Goal: Task Accomplishment & Management: Use online tool/utility

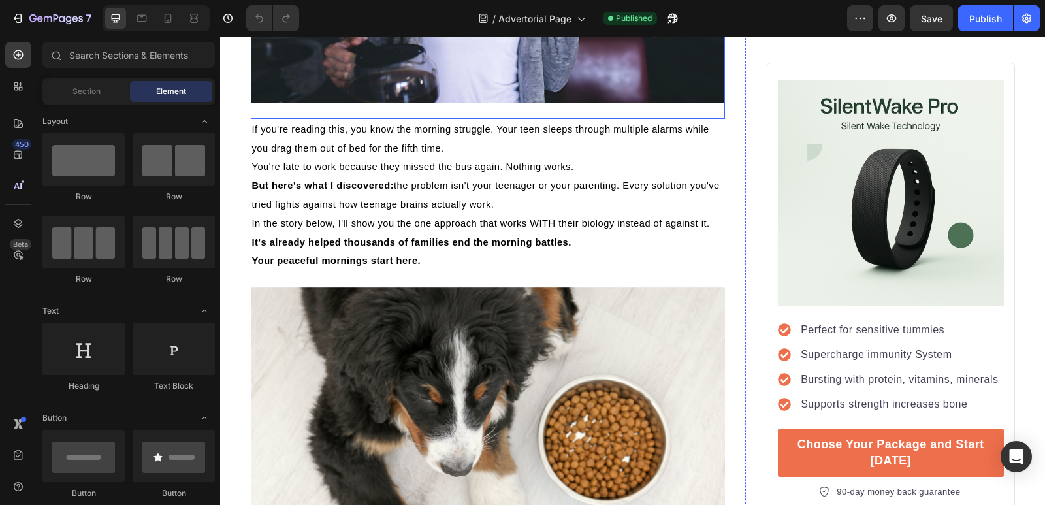
scroll to position [496, 0]
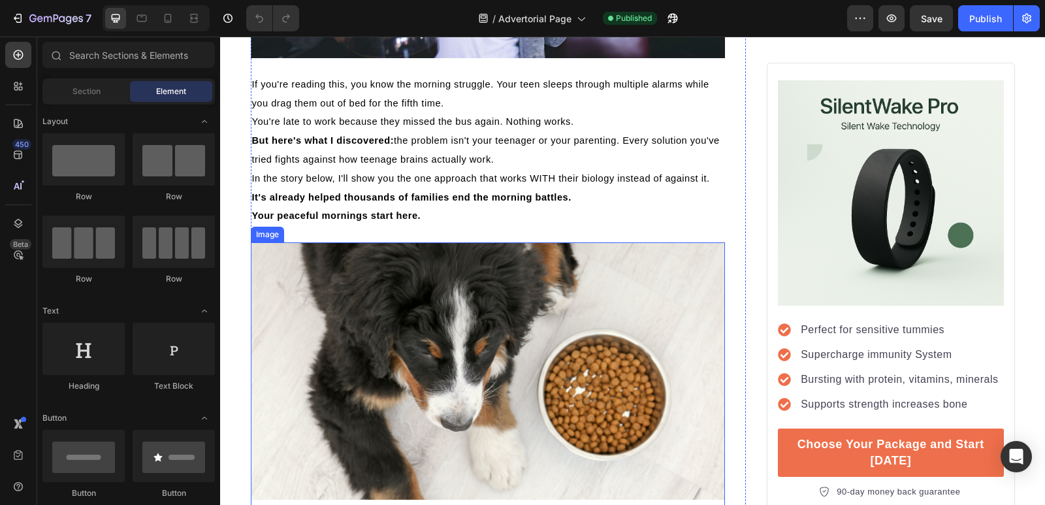
click at [439, 355] on img at bounding box center [488, 370] width 475 height 257
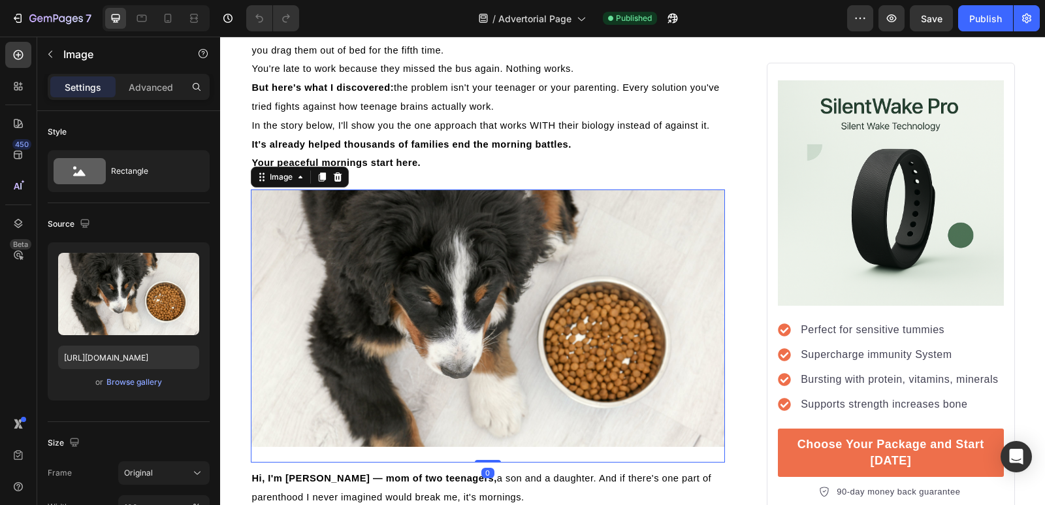
scroll to position [562, 0]
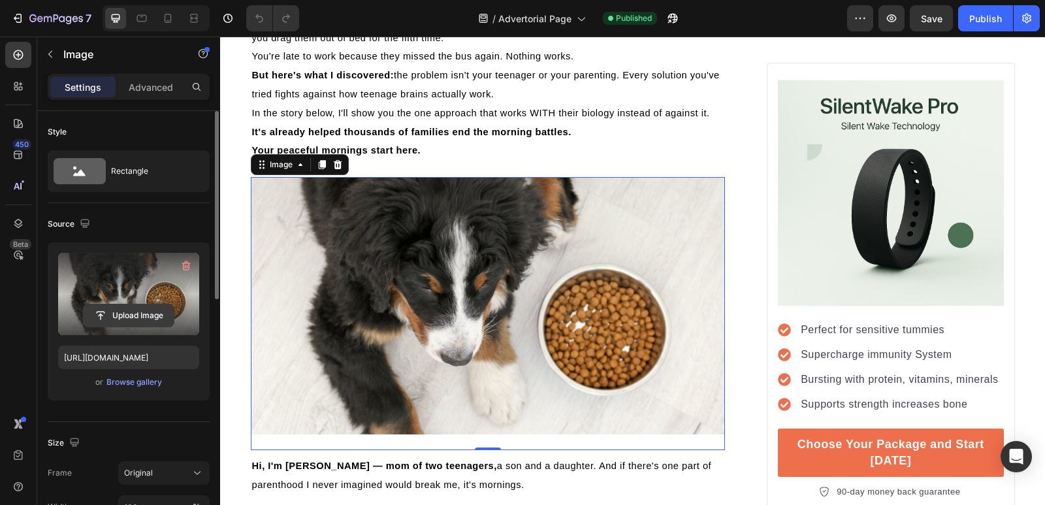
click at [140, 313] on input "file" at bounding box center [129, 315] width 90 height 22
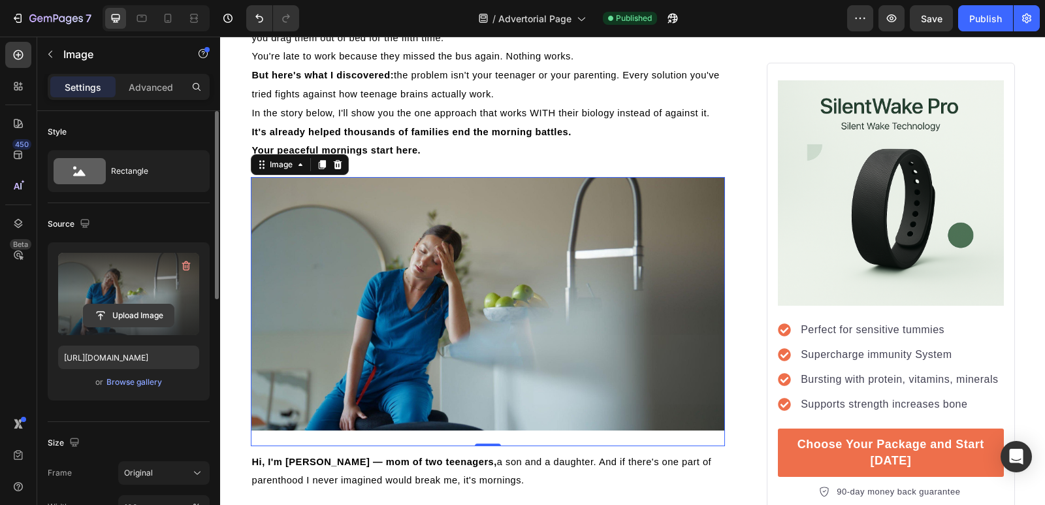
click at [147, 319] on input "file" at bounding box center [129, 315] width 90 height 22
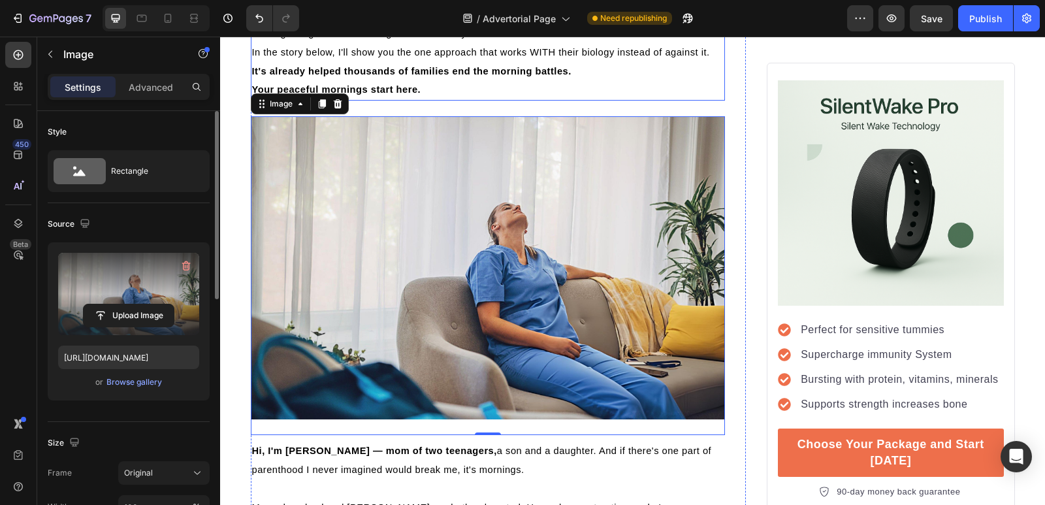
scroll to position [627, 0]
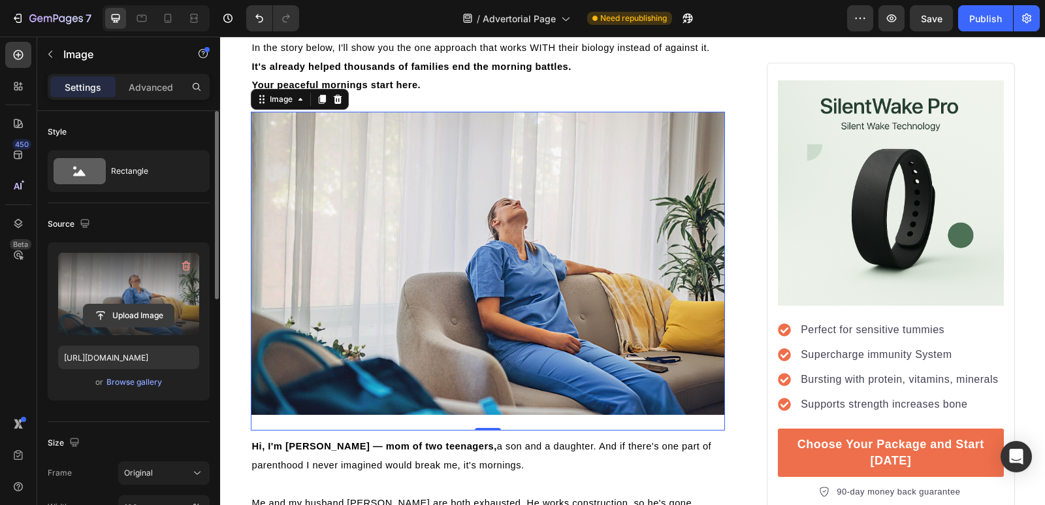
click at [154, 314] on input "file" at bounding box center [129, 315] width 90 height 22
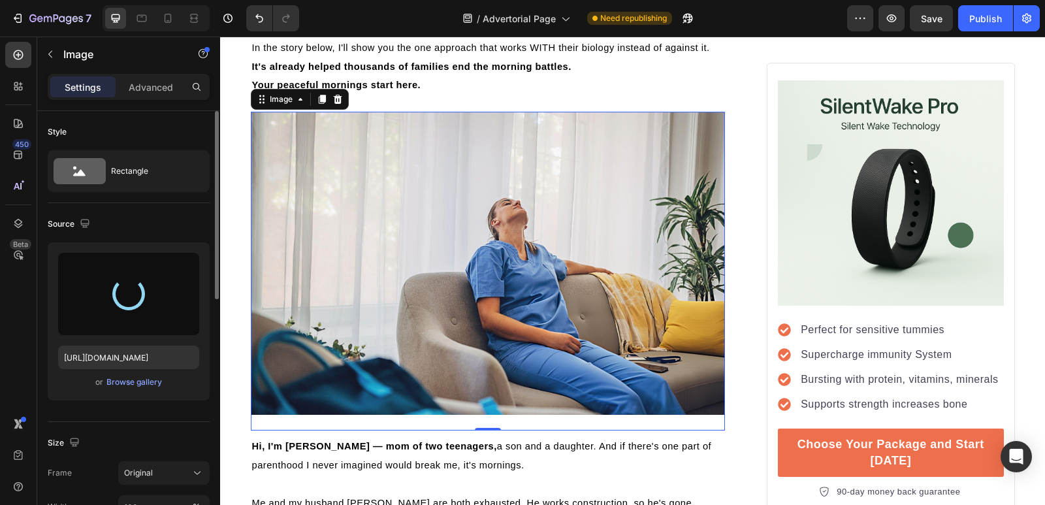
type input "[URL][DOMAIN_NAME]"
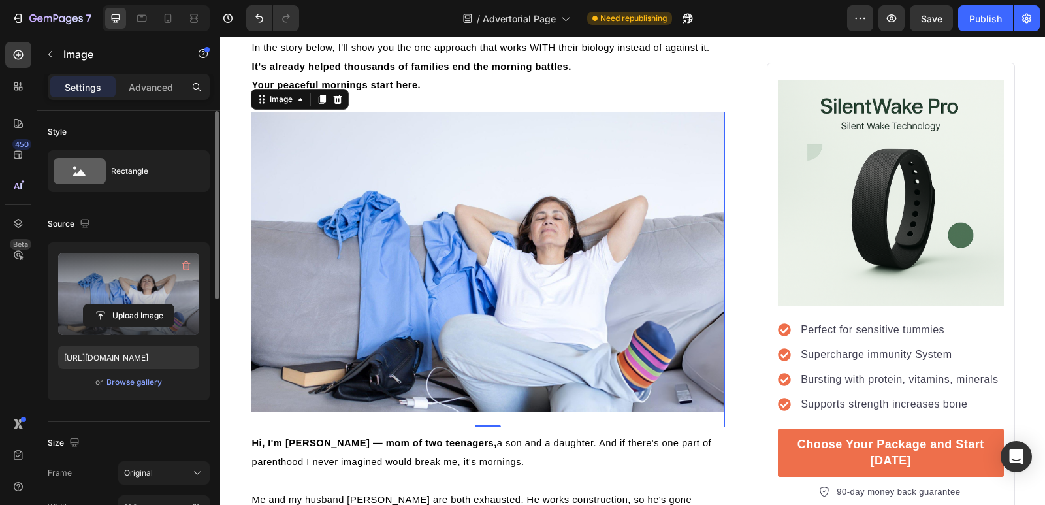
click at [201, 232] on div "Source" at bounding box center [129, 224] width 162 height 21
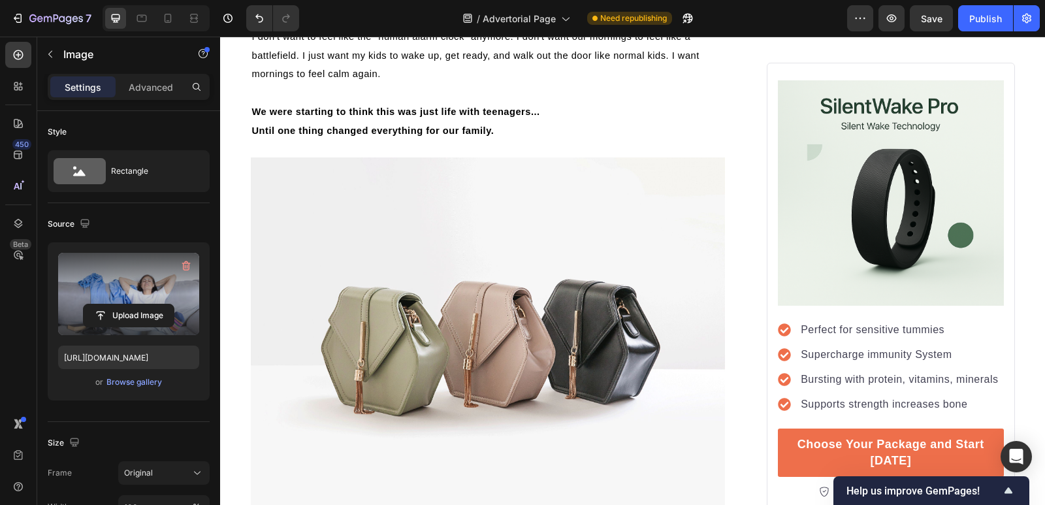
scroll to position [1554, 0]
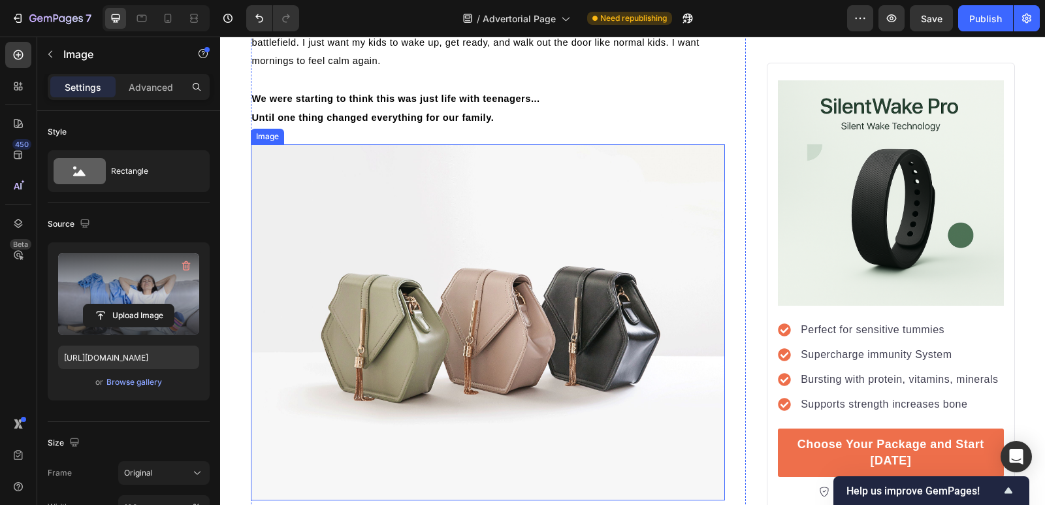
click at [420, 308] on img at bounding box center [488, 322] width 475 height 356
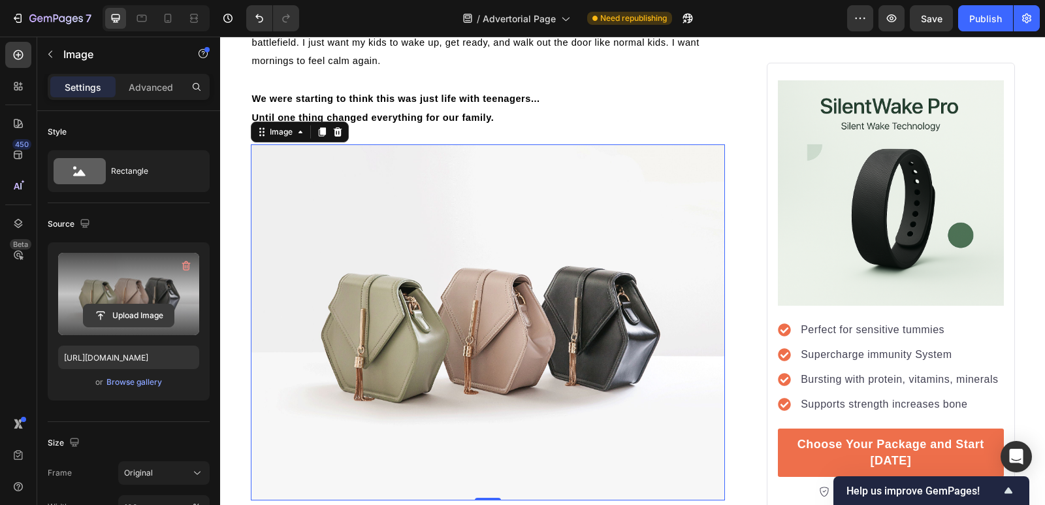
click at [128, 315] on input "file" at bounding box center [129, 315] width 90 height 22
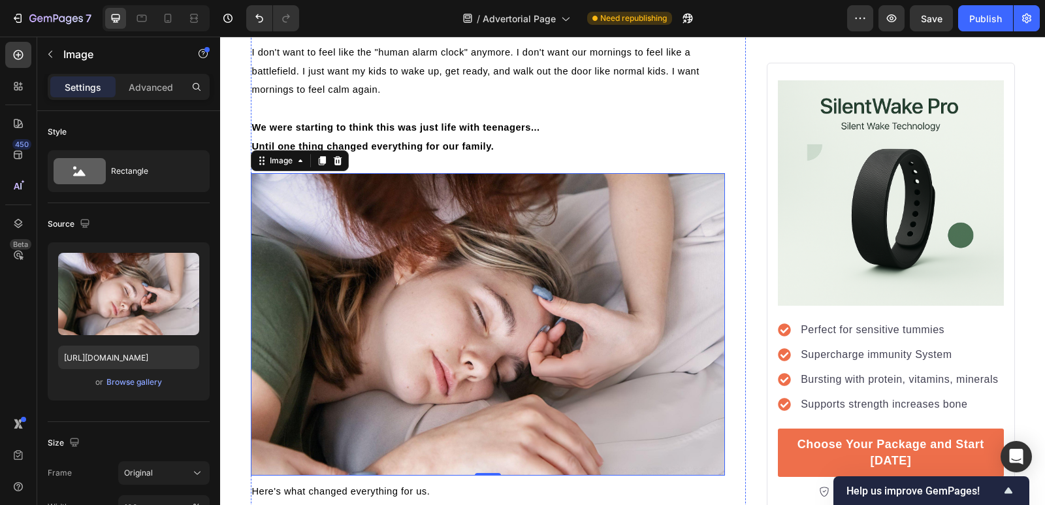
scroll to position [1524, 0]
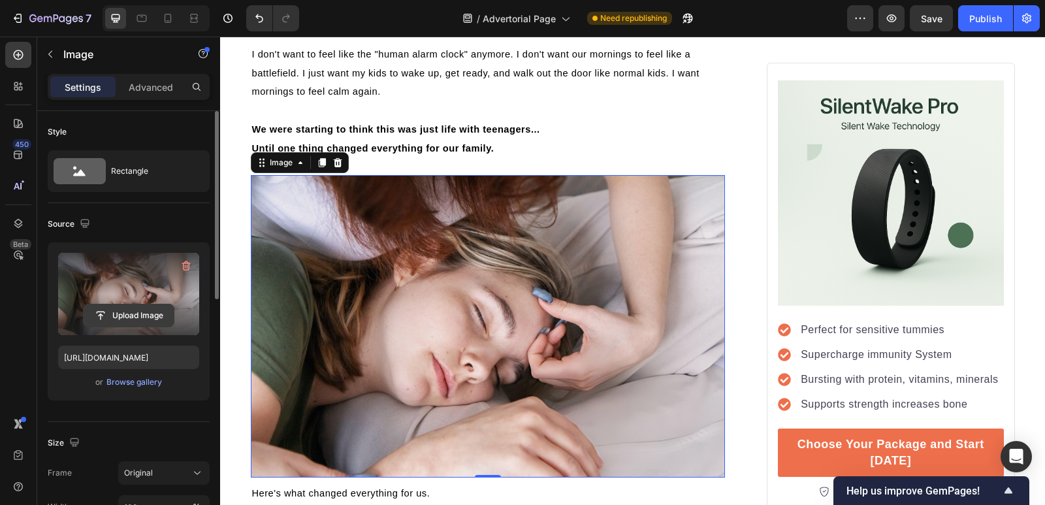
click at [130, 322] on input "file" at bounding box center [129, 315] width 90 height 22
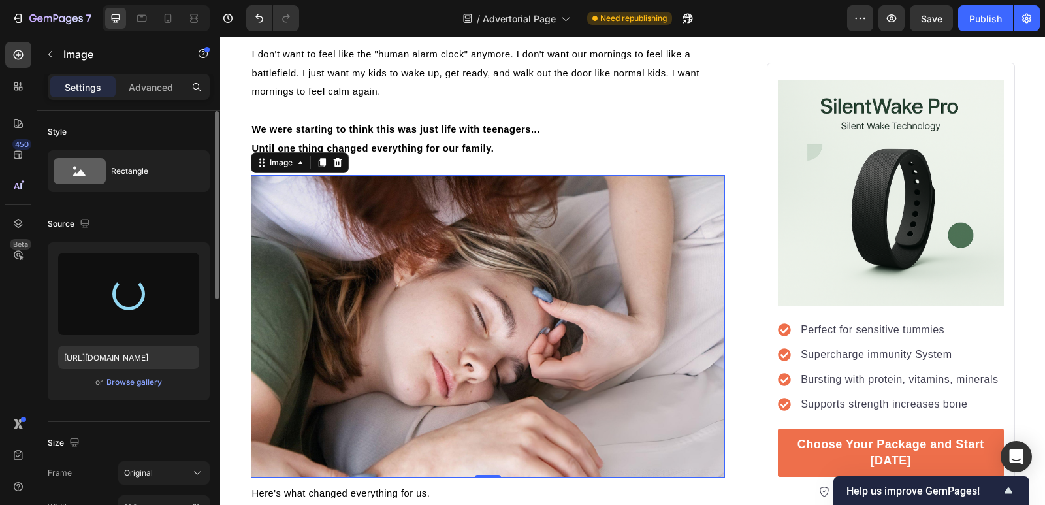
type input "[URL][DOMAIN_NAME]"
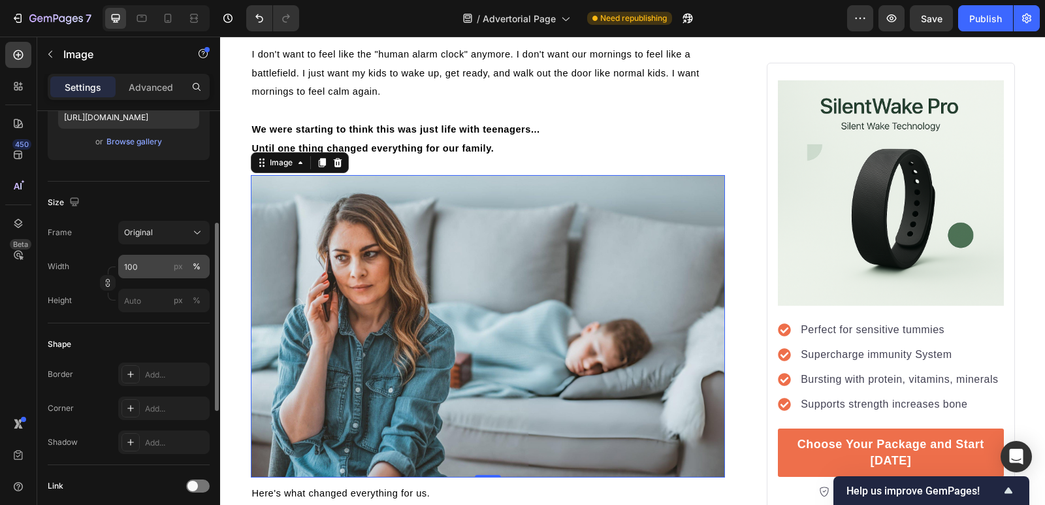
scroll to position [245, 0]
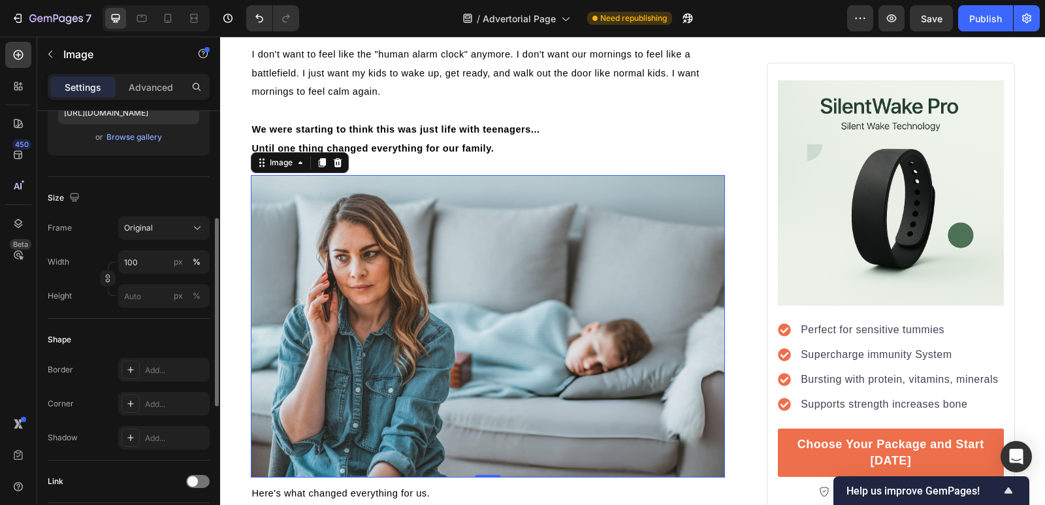
click at [192, 244] on div "Frame Original Width 100 px % Height px %" at bounding box center [129, 261] width 162 height 91
click at [200, 234] on icon at bounding box center [197, 227] width 13 height 13
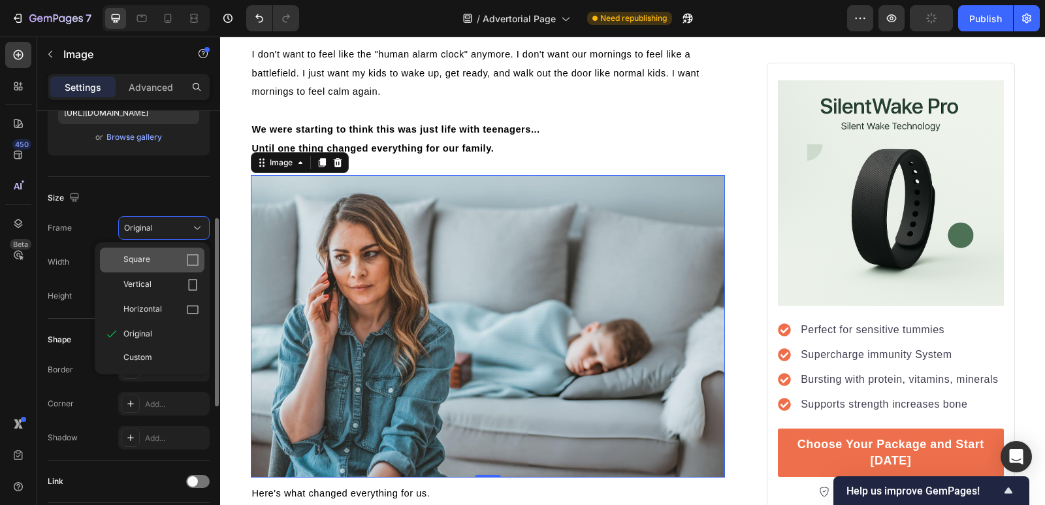
click at [189, 251] on div "Square" at bounding box center [152, 260] width 104 height 25
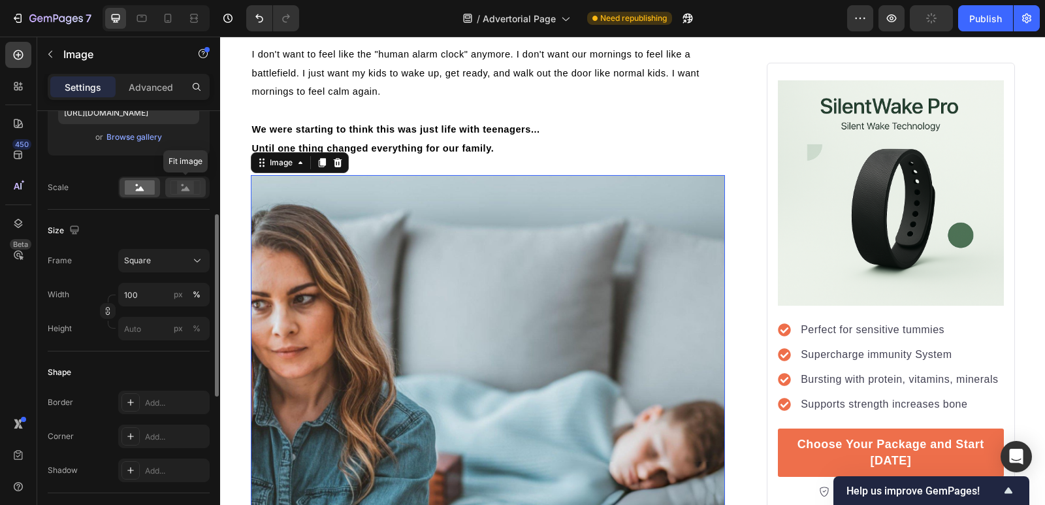
click at [188, 189] on icon at bounding box center [186, 188] width 8 height 5
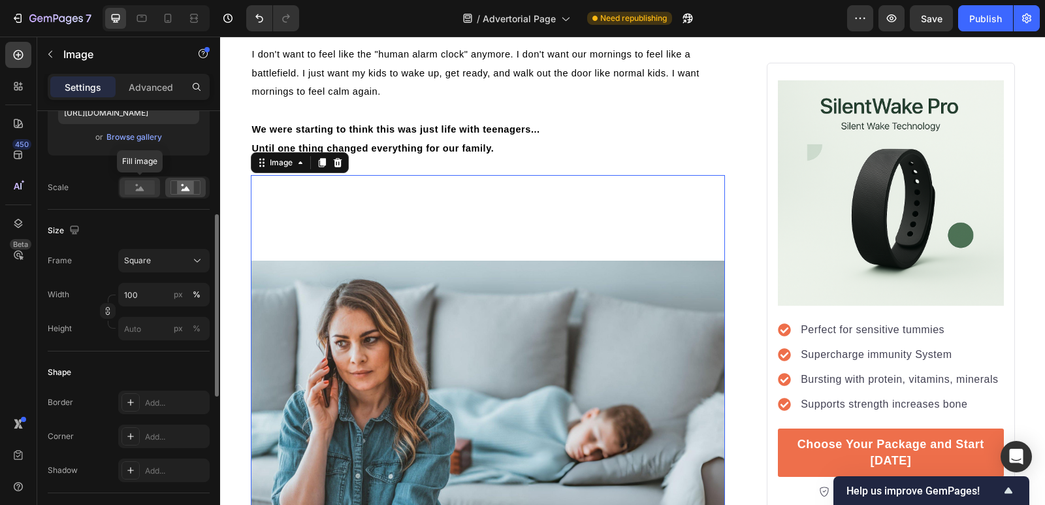
click at [136, 182] on rect at bounding box center [140, 187] width 30 height 14
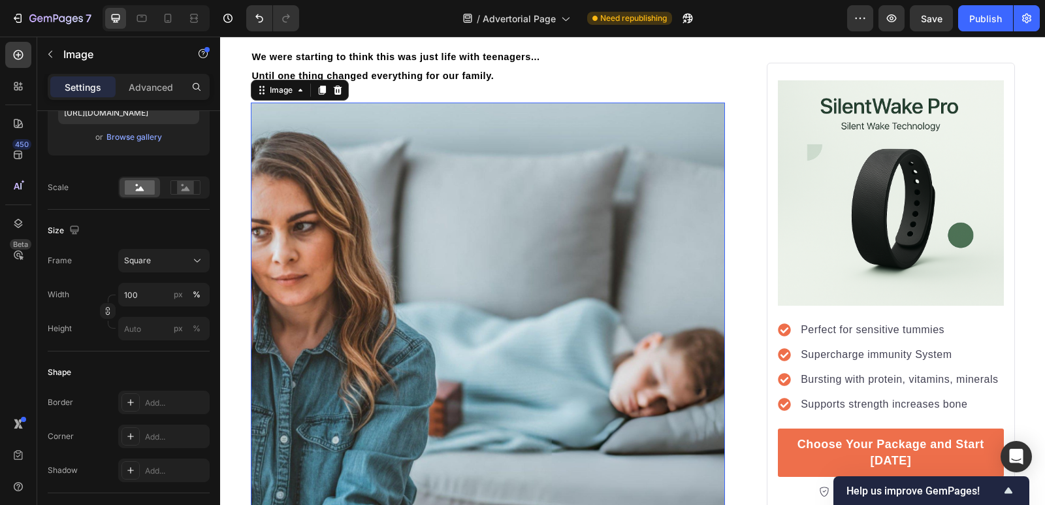
scroll to position [1615, 0]
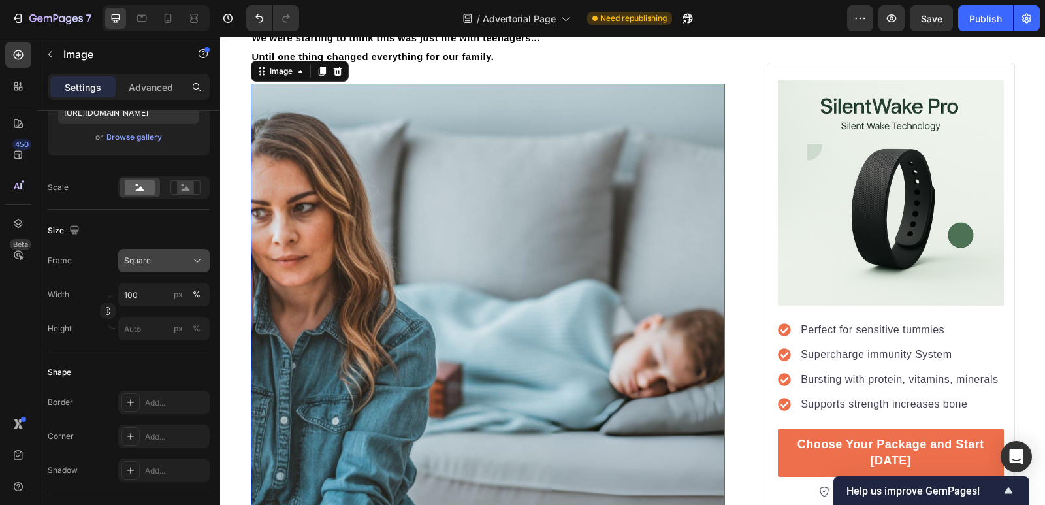
click at [181, 264] on div "Square" at bounding box center [156, 261] width 64 height 12
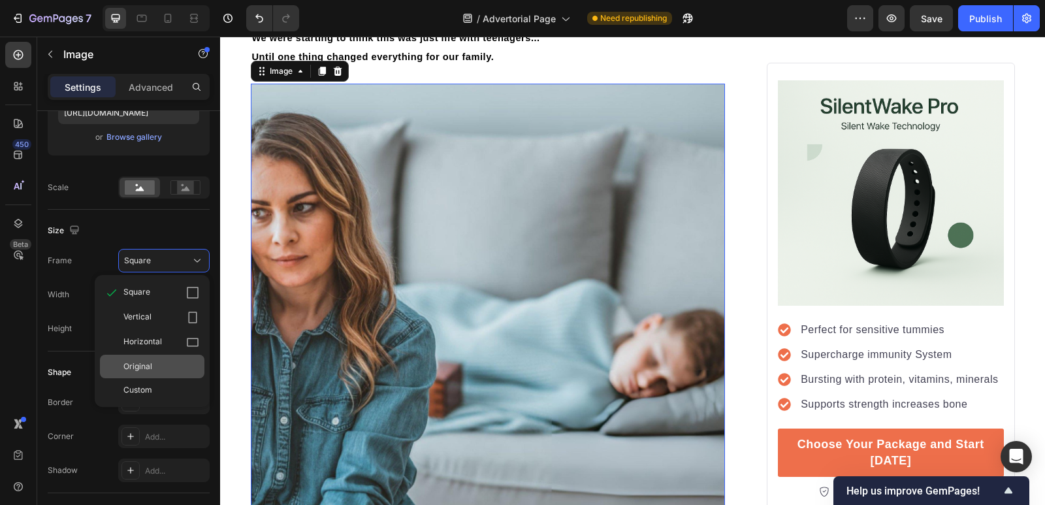
click at [163, 363] on div "Original" at bounding box center [161, 366] width 76 height 12
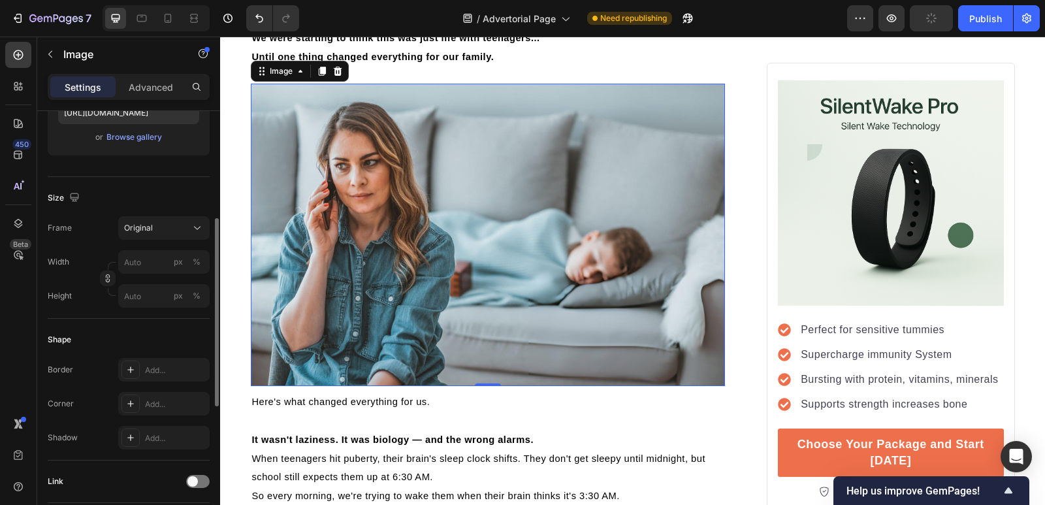
click at [163, 327] on div "Shape Border Add... Corner Add... Shadow Add..." at bounding box center [129, 390] width 162 height 142
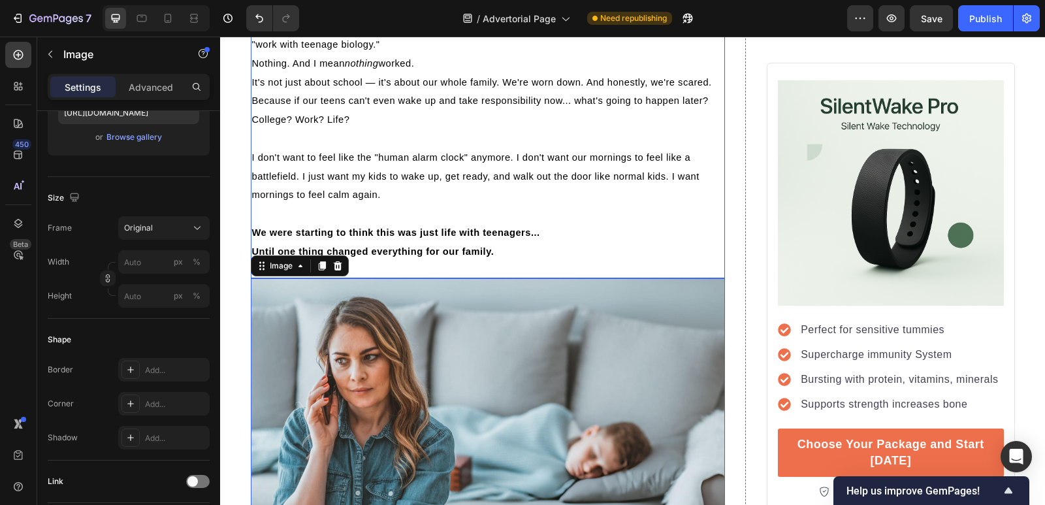
scroll to position [1445, 0]
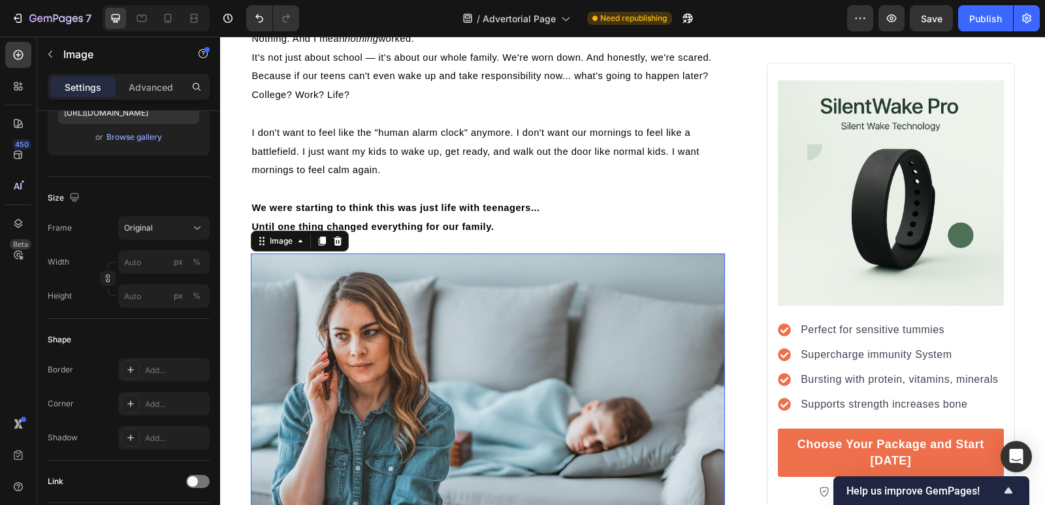
click at [401, 361] on img at bounding box center [488, 404] width 475 height 303
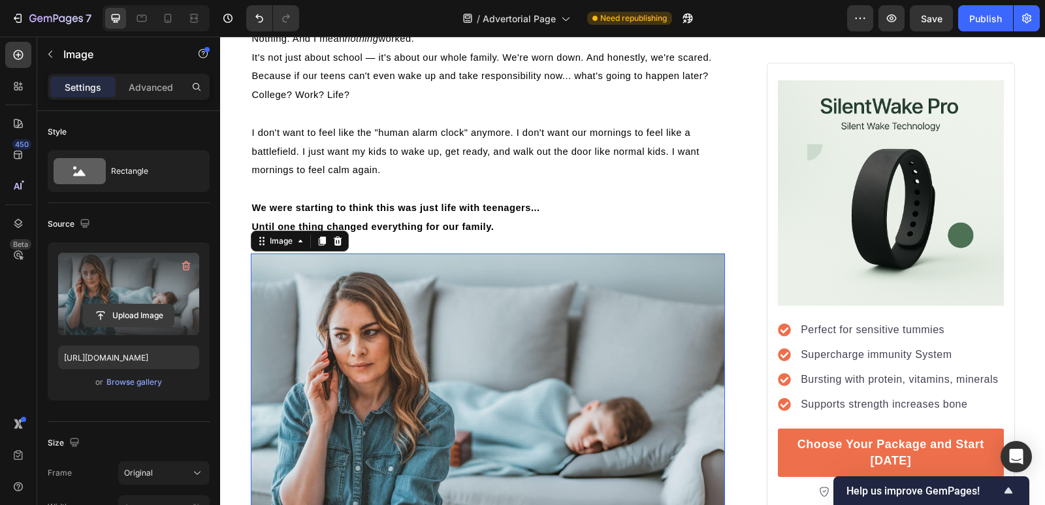
click at [133, 317] on input "file" at bounding box center [129, 315] width 90 height 22
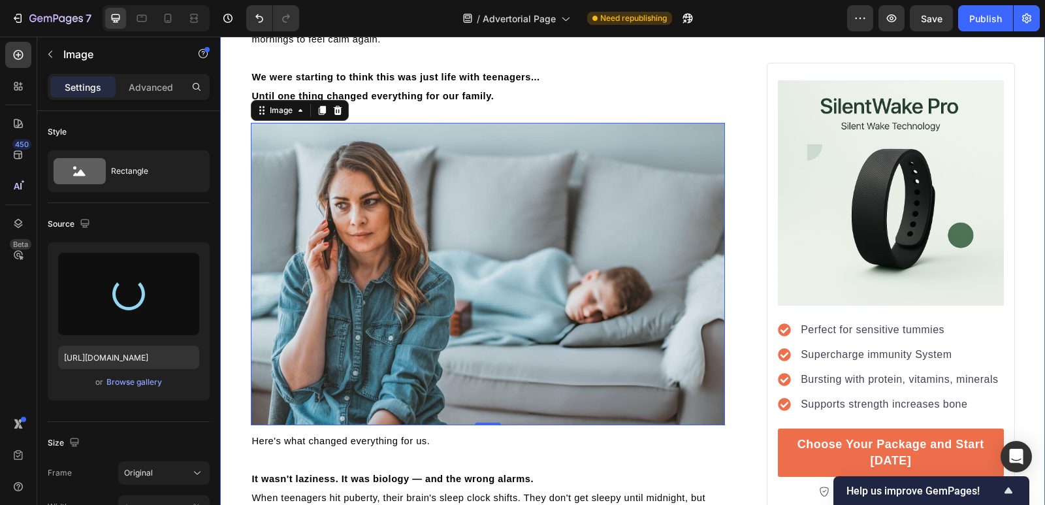
scroll to position [1580, 0]
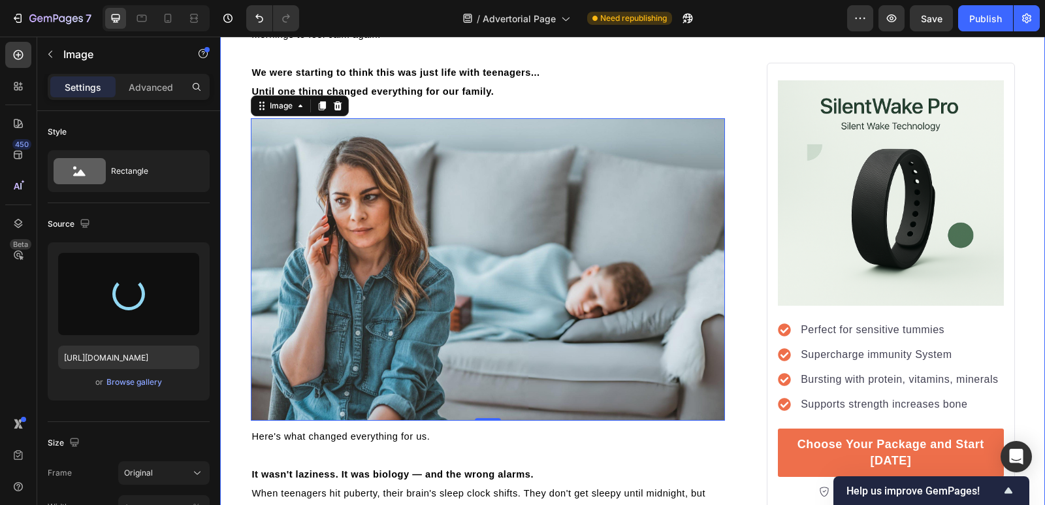
type input "[URL][DOMAIN_NAME]"
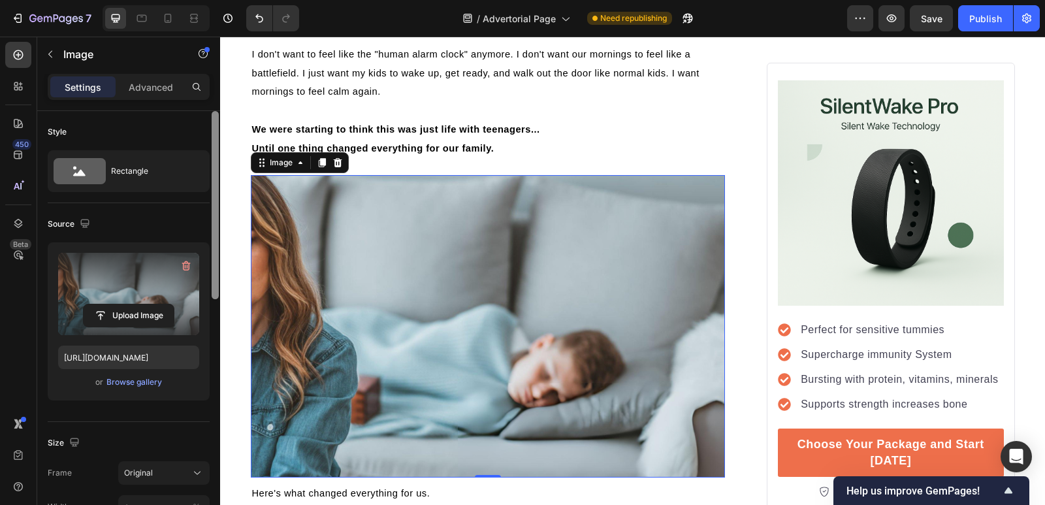
scroll to position [431, 0]
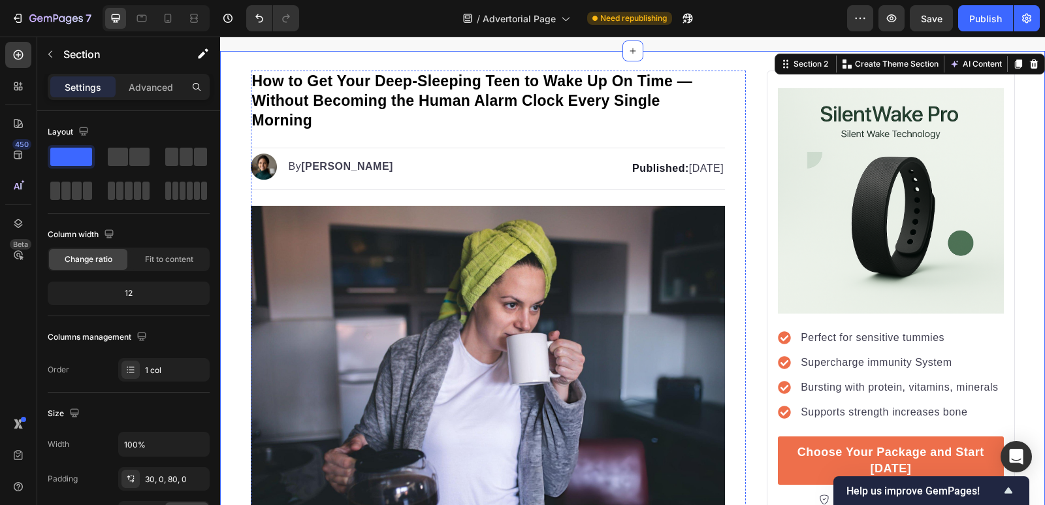
scroll to position [0, 0]
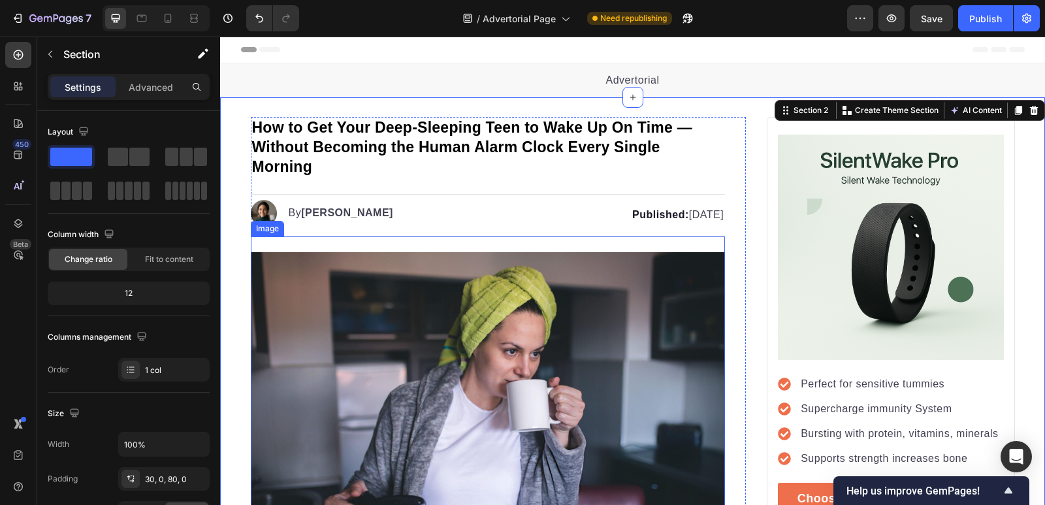
click at [353, 300] on img at bounding box center [488, 403] width 475 height 302
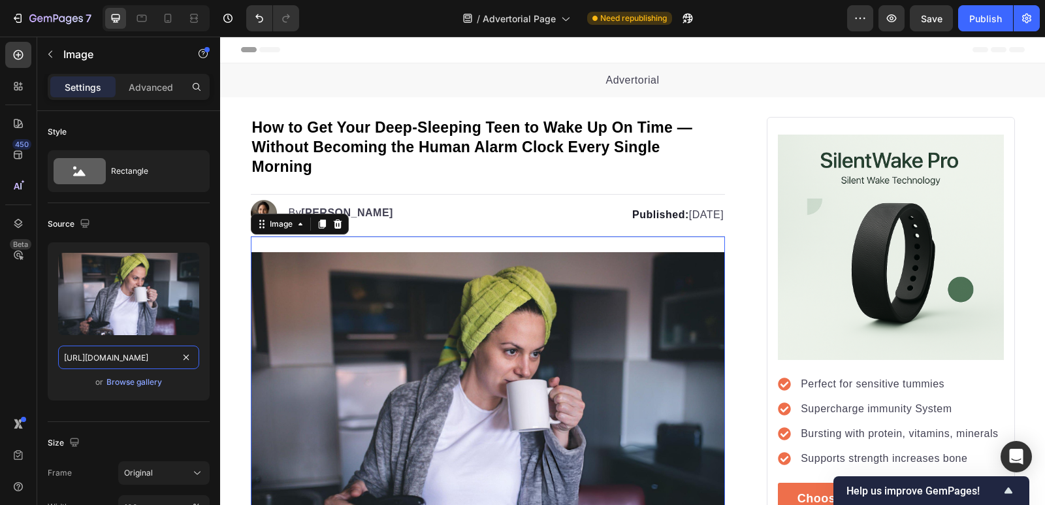
click at [129, 356] on input "[URL][DOMAIN_NAME]" at bounding box center [128, 357] width 141 height 24
click at [173, 23] on icon at bounding box center [167, 18] width 13 height 13
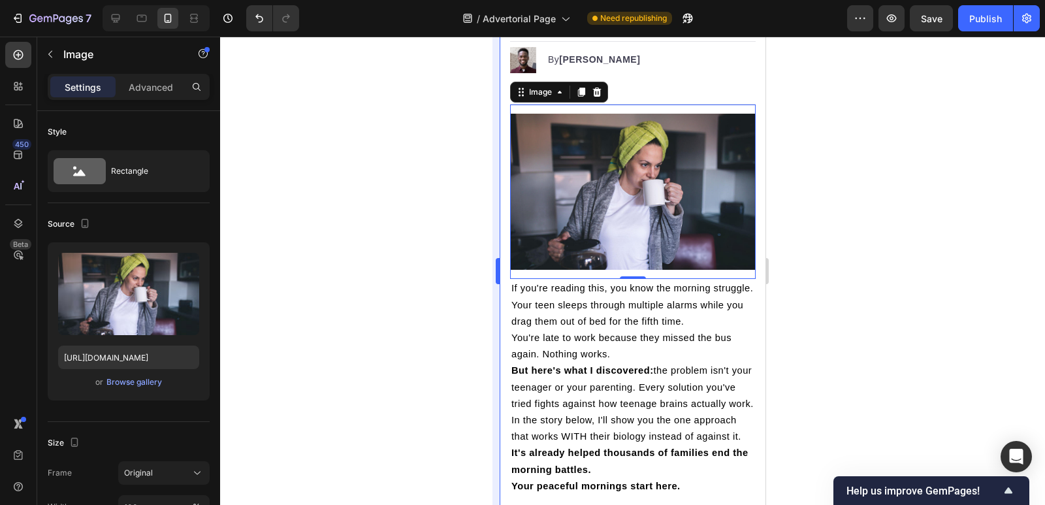
scroll to position [176, 0]
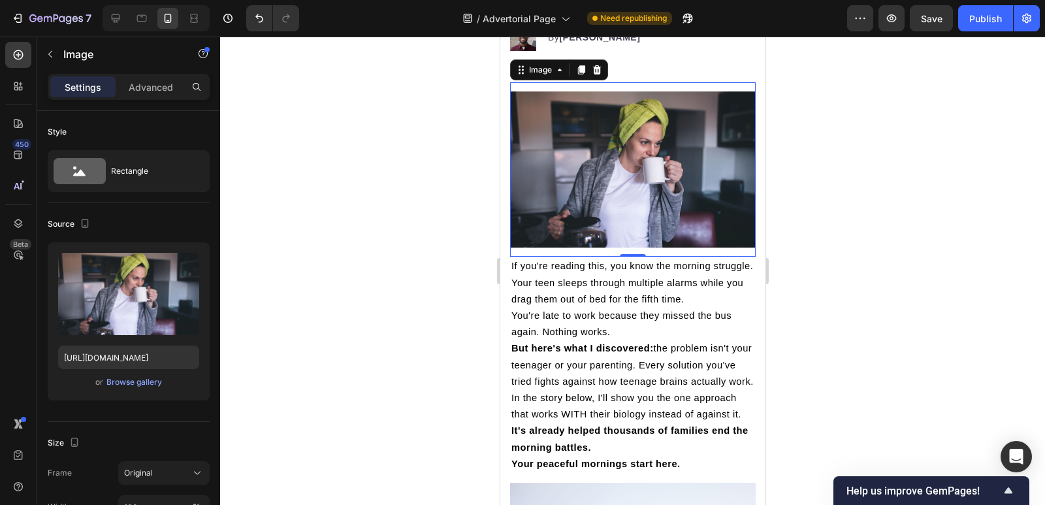
click at [426, 265] on div at bounding box center [632, 271] width 825 height 468
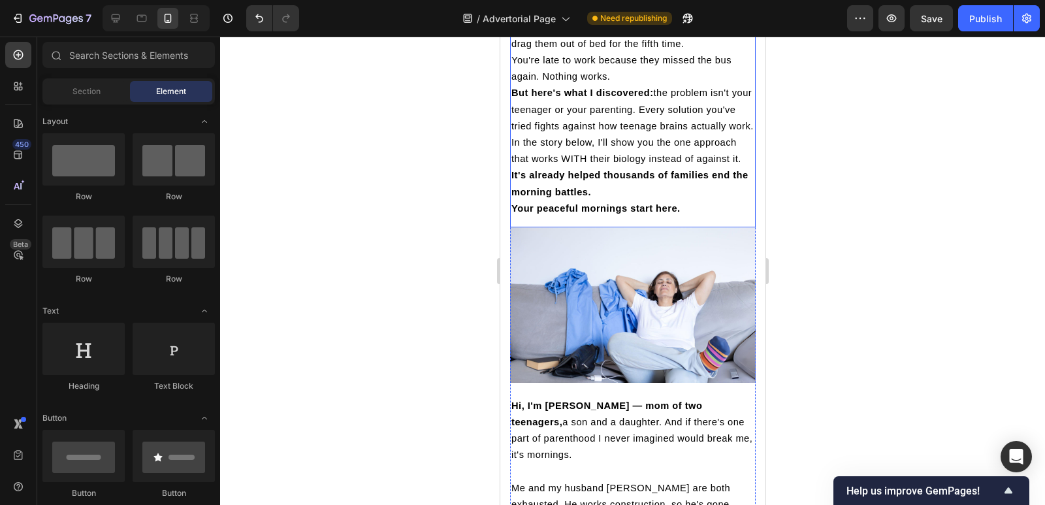
scroll to position [0, 0]
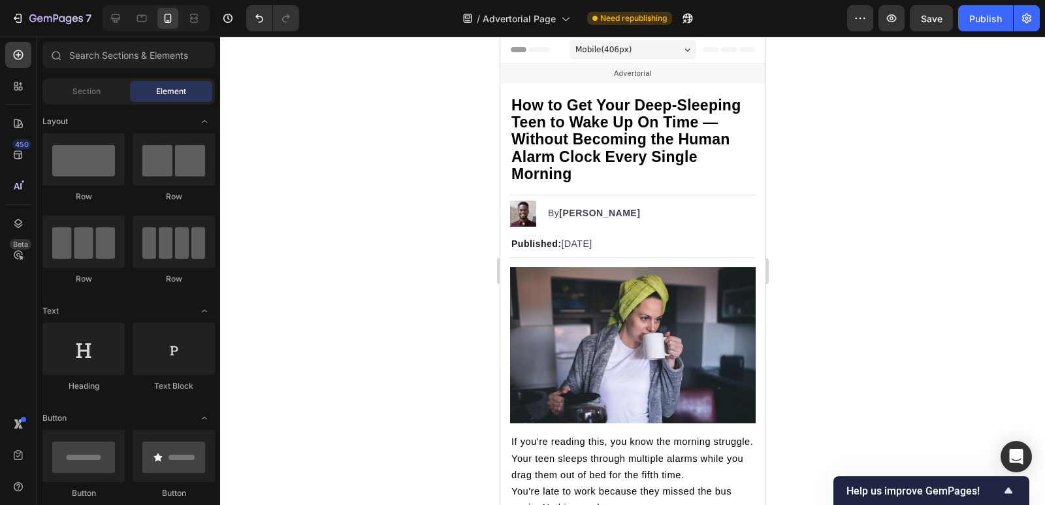
click at [854, 337] on div at bounding box center [632, 271] width 825 height 468
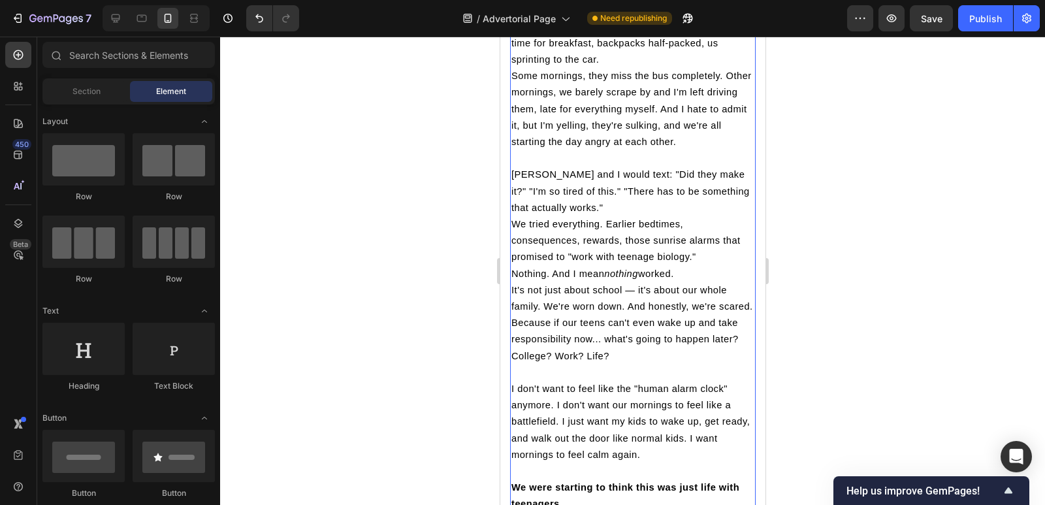
scroll to position [1154, 0]
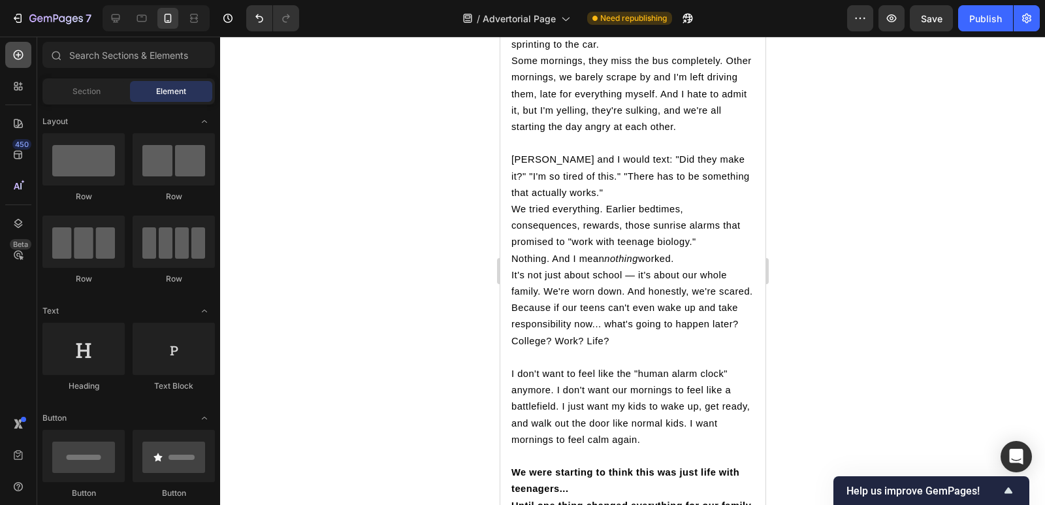
click at [23, 63] on div at bounding box center [18, 55] width 26 height 26
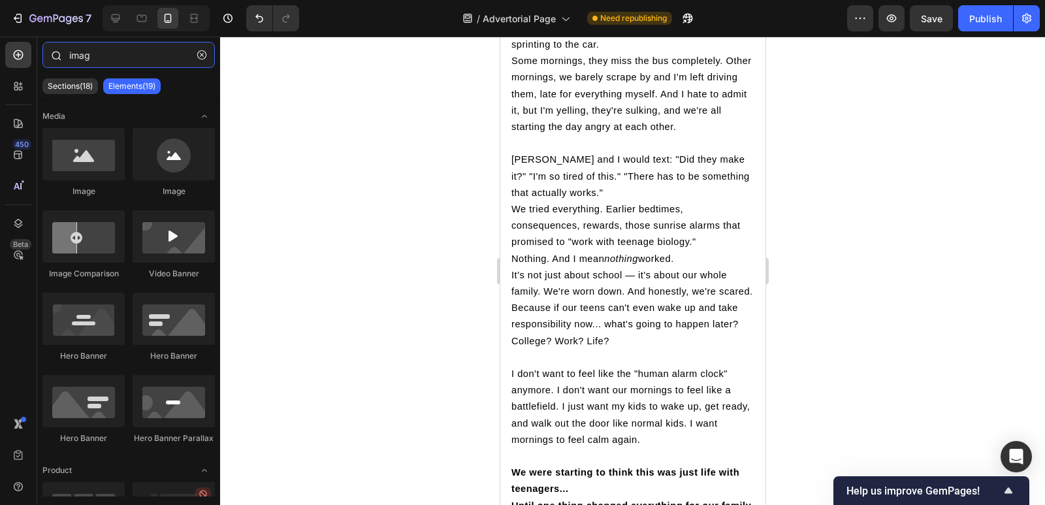
type input "image"
click at [542, 366] on p "I don't want to feel like the "human alarm clock" anymore. I don't want our mor…" at bounding box center [632, 407] width 243 height 82
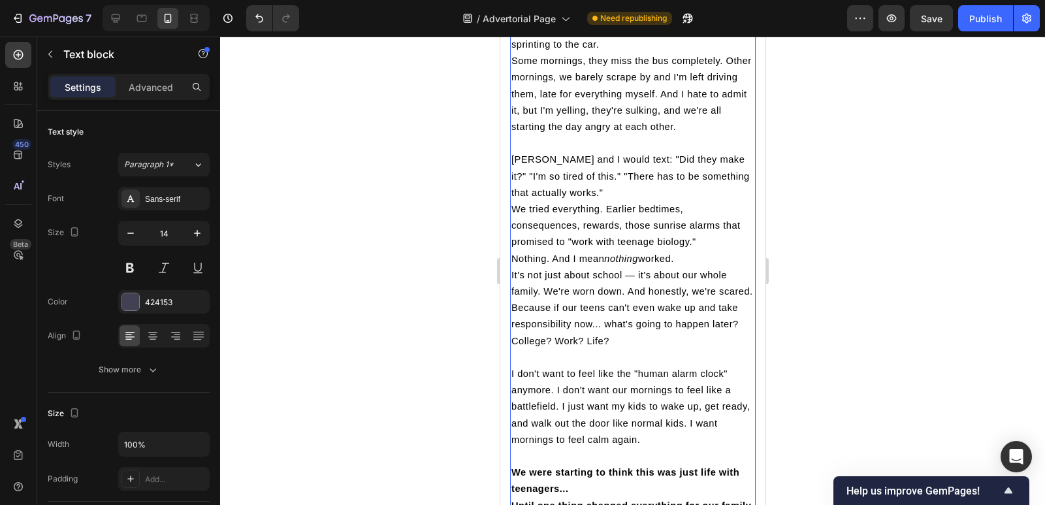
click at [555, 349] on p at bounding box center [632, 357] width 243 height 16
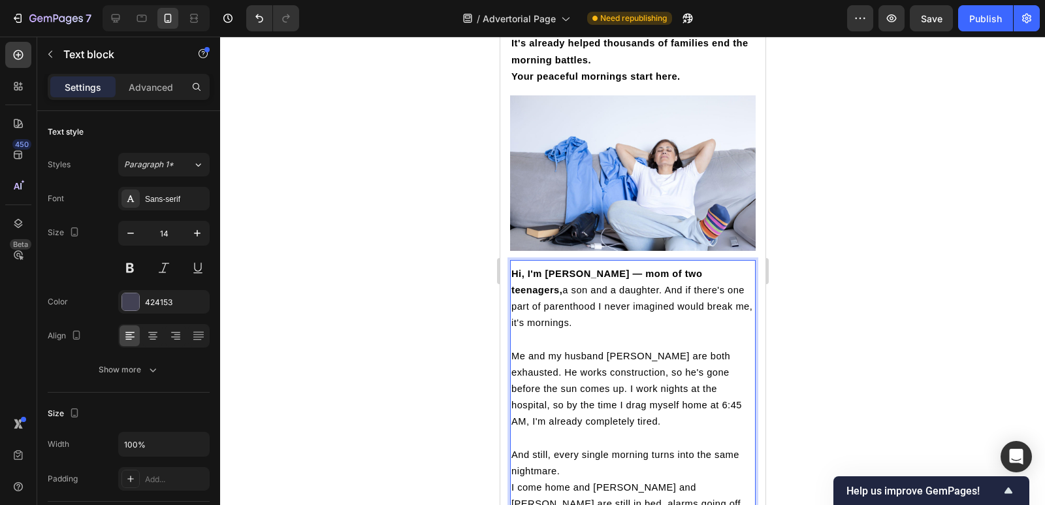
scroll to position [566, 0]
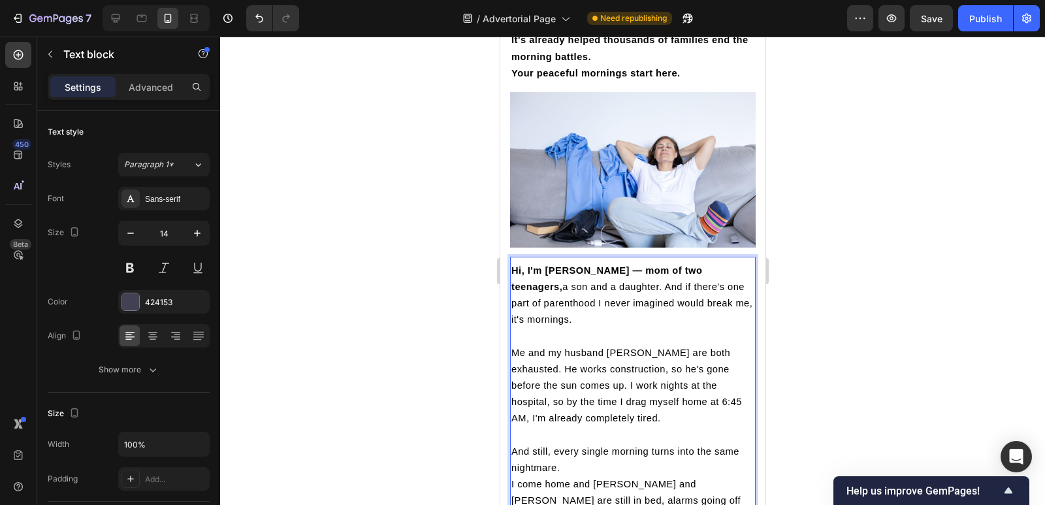
click at [864, 357] on div at bounding box center [632, 271] width 825 height 468
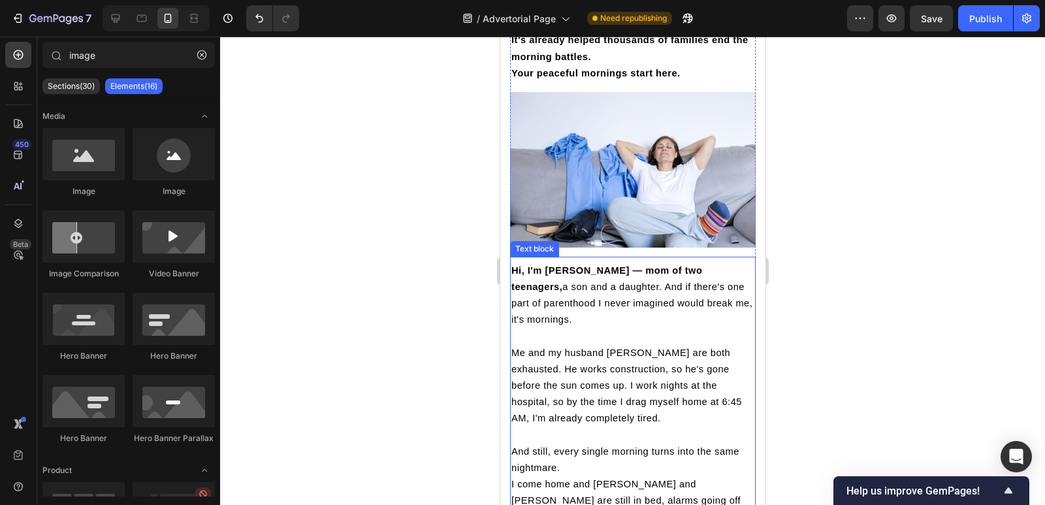
click at [724, 291] on p "Hi, I'm [PERSON_NAME] — mom of two teenagers, a son and a daughter. And if ther…" at bounding box center [632, 296] width 243 height 66
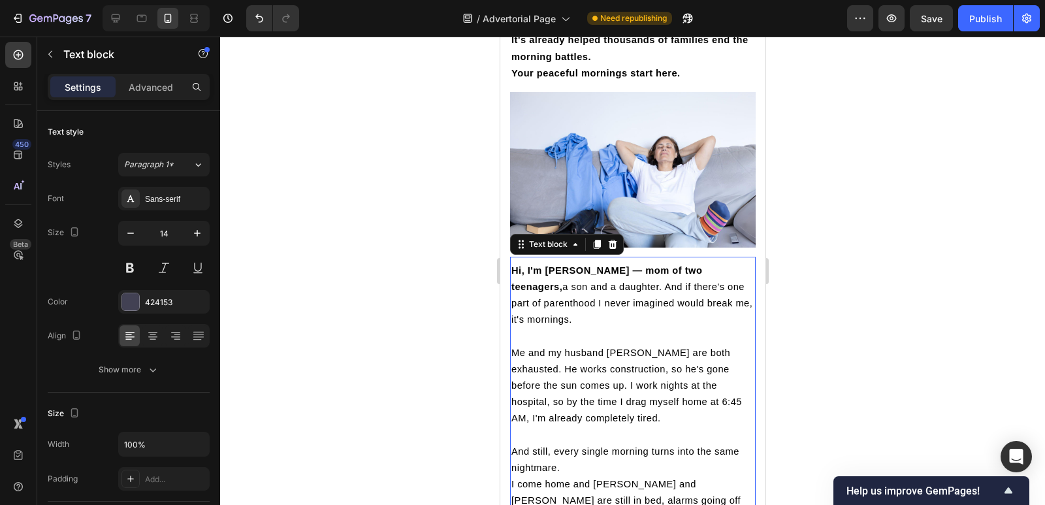
click at [595, 249] on icon at bounding box center [596, 244] width 10 height 10
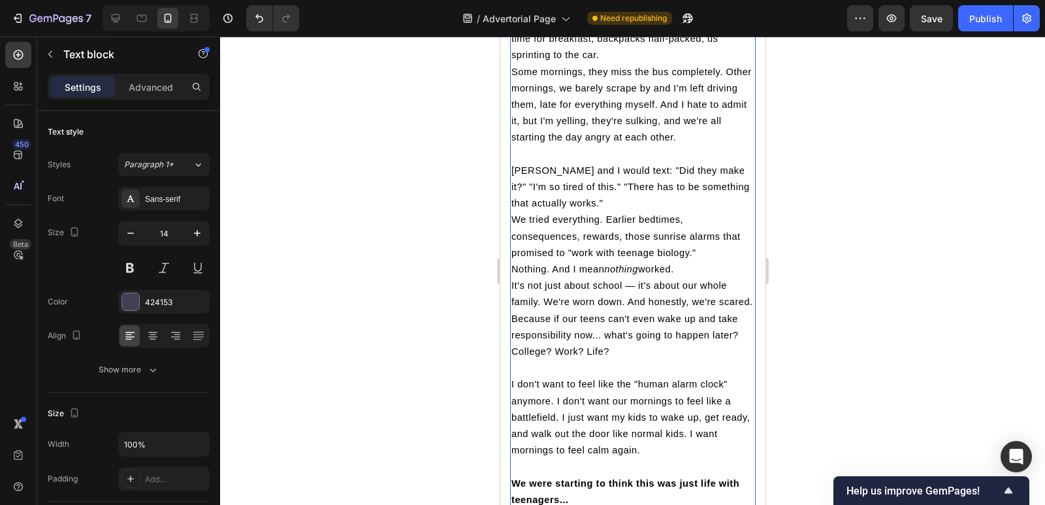
scroll to position [1979, 0]
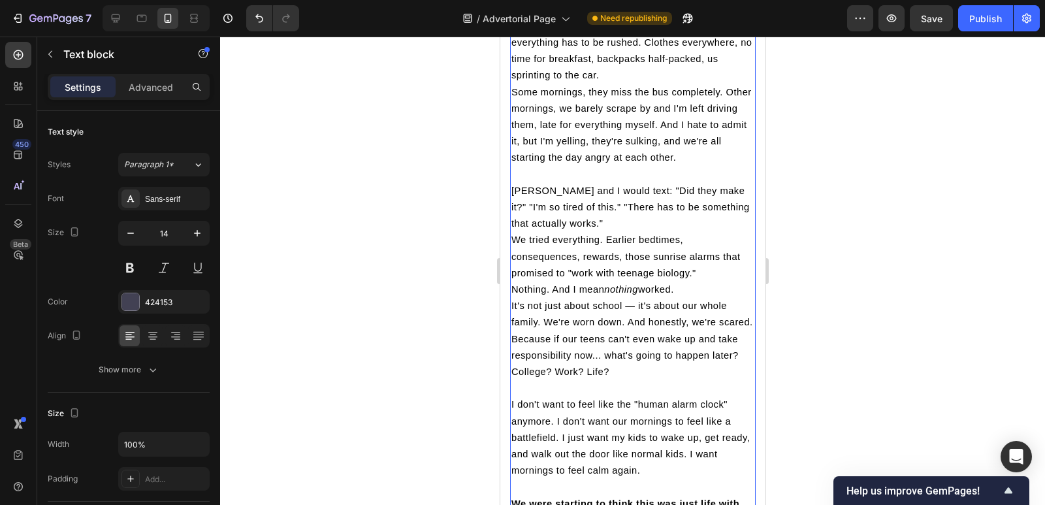
click at [680, 360] on p "It's not just about school — it's about our whole family. We're worn down. And …" at bounding box center [632, 339] width 243 height 82
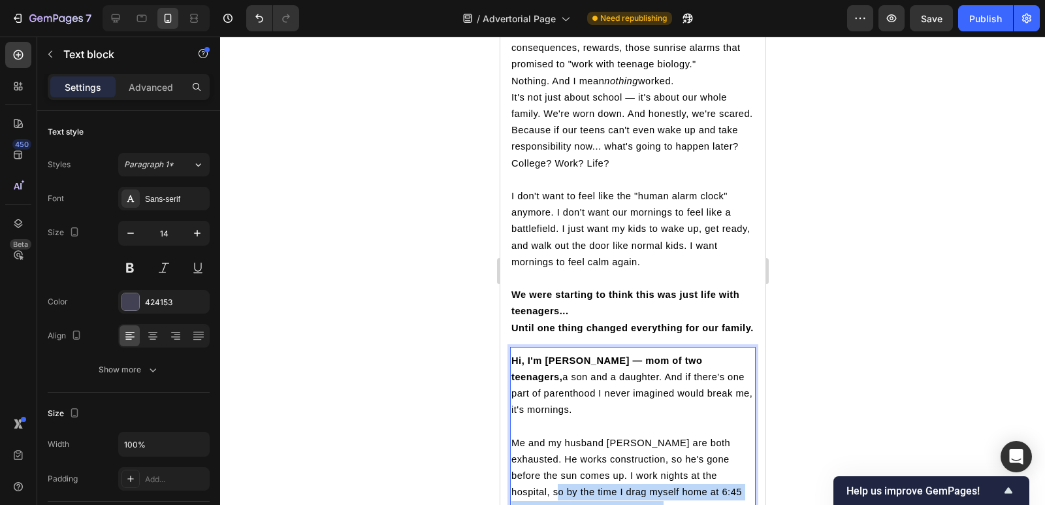
scroll to position [1478, 0]
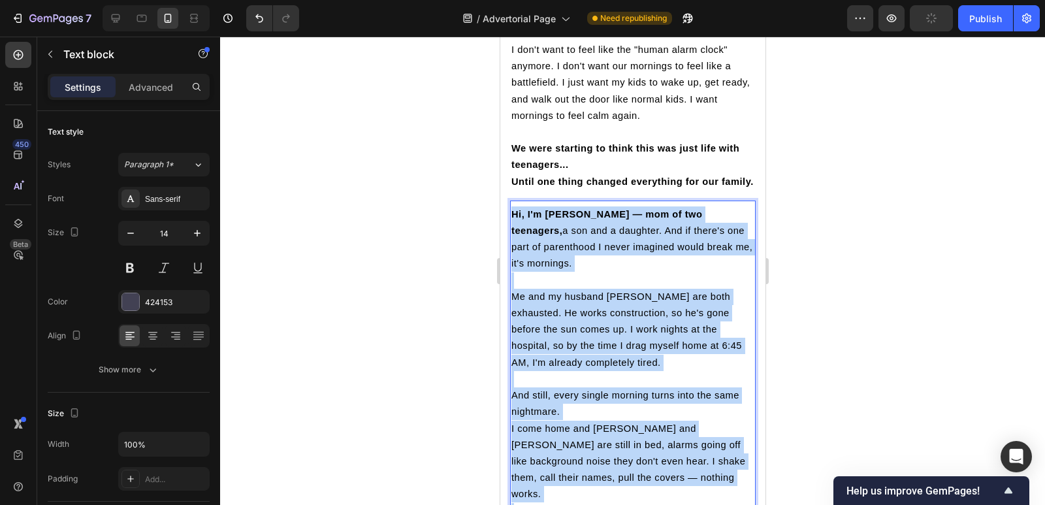
drag, startPoint x: 679, startPoint y: 359, endPoint x: 511, endPoint y: 219, distance: 218.8
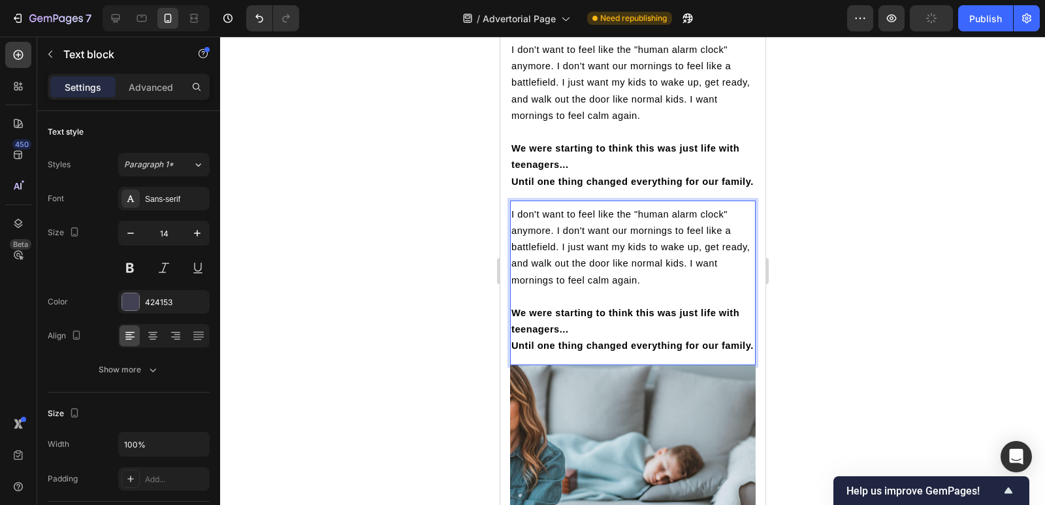
click at [407, 255] on div at bounding box center [632, 271] width 825 height 468
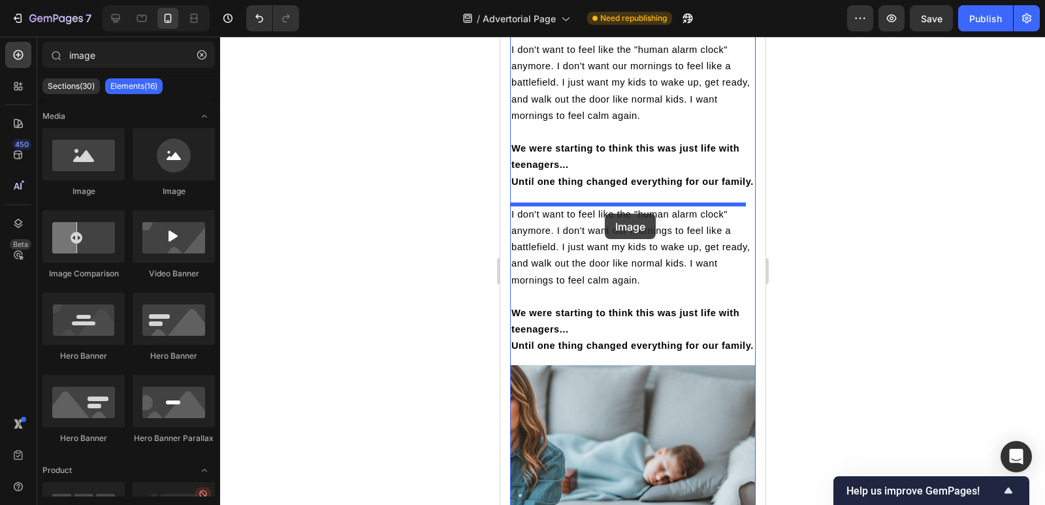
drag, startPoint x: 572, startPoint y: 196, endPoint x: 604, endPoint y: 213, distance: 36.2
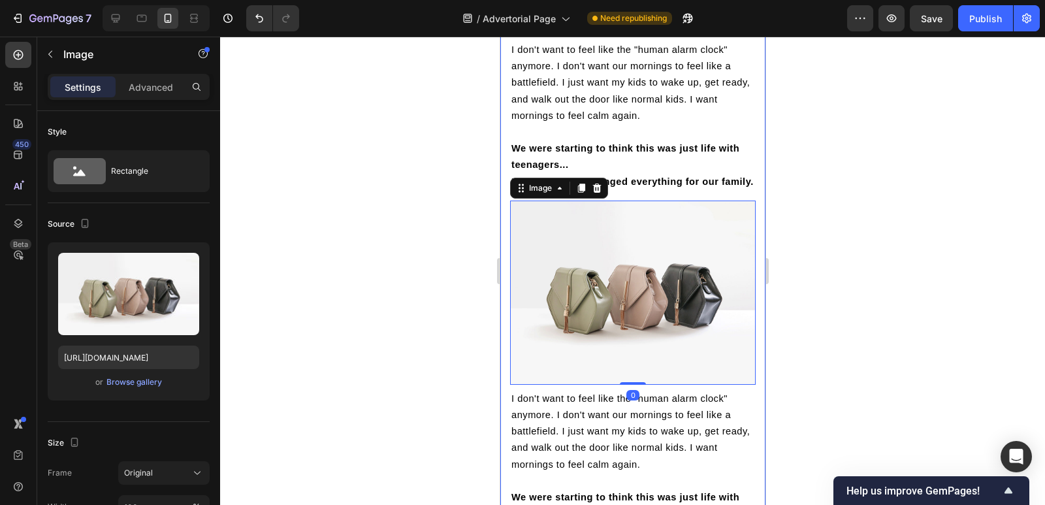
click at [440, 225] on div at bounding box center [632, 271] width 825 height 468
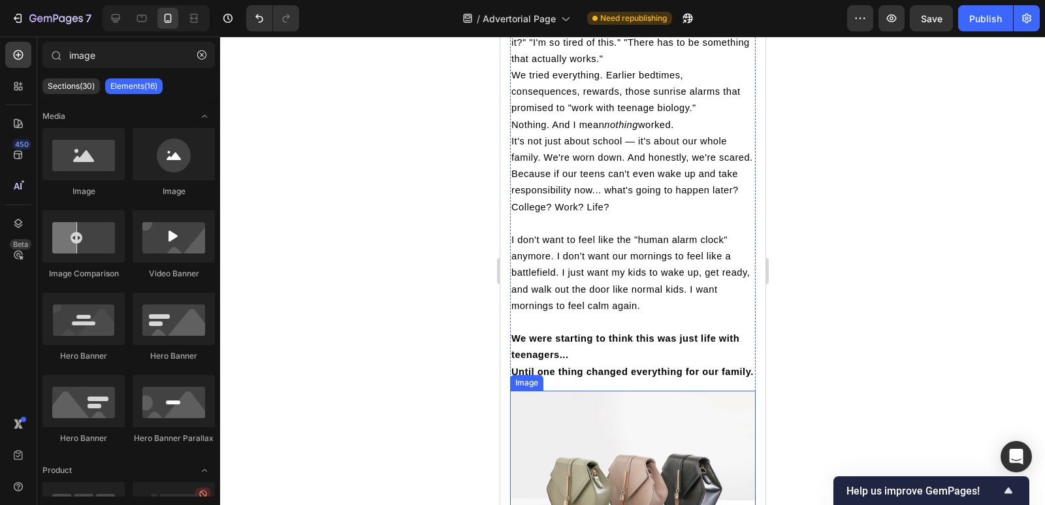
scroll to position [1286, 0]
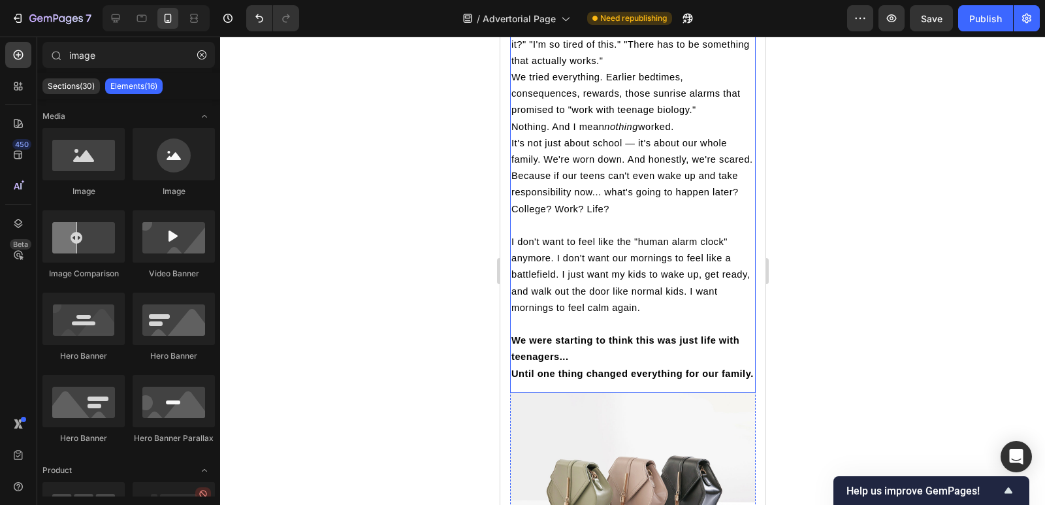
click at [609, 316] on p "Rich Text Editor. Editing area: main" at bounding box center [632, 324] width 243 height 16
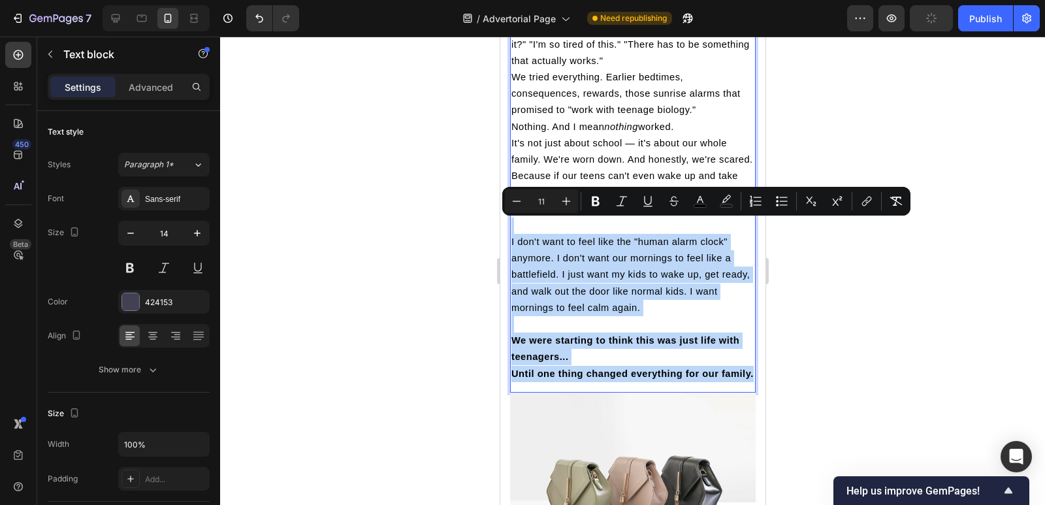
drag, startPoint x: 551, startPoint y: 383, endPoint x: 514, endPoint y: 216, distance: 170.5
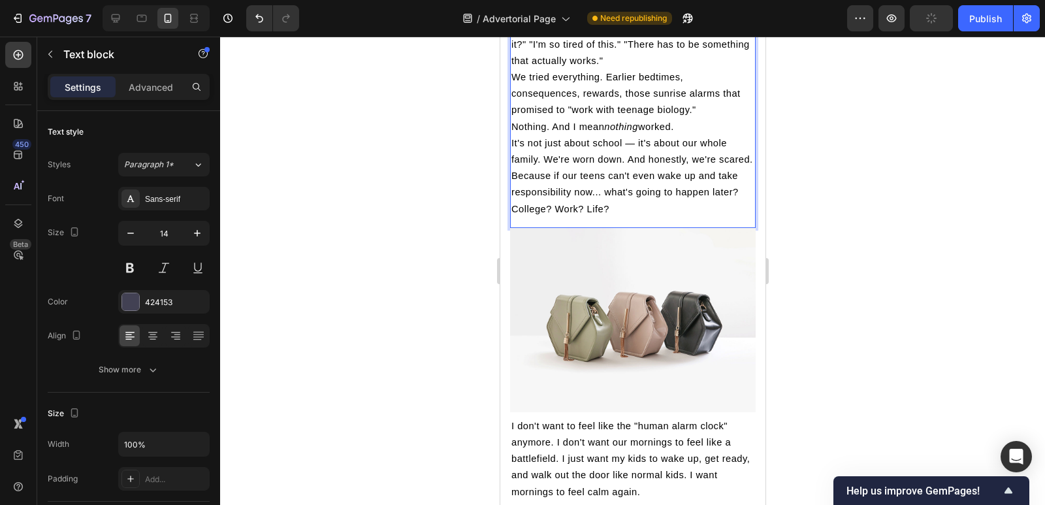
click at [434, 232] on div at bounding box center [632, 271] width 825 height 468
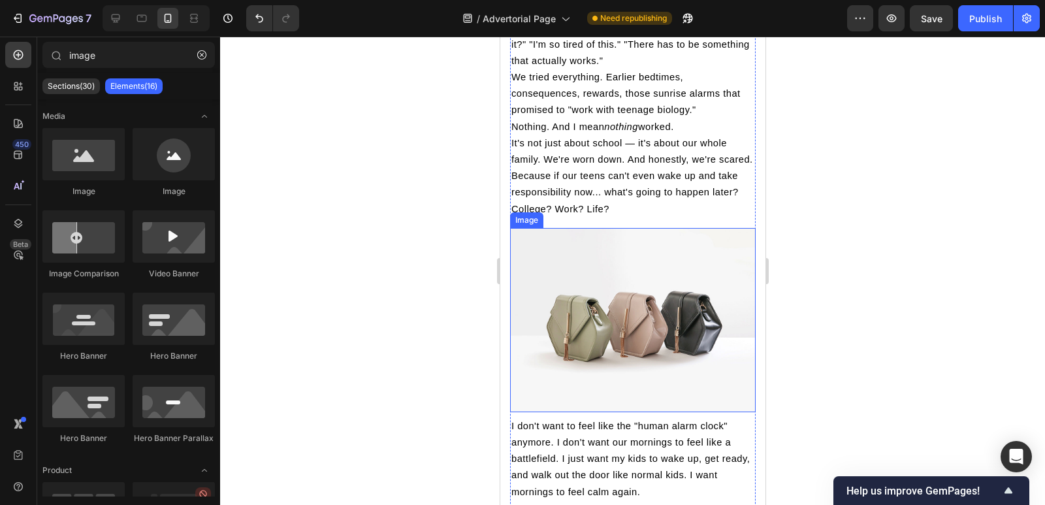
click at [599, 273] on img at bounding box center [632, 320] width 246 height 184
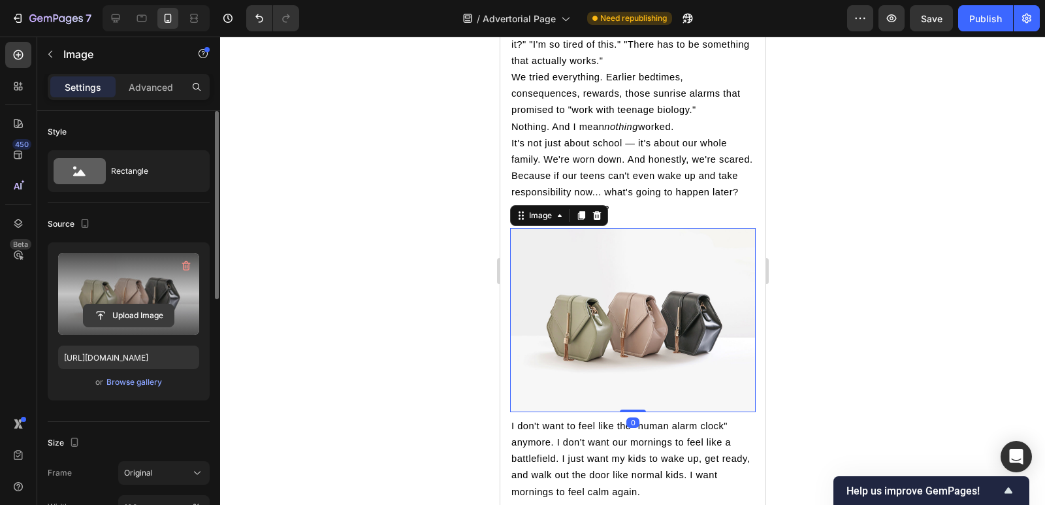
click at [148, 312] on input "file" at bounding box center [129, 315] width 90 height 22
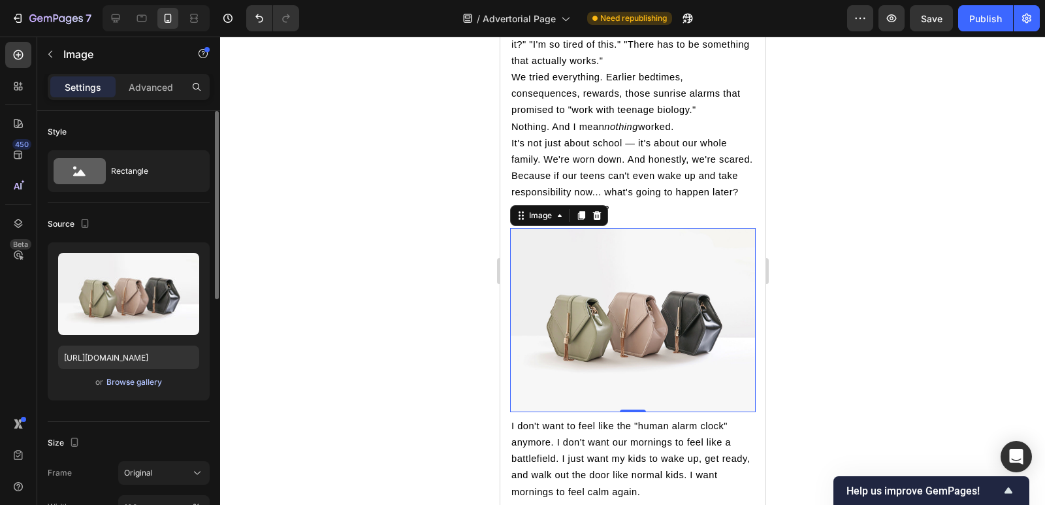
click at [139, 379] on div "Browse gallery" at bounding box center [134, 382] width 56 height 12
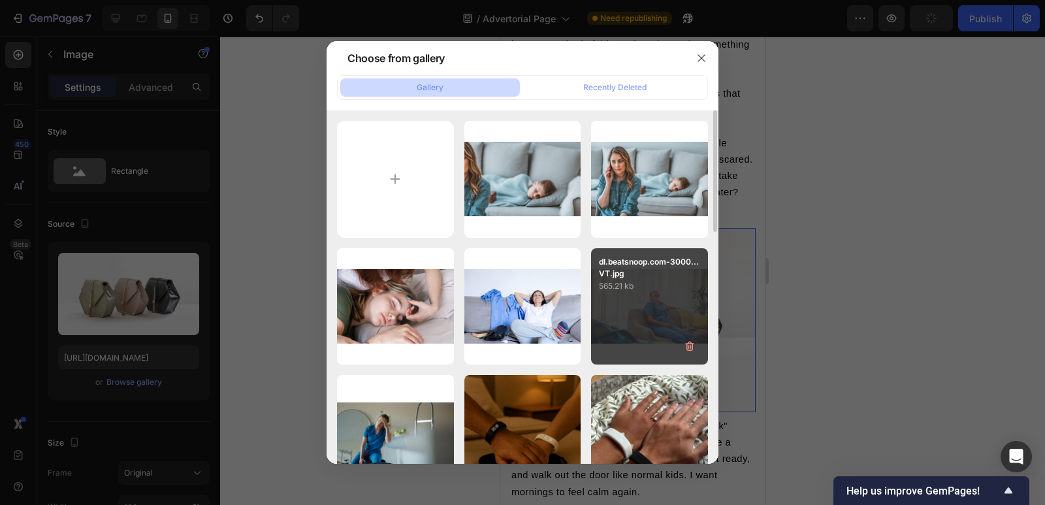
click at [631, 318] on div "dl.beatsnoop.com-3000...VT.jpg 565.21 kb" at bounding box center [649, 306] width 117 height 117
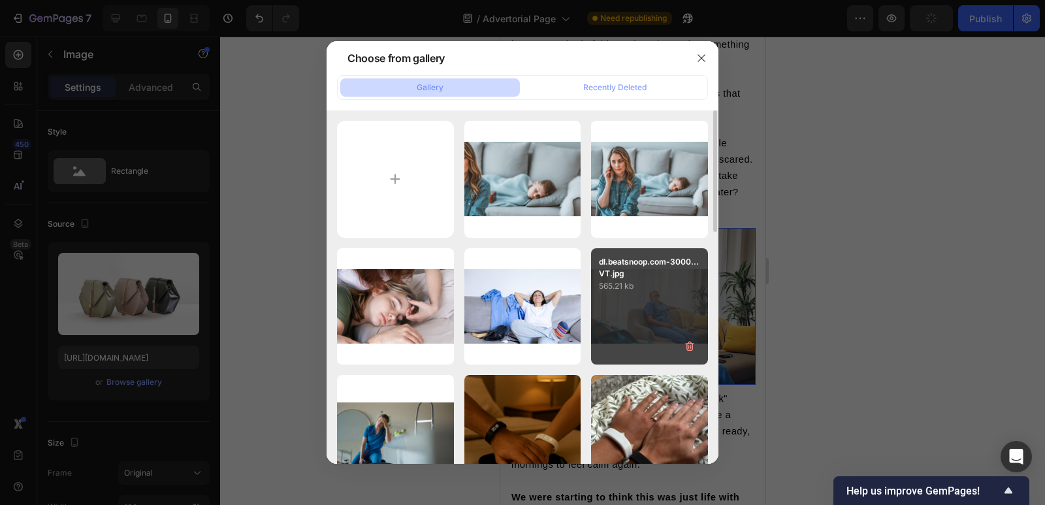
type input "[URL][DOMAIN_NAME]"
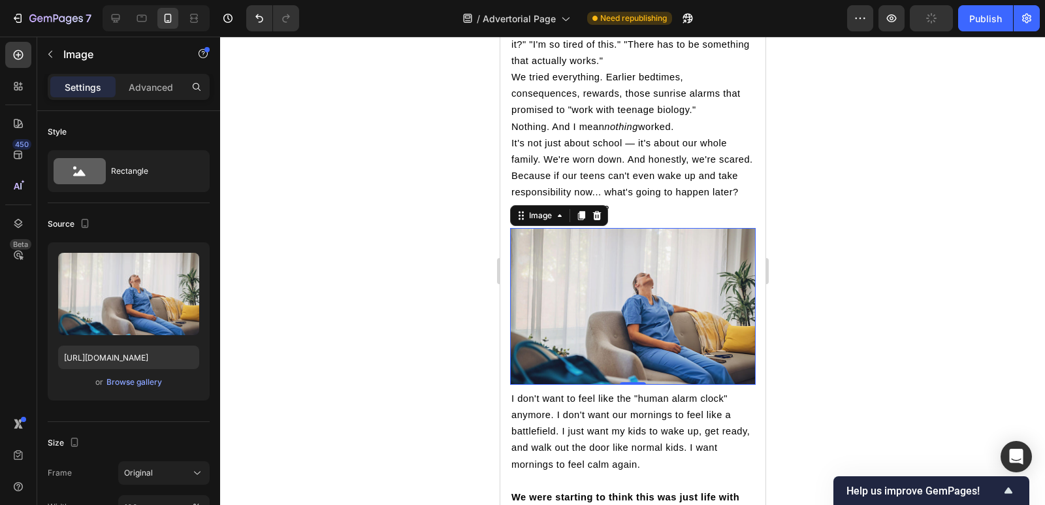
click at [854, 312] on div at bounding box center [632, 271] width 825 height 468
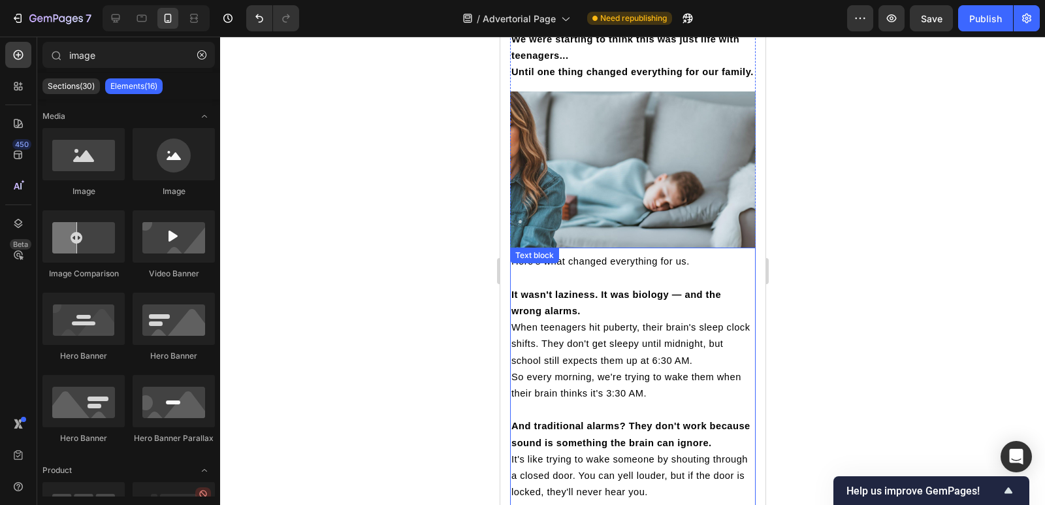
scroll to position [1743, 0]
click at [443, 221] on div at bounding box center [632, 271] width 825 height 468
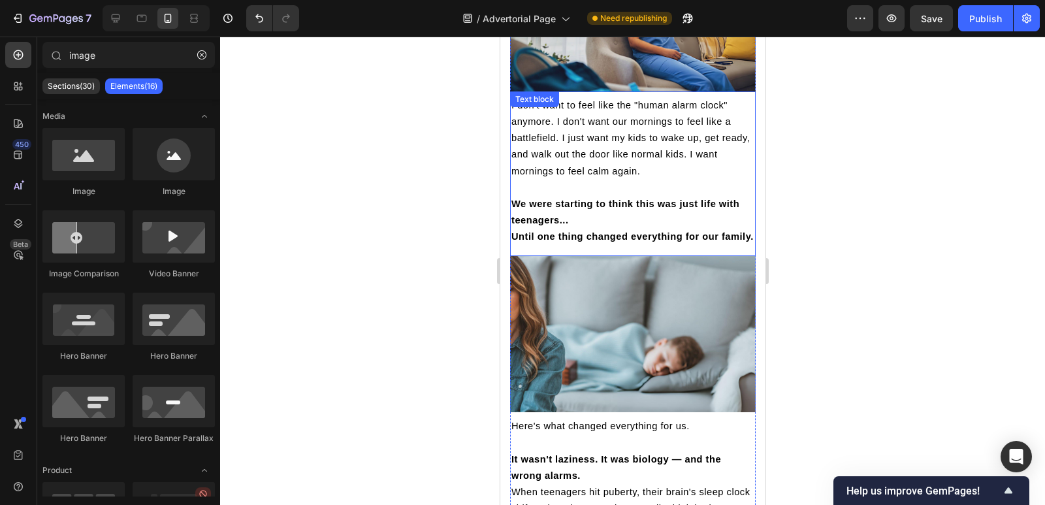
scroll to position [1578, 0]
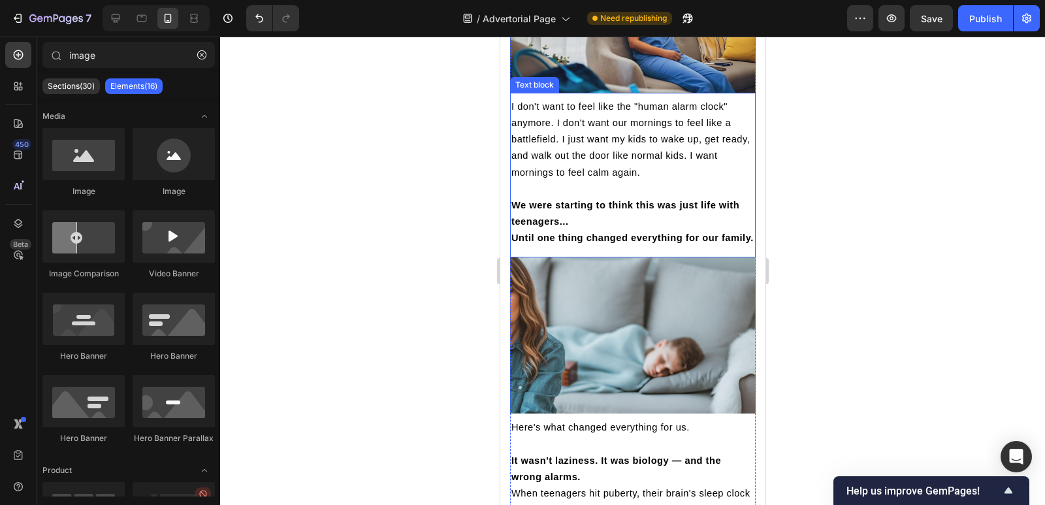
click at [633, 230] on p "Until one thing changed everything for our family." at bounding box center [632, 238] width 243 height 16
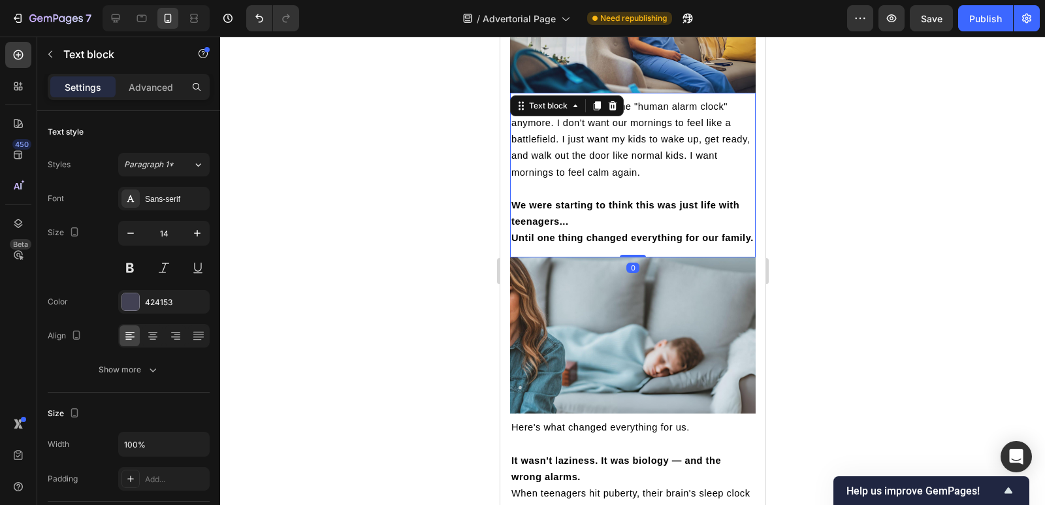
click at [464, 208] on div at bounding box center [632, 271] width 825 height 468
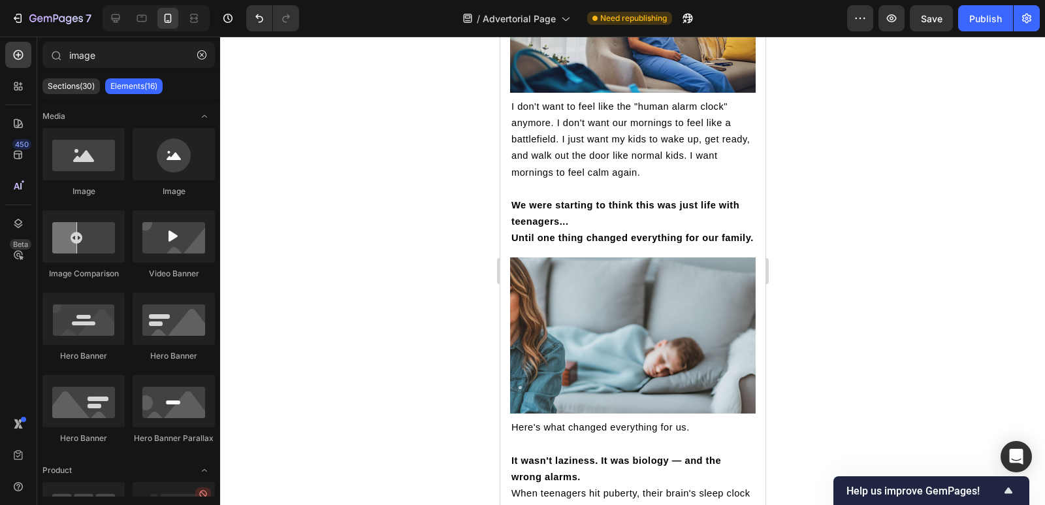
click at [630, 160] on p "I don't want to feel like the "human alarm clock" anymore. I don't want our mor…" at bounding box center [632, 140] width 243 height 82
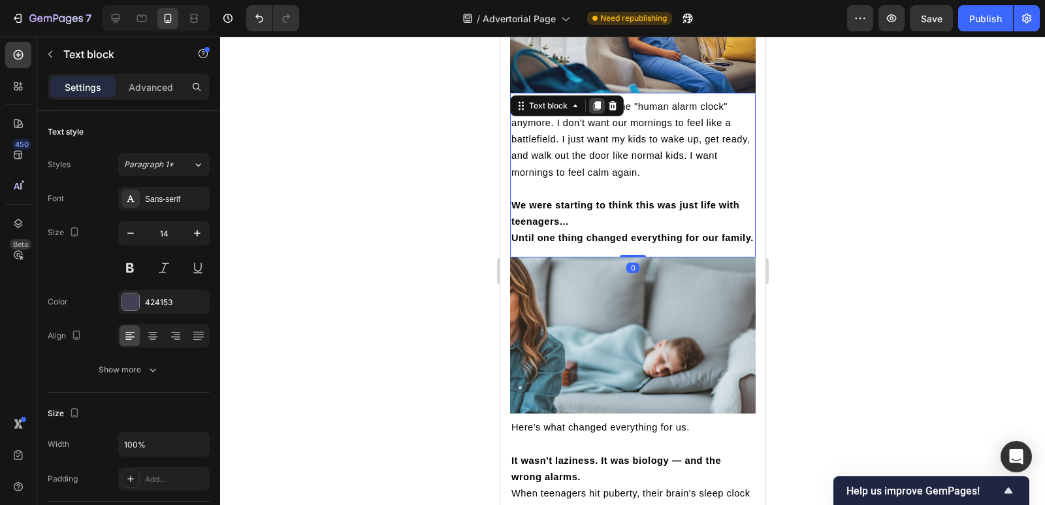
click at [596, 101] on icon at bounding box center [596, 105] width 7 height 9
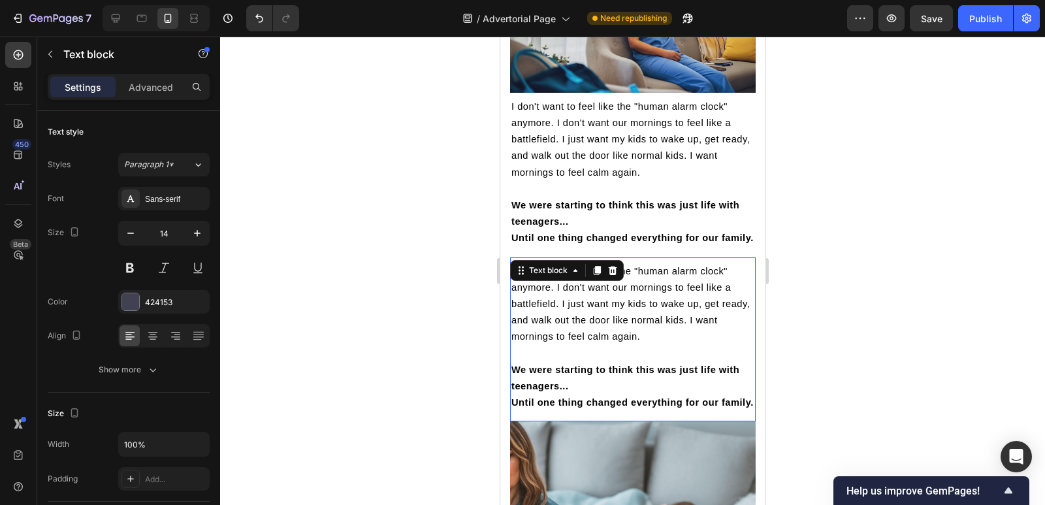
scroll to position [1759, 0]
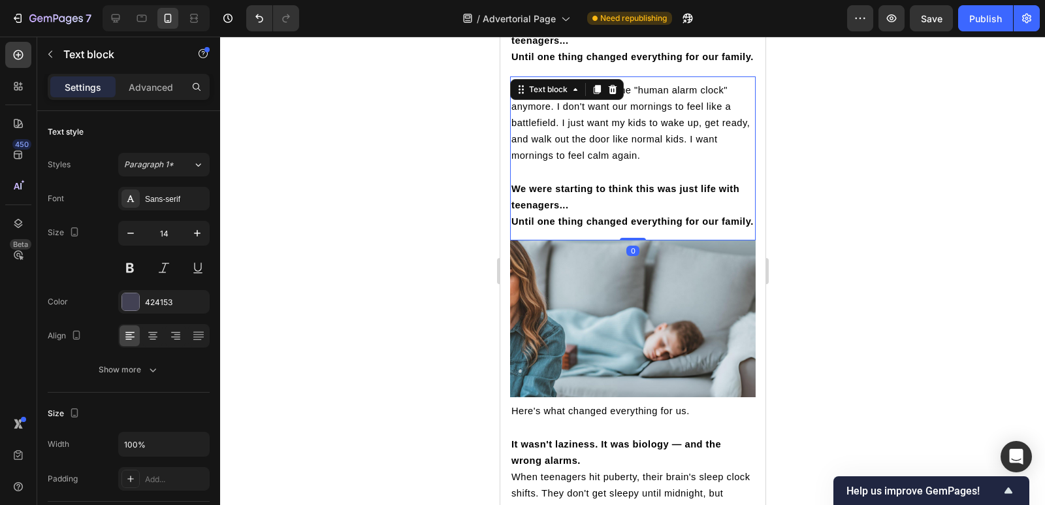
click at [589, 165] on p at bounding box center [632, 173] width 243 height 16
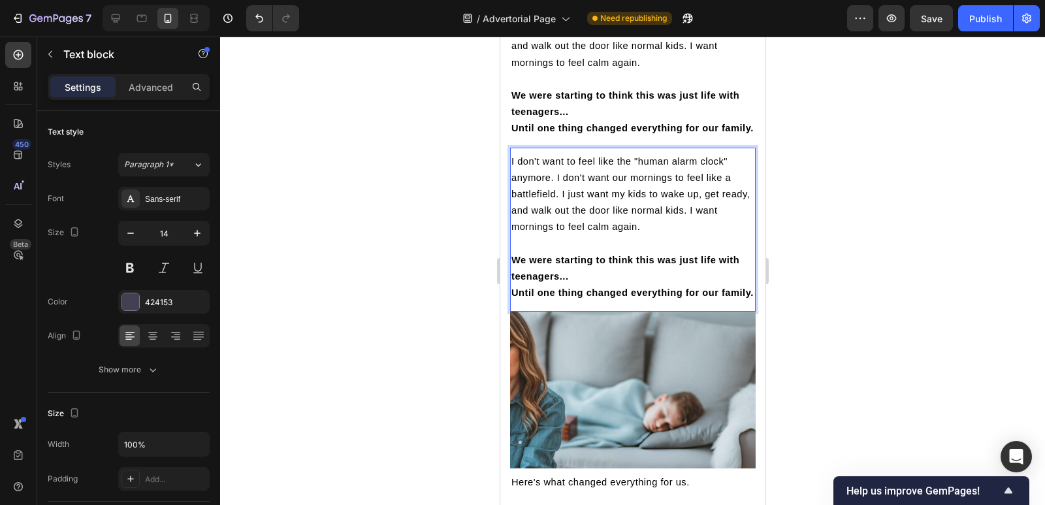
scroll to position [1693, 0]
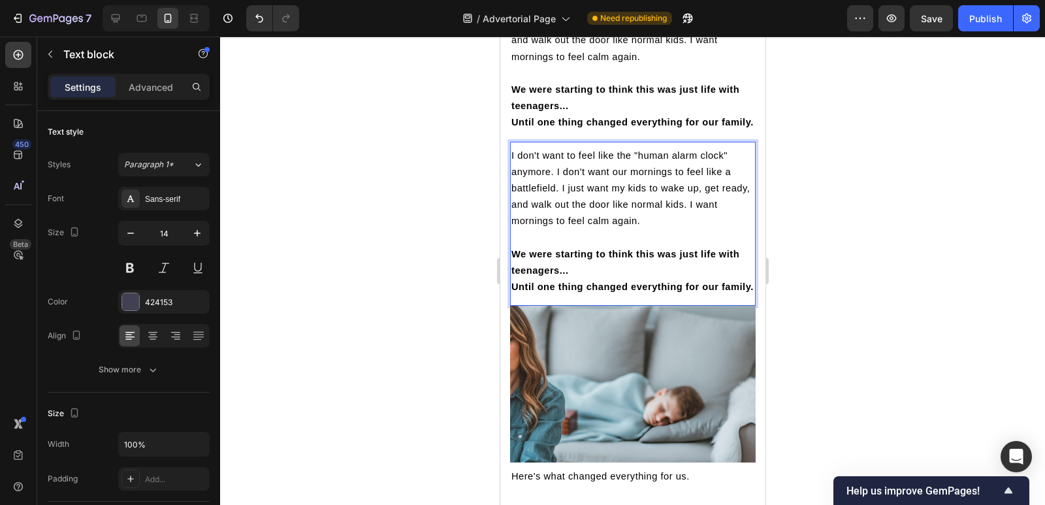
click at [538, 246] on p "We were starting to think this was just life with teenagers..." at bounding box center [632, 262] width 243 height 33
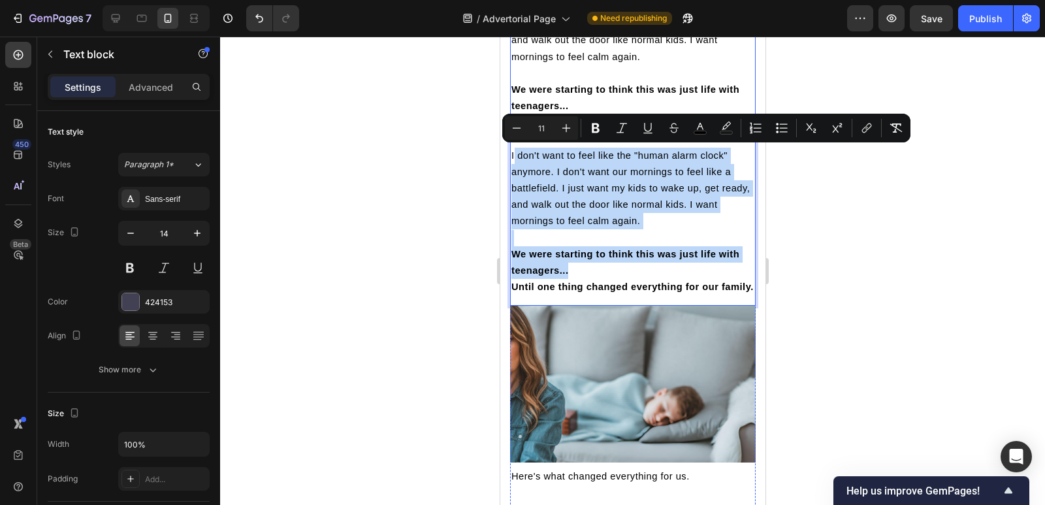
drag, startPoint x: 571, startPoint y: 272, endPoint x: 513, endPoint y: 112, distance: 169.4
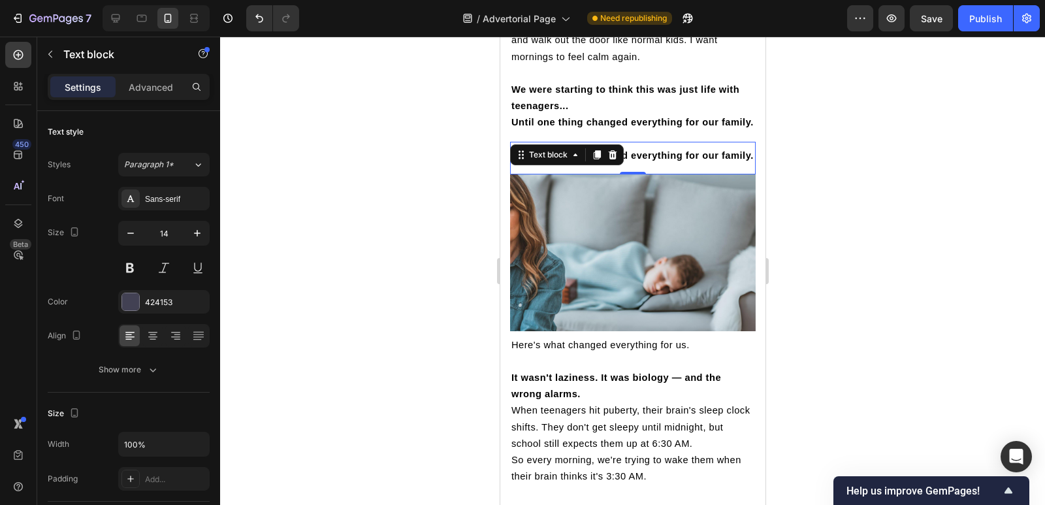
click at [483, 248] on div at bounding box center [632, 271] width 825 height 468
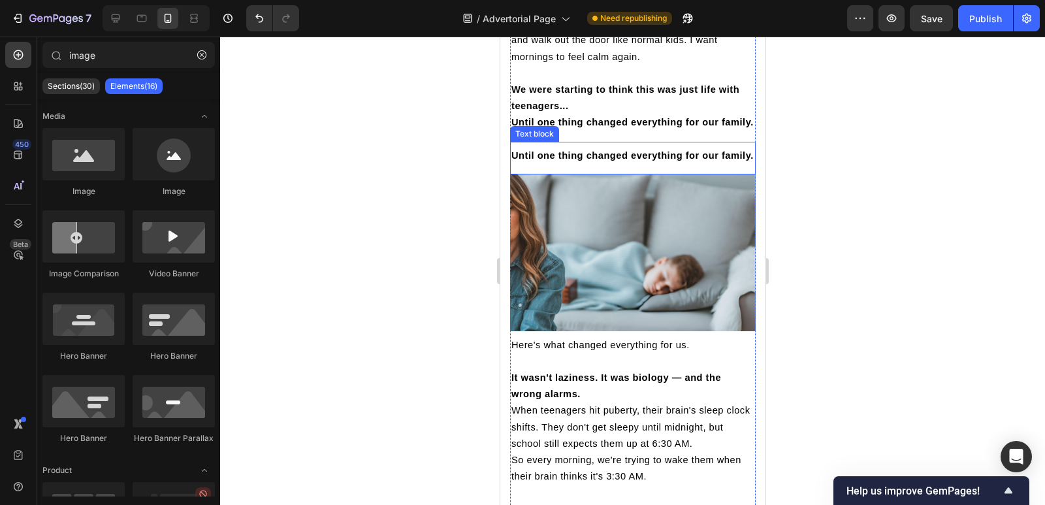
click at [534, 150] on strong "Until one thing changed everything for our family." at bounding box center [632, 155] width 242 height 10
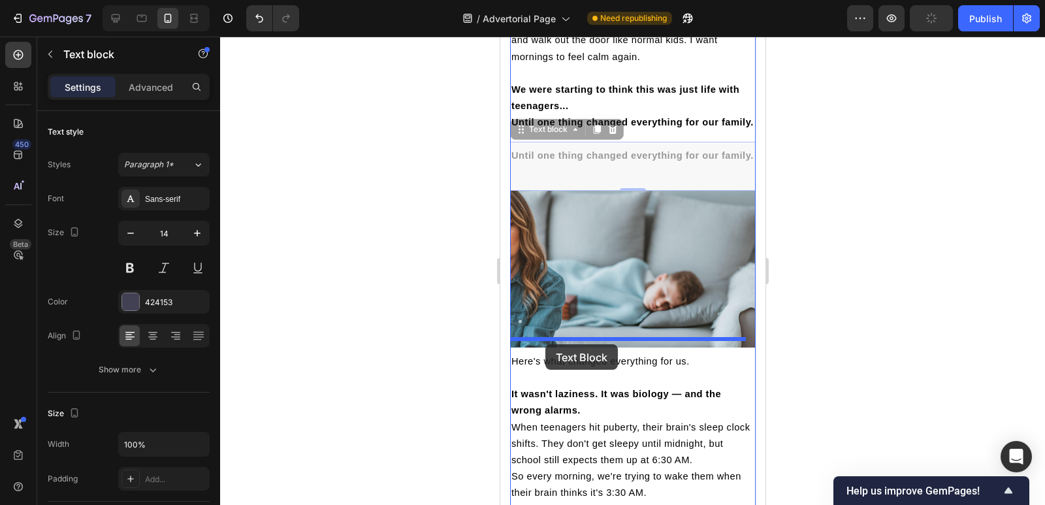
drag, startPoint x: 525, startPoint y: 128, endPoint x: 937, endPoint y: 328, distance: 458.3
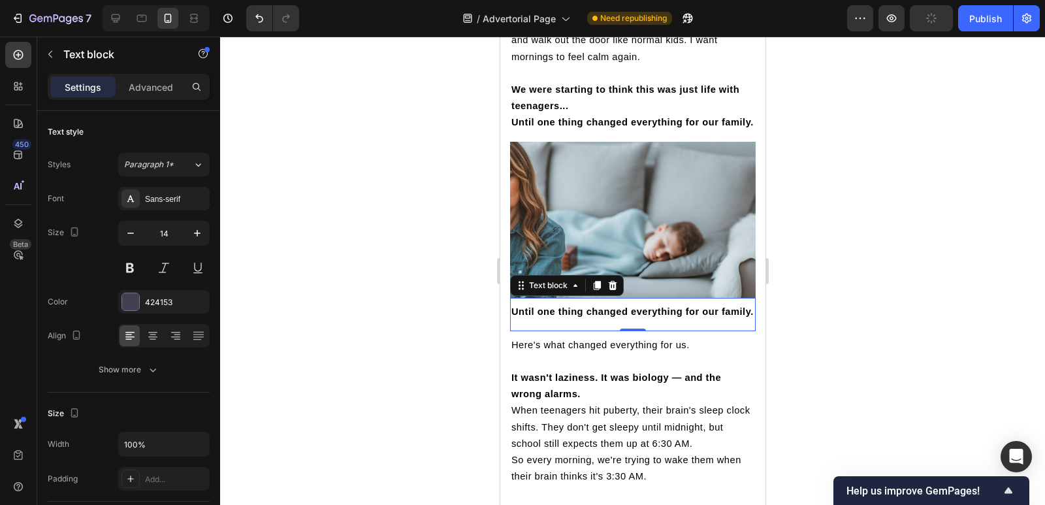
click at [411, 285] on div at bounding box center [632, 271] width 825 height 468
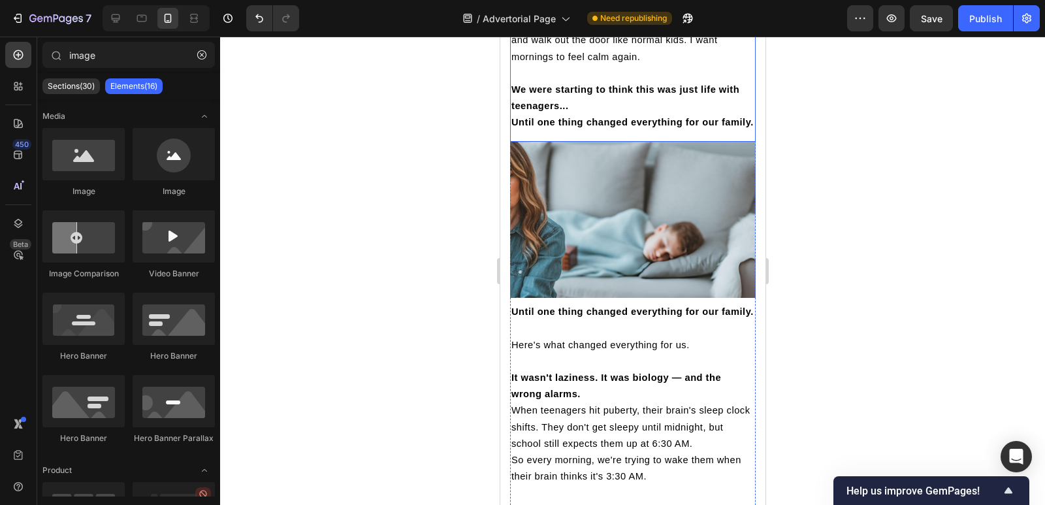
click at [547, 119] on p "Until one thing changed everything for our family." at bounding box center [632, 122] width 243 height 16
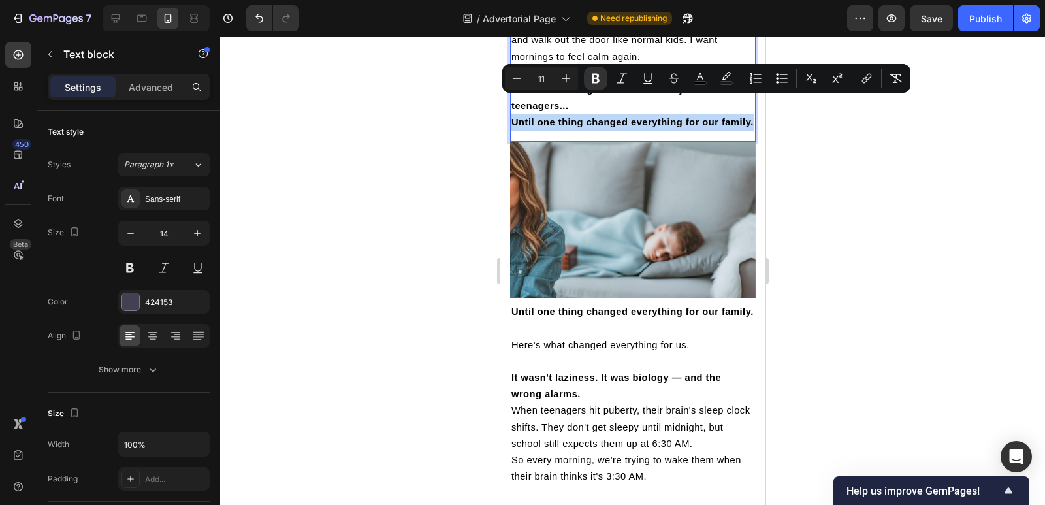
drag, startPoint x: 547, startPoint y: 121, endPoint x: 508, endPoint y: 101, distance: 43.8
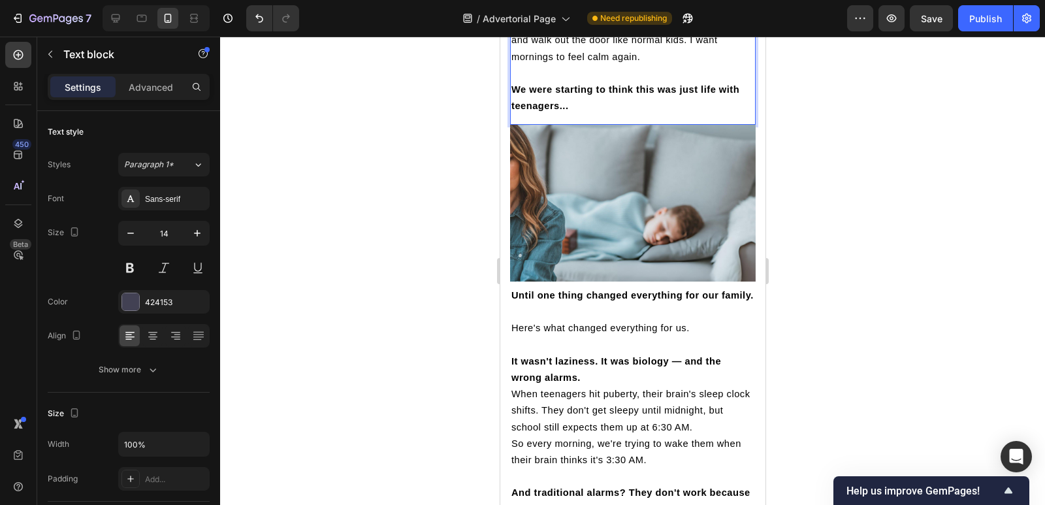
click at [468, 111] on div at bounding box center [632, 271] width 825 height 468
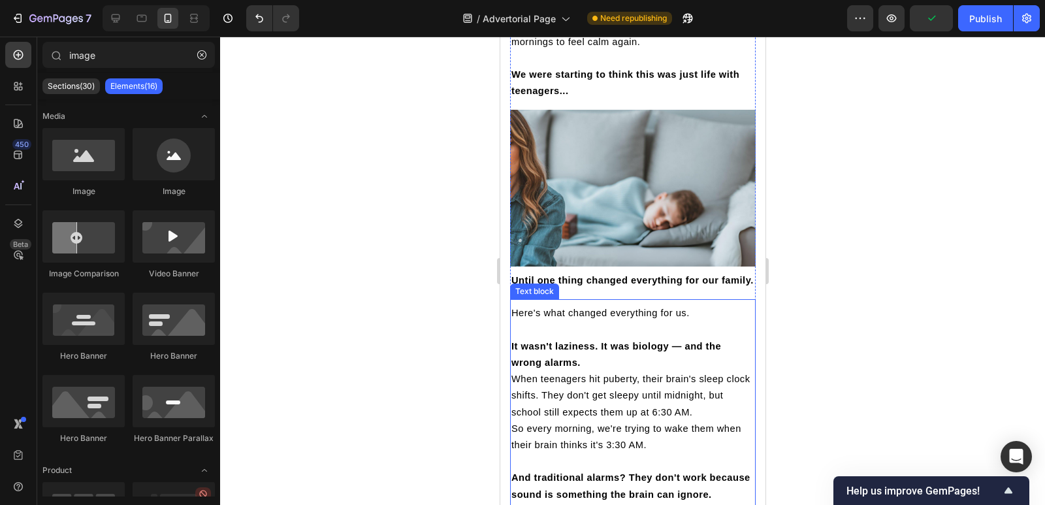
scroll to position [1763, 0]
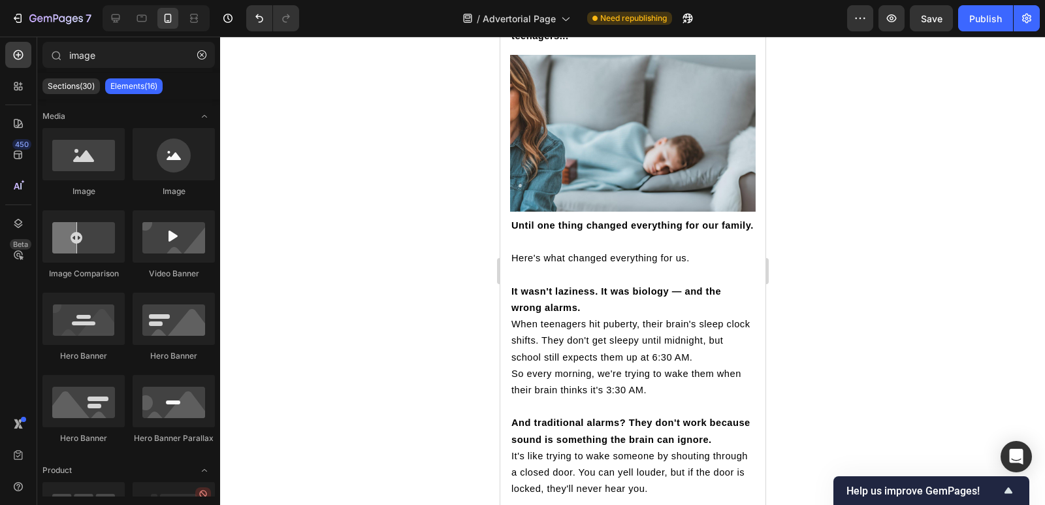
click at [431, 303] on div at bounding box center [632, 271] width 825 height 468
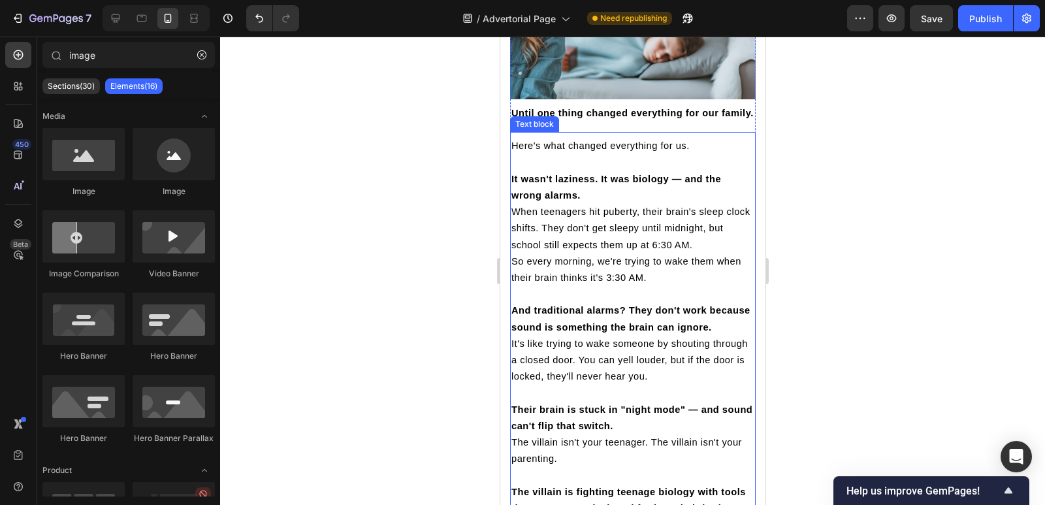
scroll to position [1876, 0]
click at [565, 222] on span "When teenagers hit puberty, their brain's sleep clock shifts. They don't get sl…" at bounding box center [630, 227] width 238 height 43
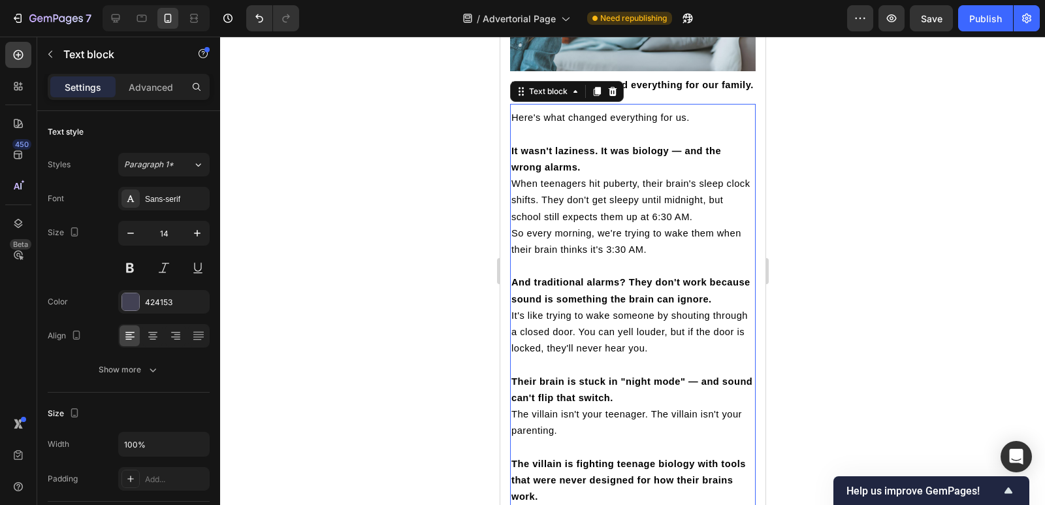
scroll to position [1894, 0]
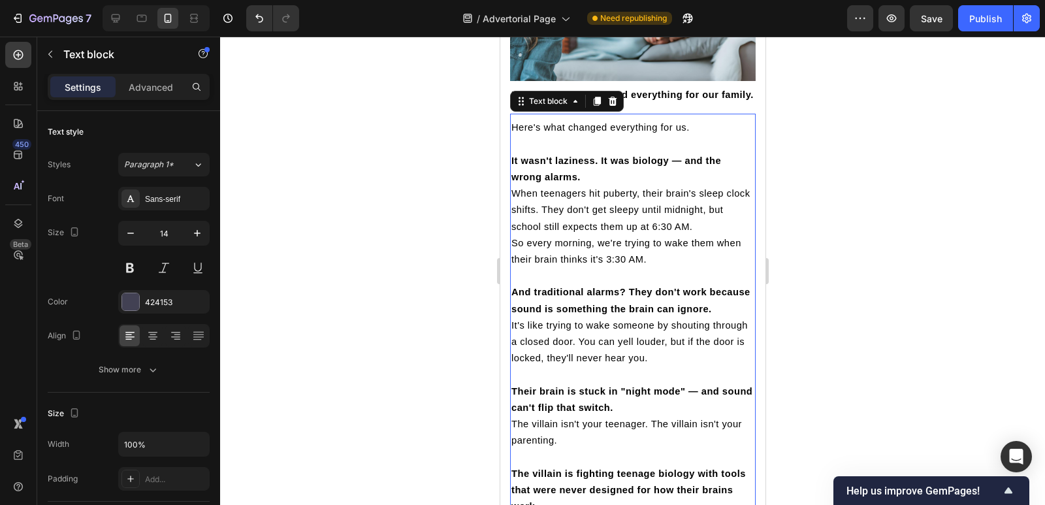
click at [567, 274] on p at bounding box center [632, 276] width 243 height 16
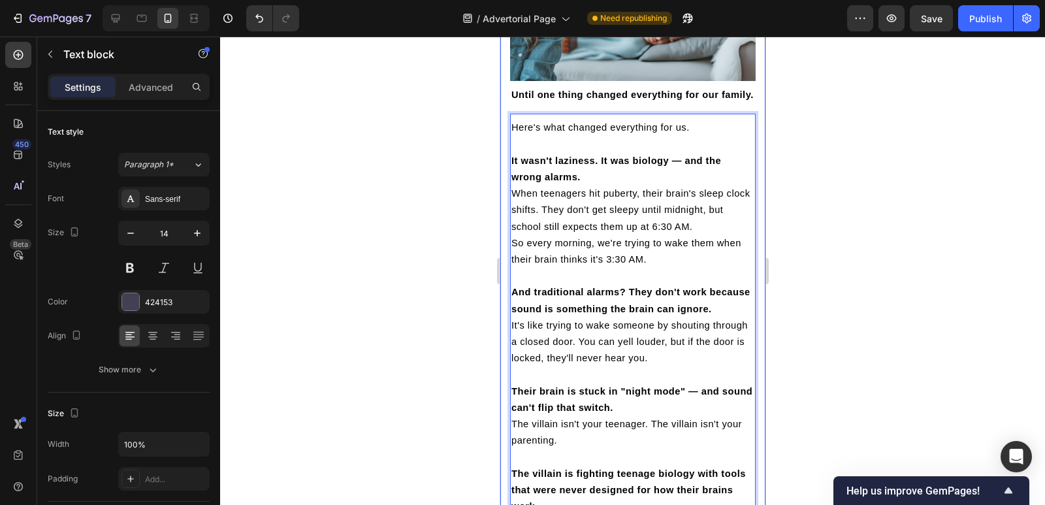
click at [446, 230] on div at bounding box center [632, 271] width 825 height 468
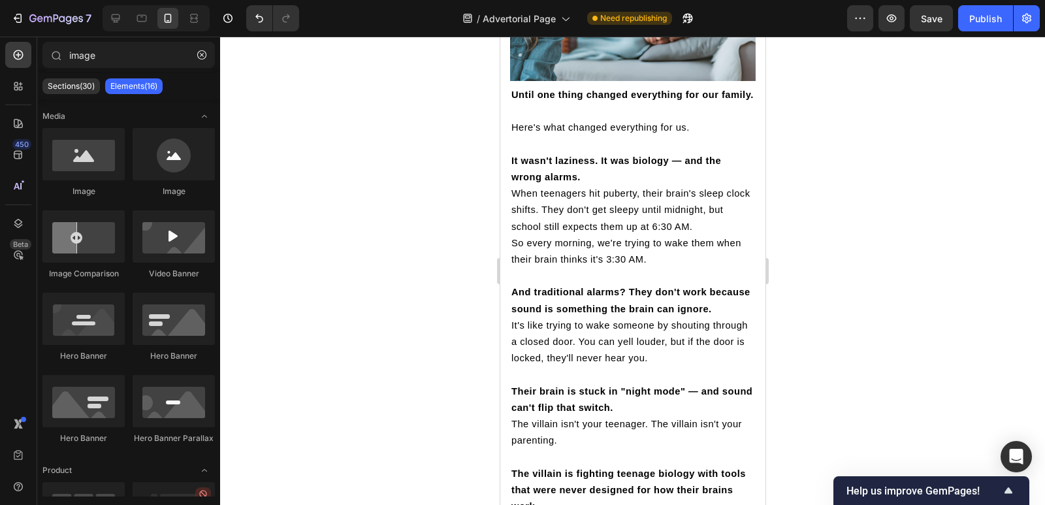
click at [560, 238] on span "So every morning, we're trying to wake them when their brain thinks it's 3:30 A…" at bounding box center [626, 251] width 230 height 27
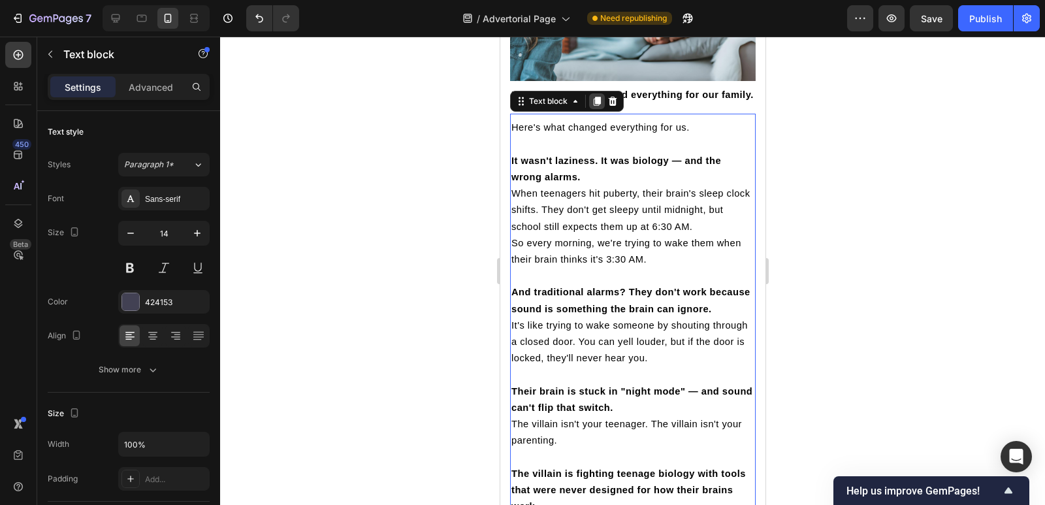
click at [598, 97] on icon at bounding box center [596, 101] width 7 height 9
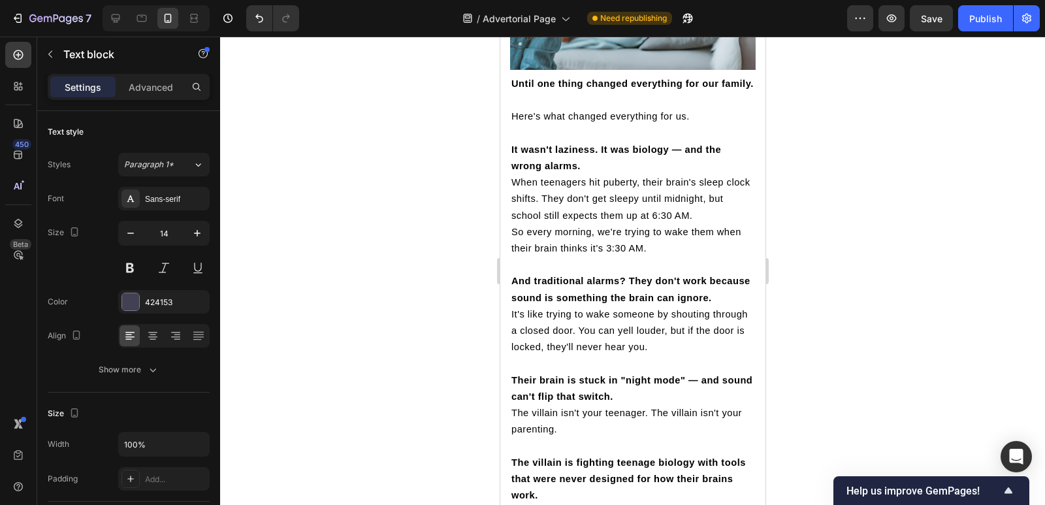
scroll to position [1903, 0]
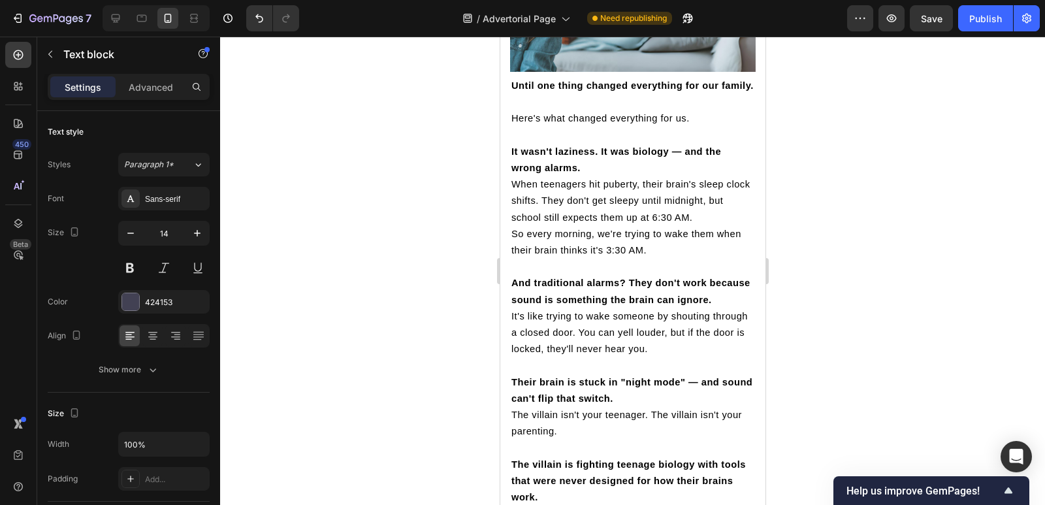
click at [609, 282] on p "And traditional alarms? They don't work because sound is something the brain ca…" at bounding box center [632, 291] width 243 height 33
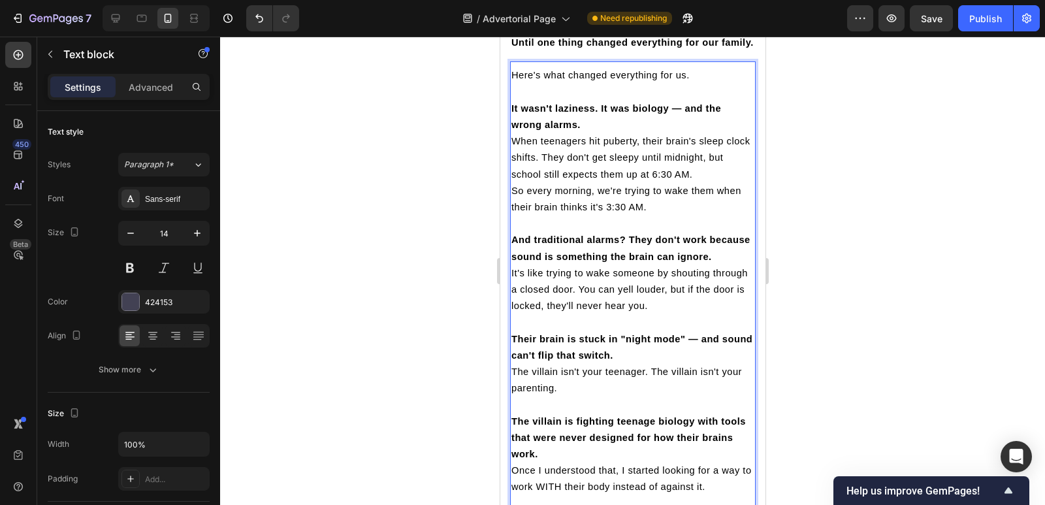
scroll to position [1947, 0]
click at [522, 237] on p "And traditional alarms? They don't work because sound is something the brain ca…" at bounding box center [632, 247] width 243 height 33
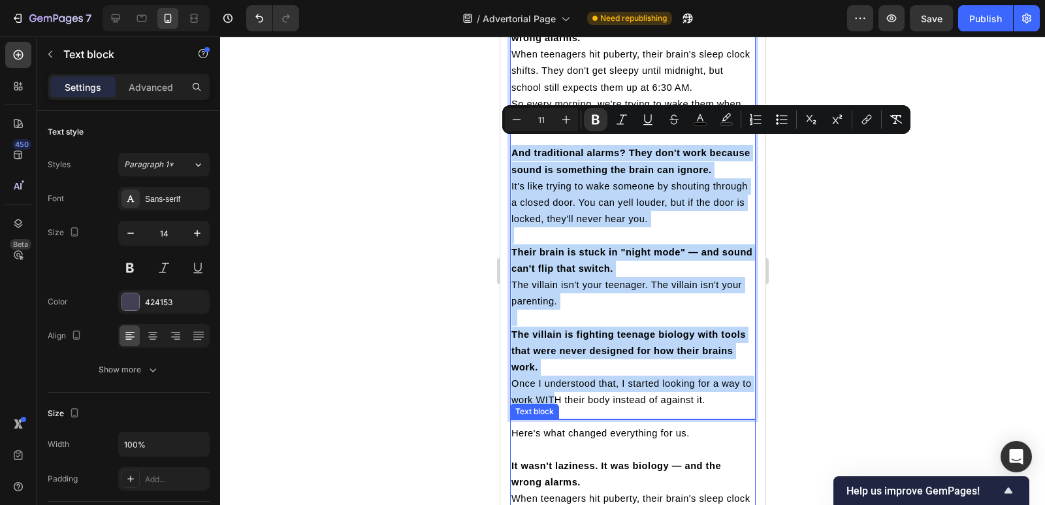
scroll to position [2067, 0]
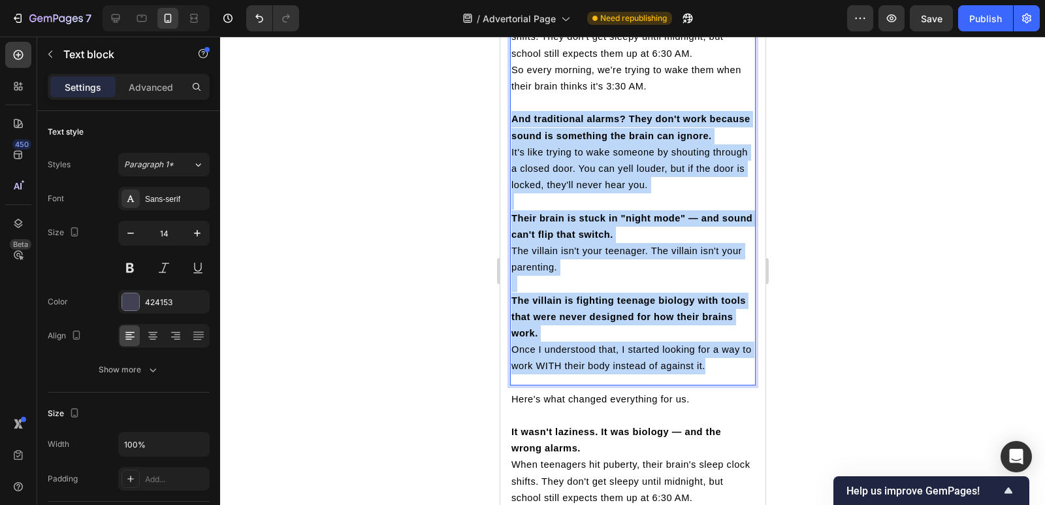
drag, startPoint x: 513, startPoint y: 231, endPoint x: 716, endPoint y: 385, distance: 255.0
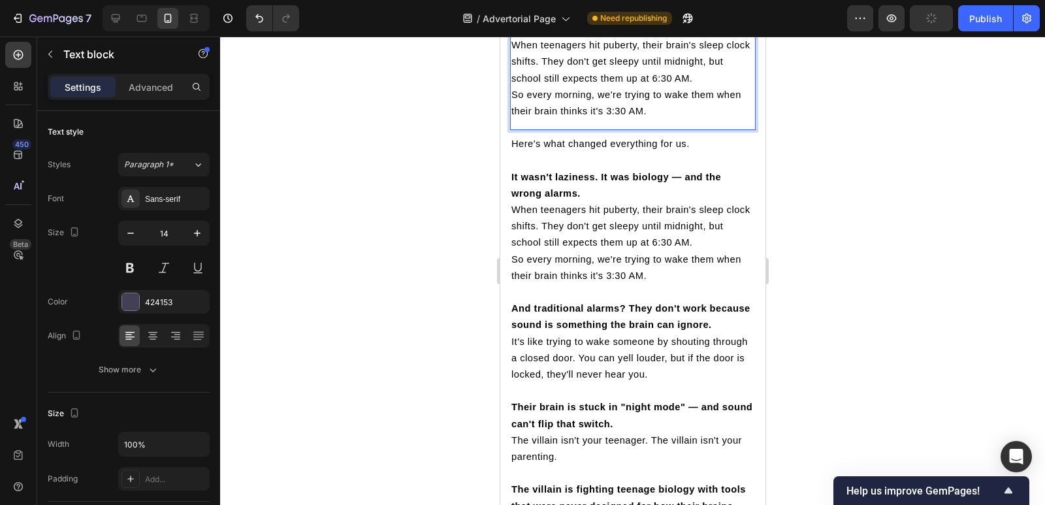
scroll to position [1953, 0]
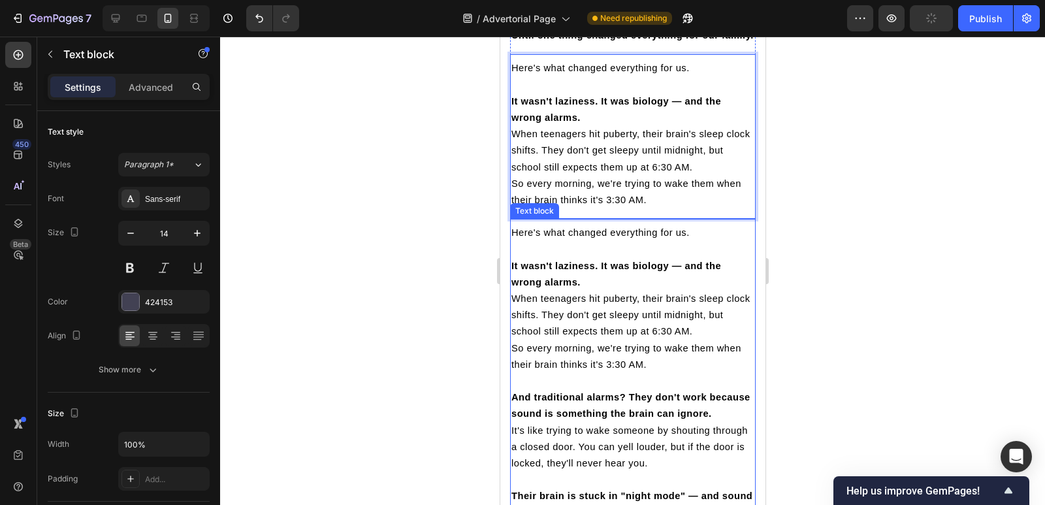
click at [631, 373] on p at bounding box center [632, 381] width 243 height 16
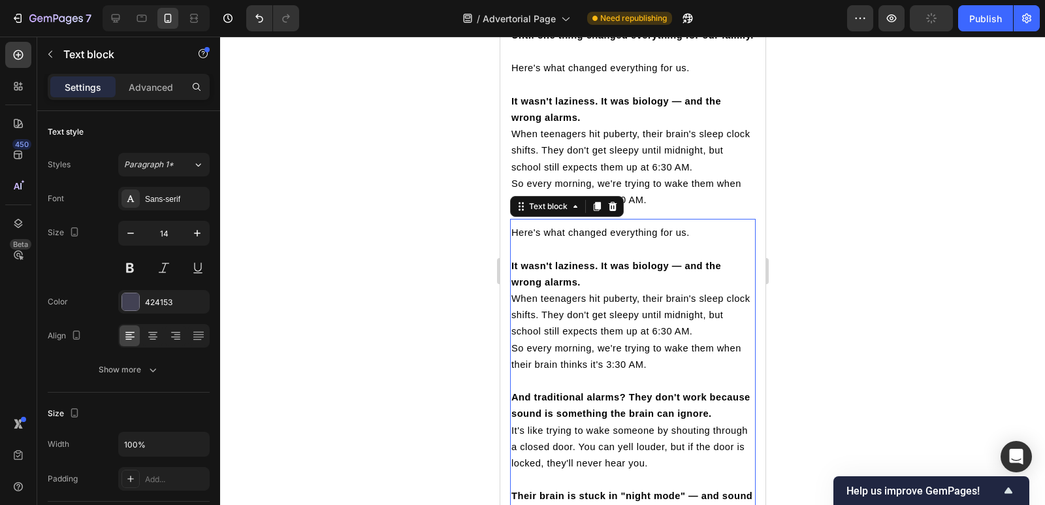
click at [397, 245] on div at bounding box center [632, 271] width 825 height 468
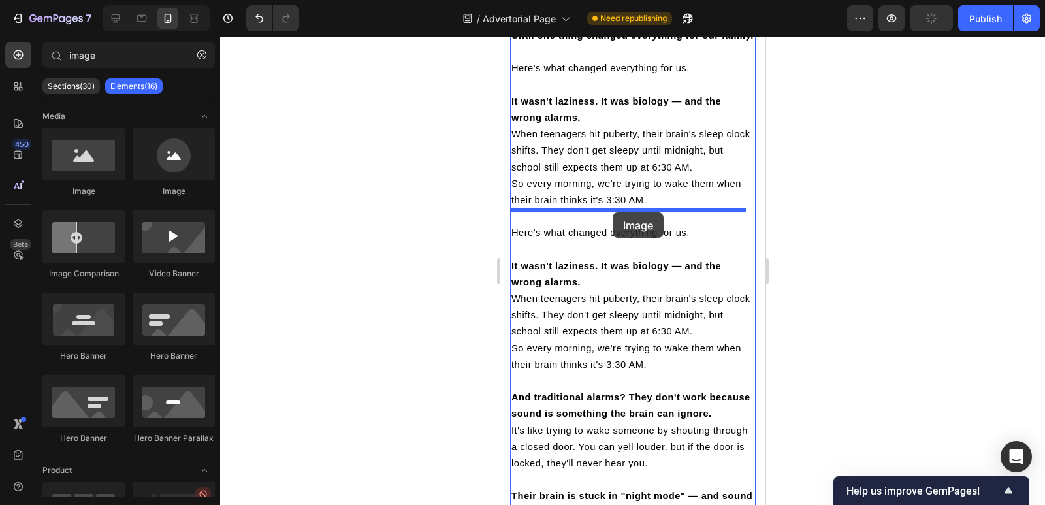
drag, startPoint x: 726, startPoint y: 212, endPoint x: 612, endPoint y: 212, distance: 114.3
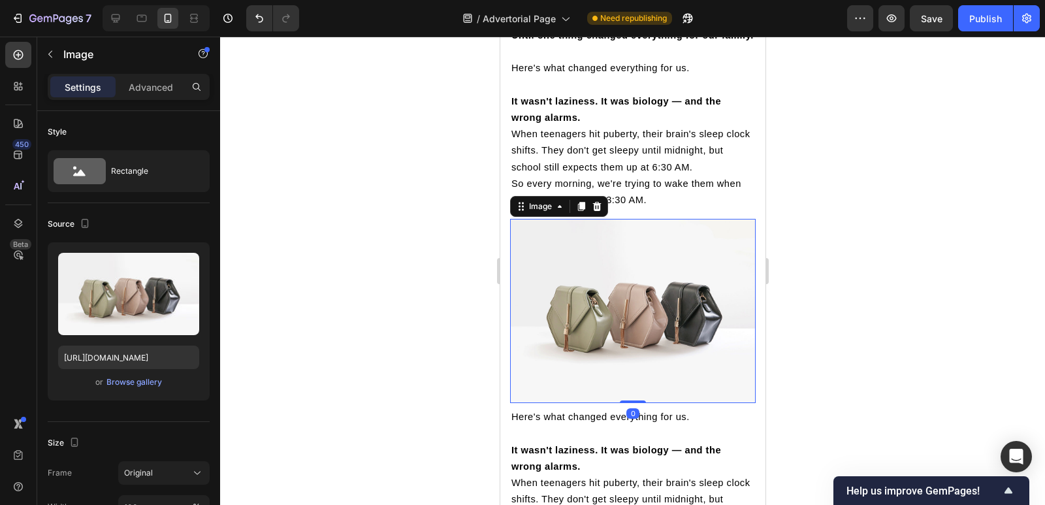
click at [401, 253] on div at bounding box center [632, 271] width 825 height 468
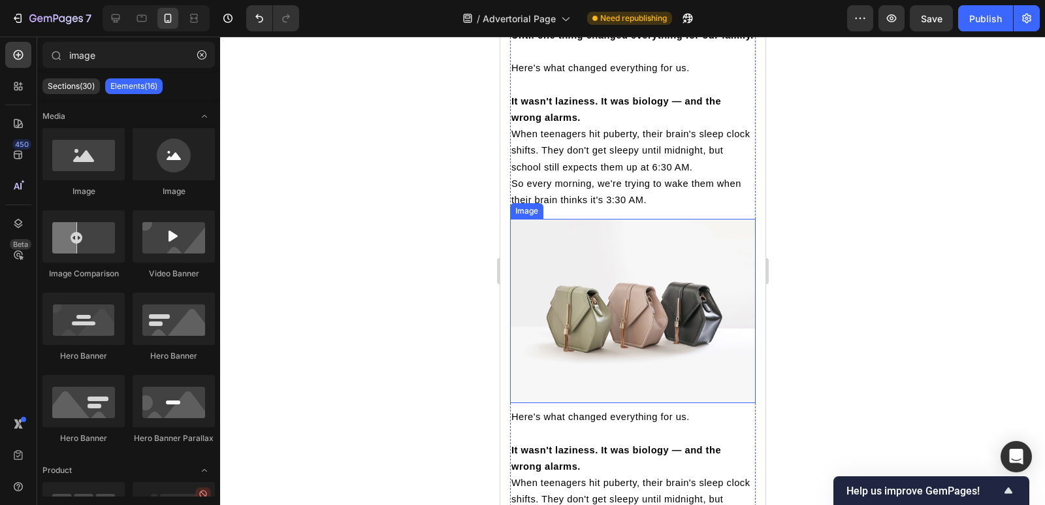
click at [530, 307] on img at bounding box center [632, 311] width 246 height 184
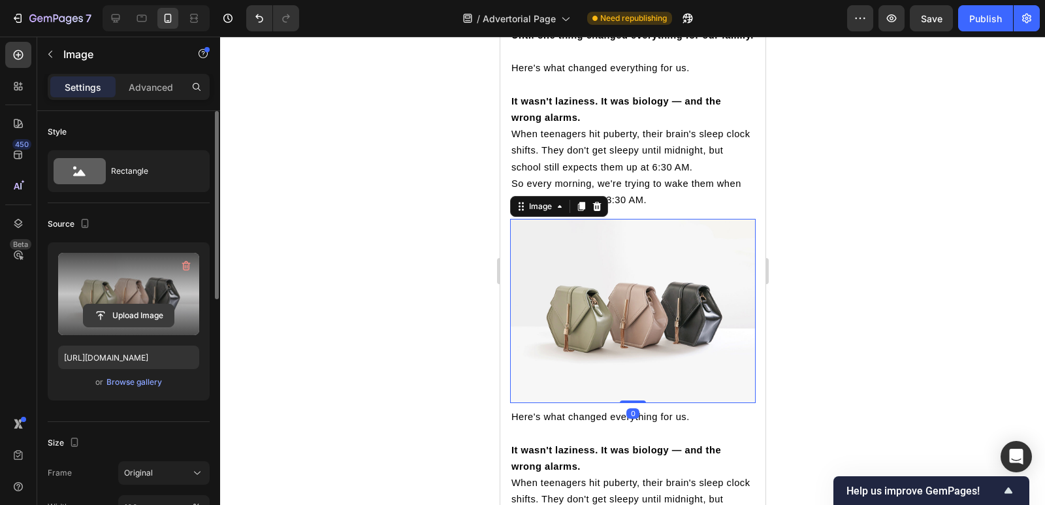
click at [142, 325] on input "file" at bounding box center [129, 315] width 90 height 22
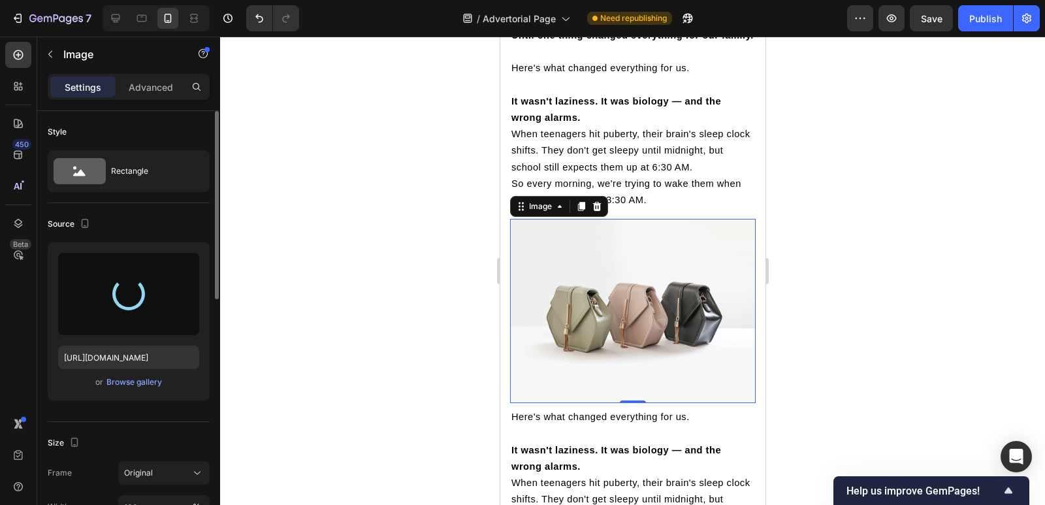
click at [383, 306] on div at bounding box center [632, 271] width 825 height 468
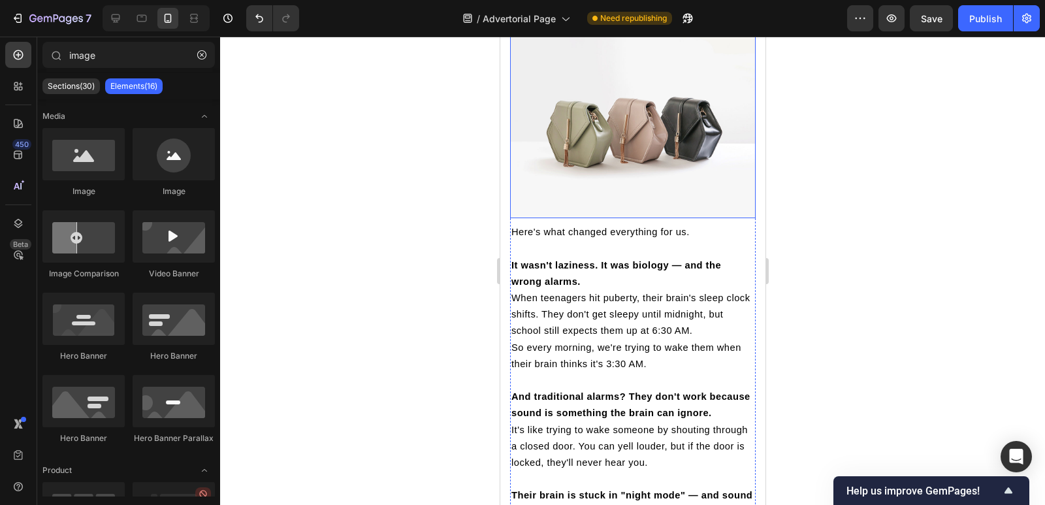
scroll to position [2154, 0]
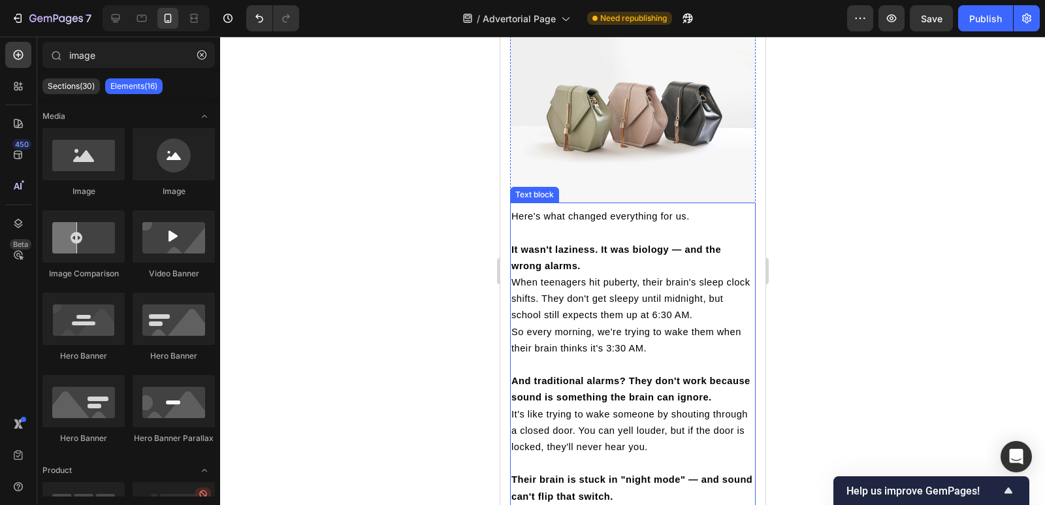
click at [586, 324] on p "So every morning, we're trying to wake them when their brain thinks it's 3:30 A…" at bounding box center [632, 340] width 243 height 33
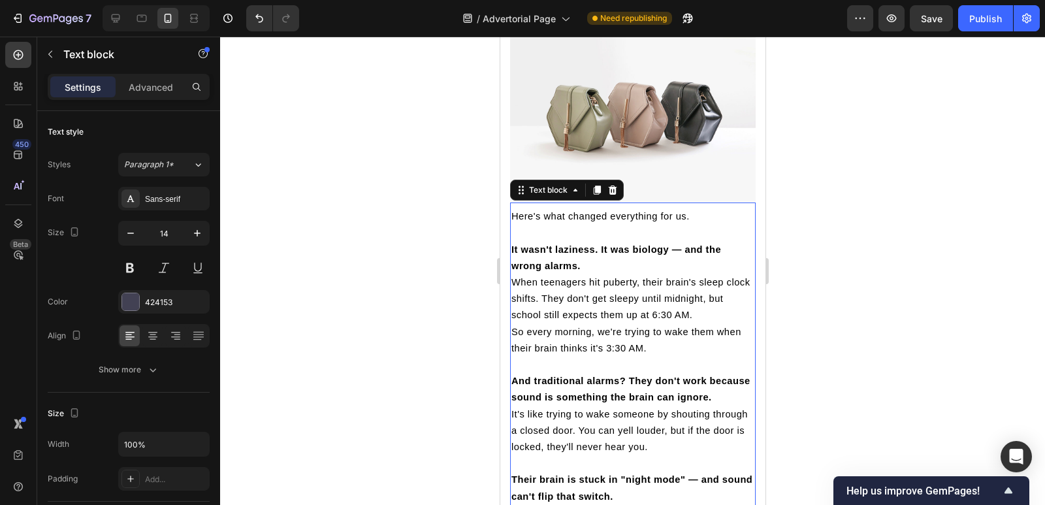
click at [542, 357] on p at bounding box center [632, 365] width 243 height 16
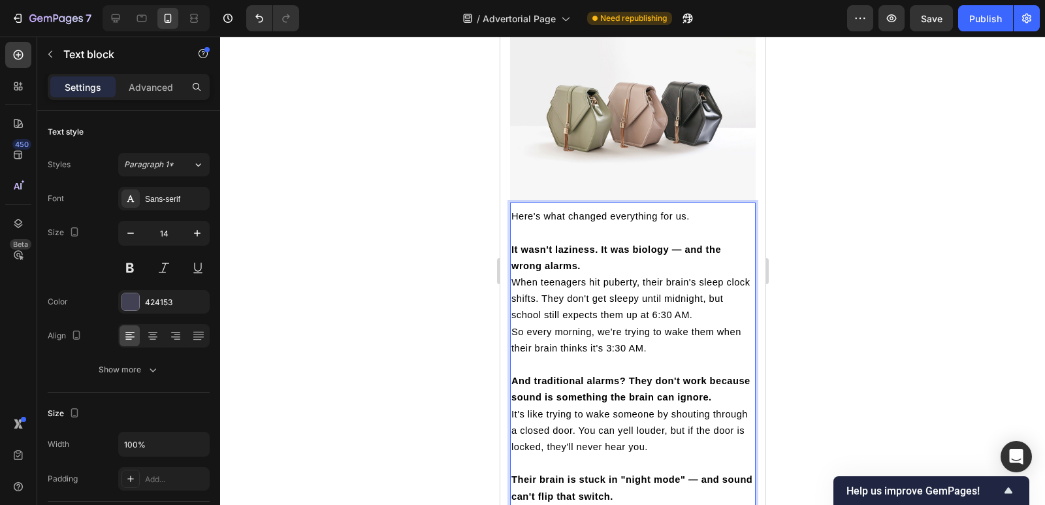
click at [511, 375] on strong "And traditional alarms? They don't work because sound is something the brain ca…" at bounding box center [630, 388] width 239 height 27
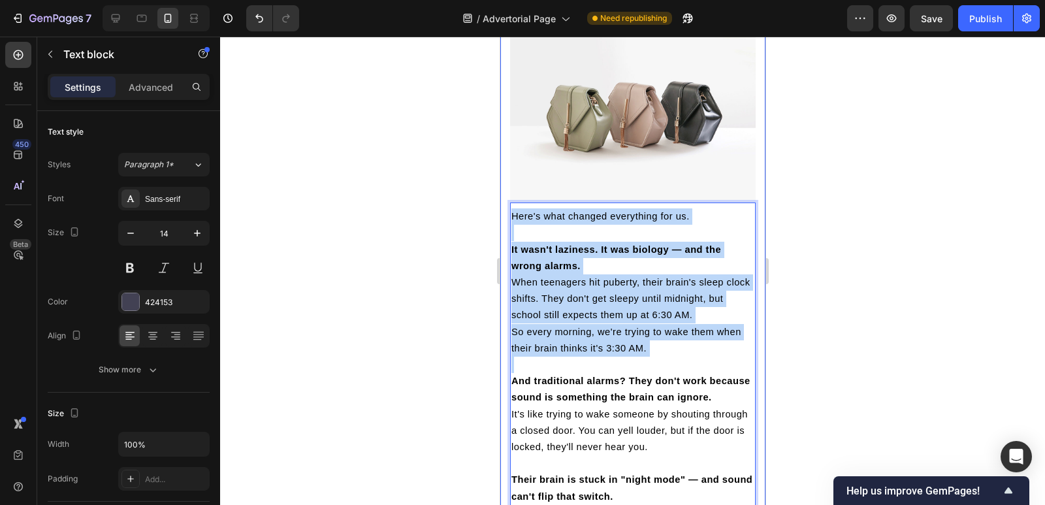
drag, startPoint x: 511, startPoint y: 364, endPoint x: 505, endPoint y: 197, distance: 167.9
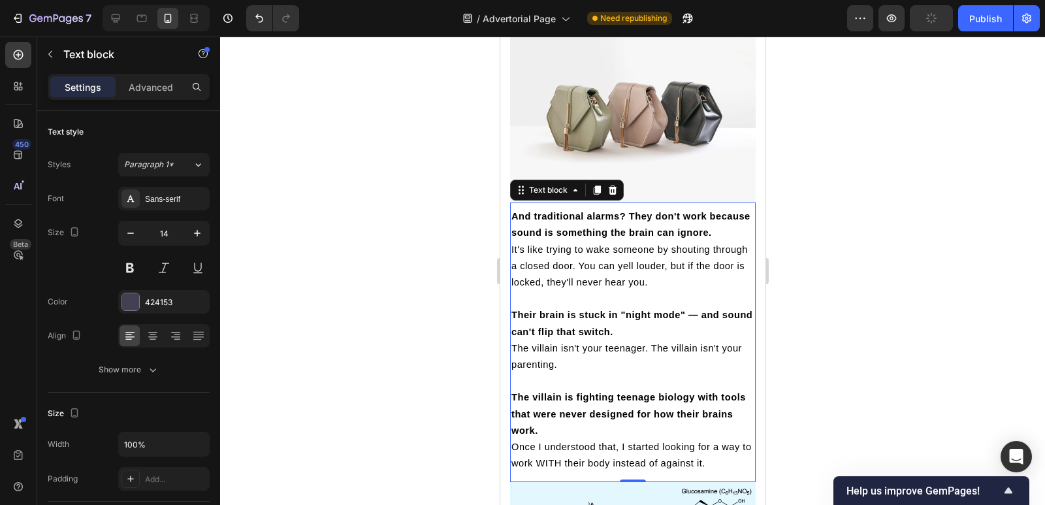
click at [389, 239] on div at bounding box center [632, 271] width 825 height 468
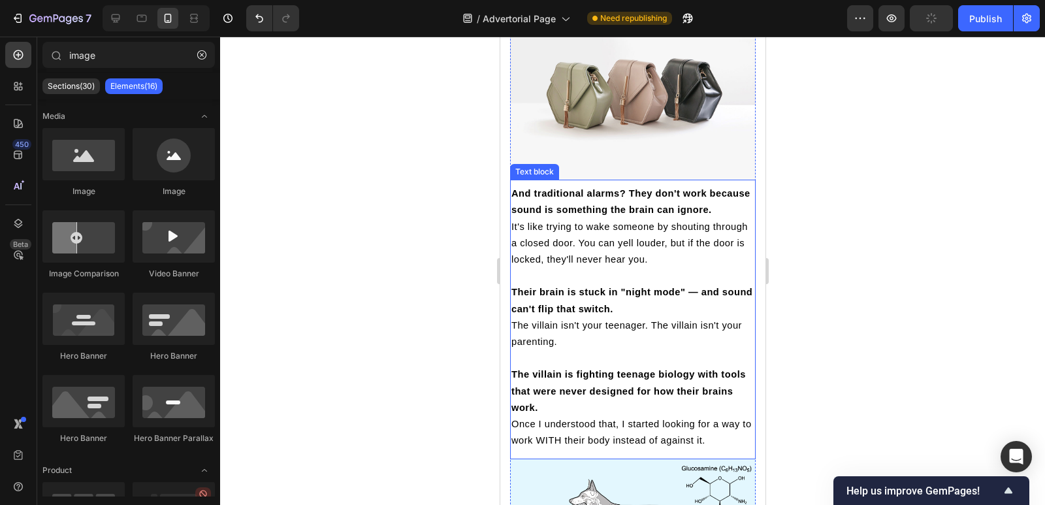
scroll to position [2188, 0]
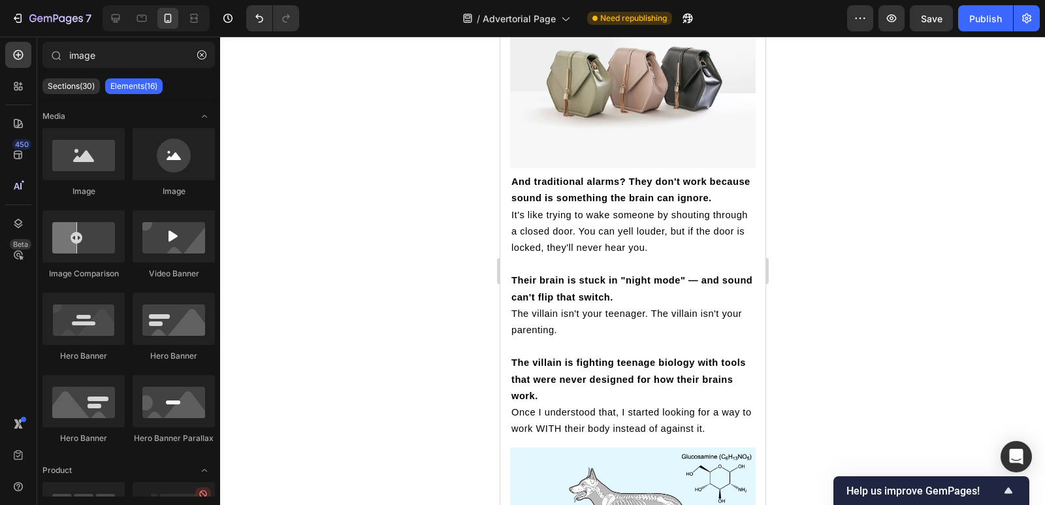
click at [440, 285] on div at bounding box center [632, 271] width 825 height 468
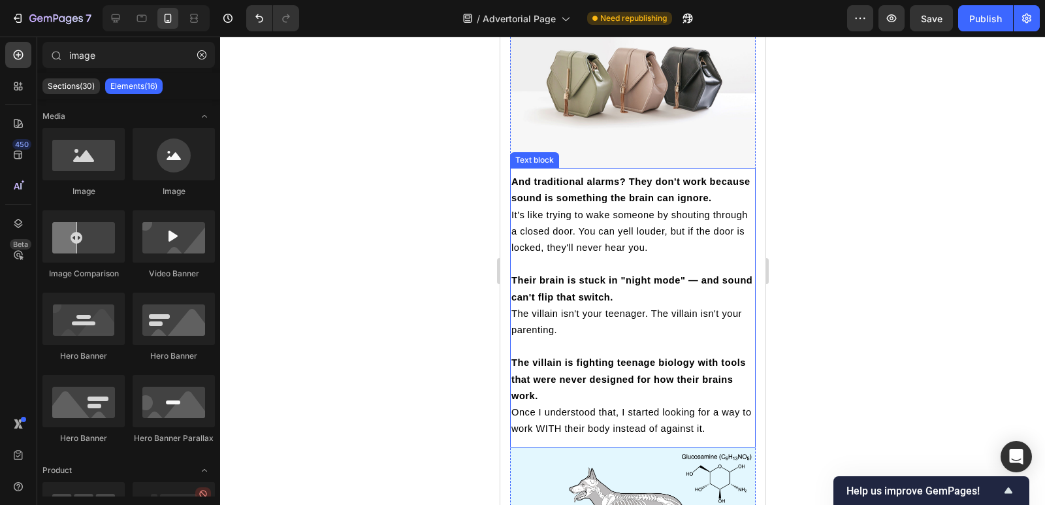
click at [583, 260] on p "Rich Text Editor. Editing area: main" at bounding box center [632, 264] width 243 height 16
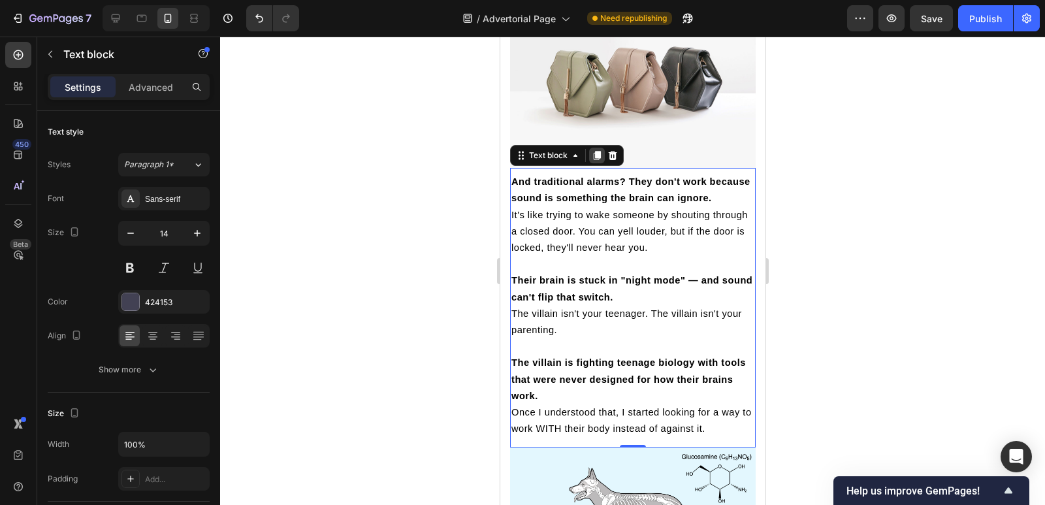
click at [597, 150] on icon at bounding box center [596, 155] width 10 height 10
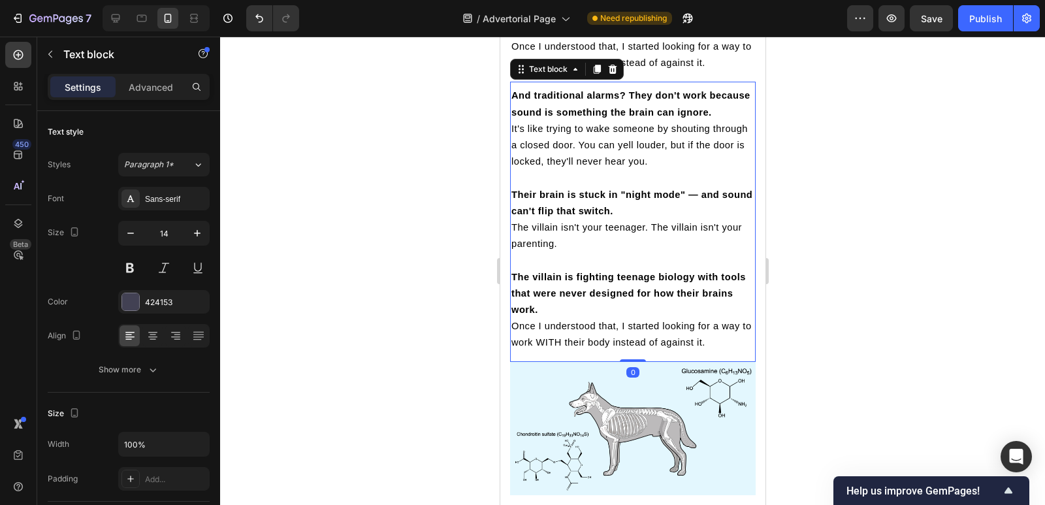
click at [585, 210] on strong "Their brain is stuck in "night mode" — and sound can't flip that switch." at bounding box center [631, 202] width 241 height 27
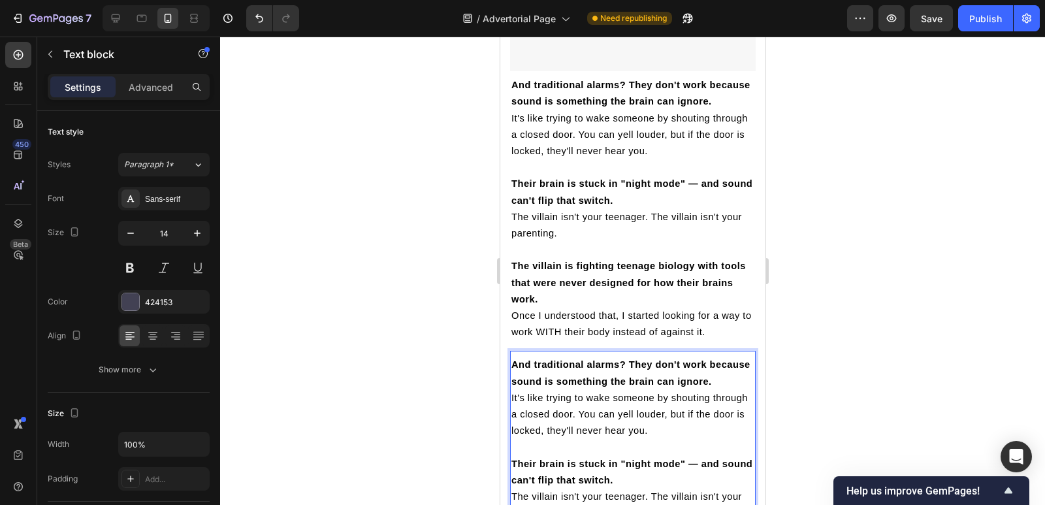
scroll to position [2284, 0]
click at [583, 188] on strong "Their brain is stuck in "night mode" — and sound can't flip that switch." at bounding box center [631, 192] width 241 height 27
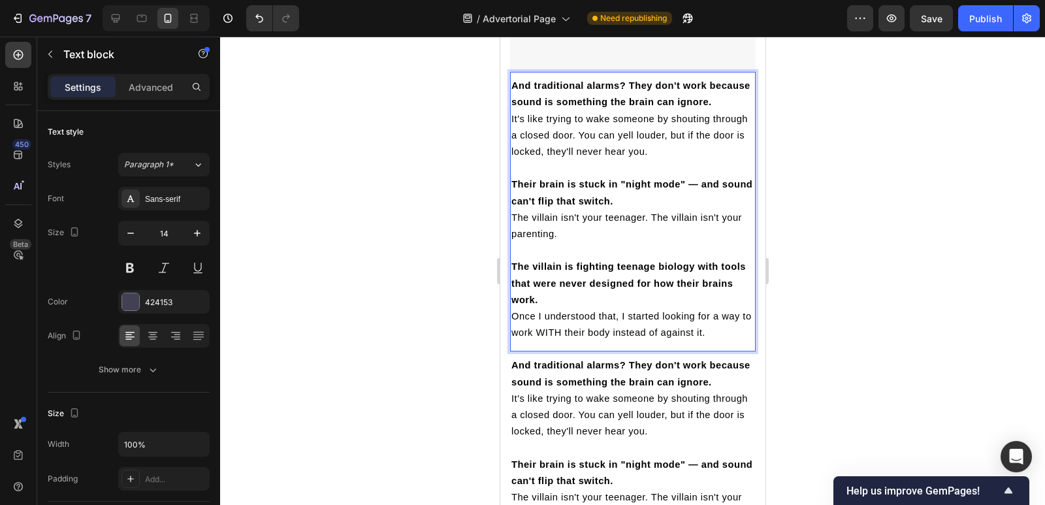
click at [581, 175] on p "Rich Text Editor. Editing area: main" at bounding box center [632, 168] width 243 height 16
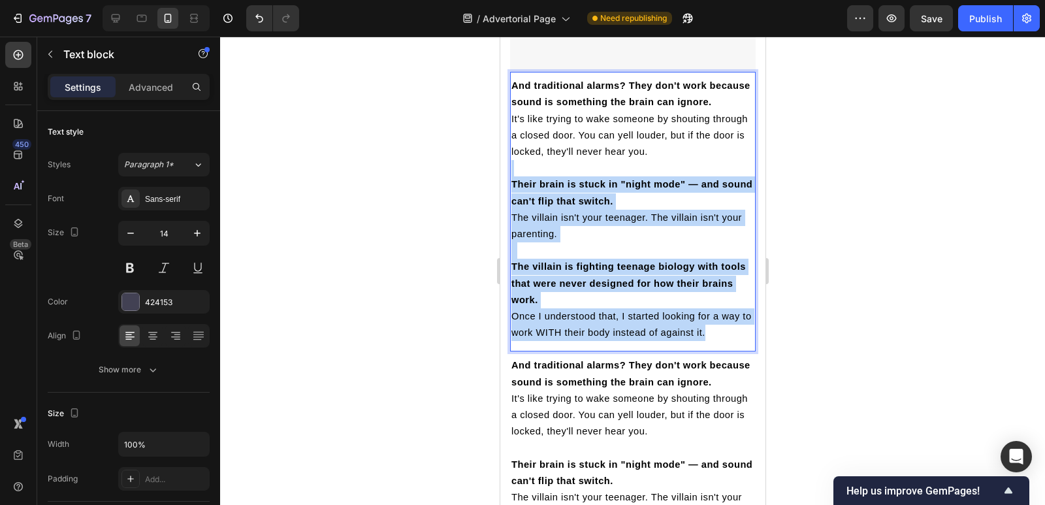
drag, startPoint x: 518, startPoint y: 170, endPoint x: 739, endPoint y: 333, distance: 274.2
click at [739, 333] on div "And traditional alarms? They don't work because sound is something the brain ca…" at bounding box center [632, 209] width 246 height 266
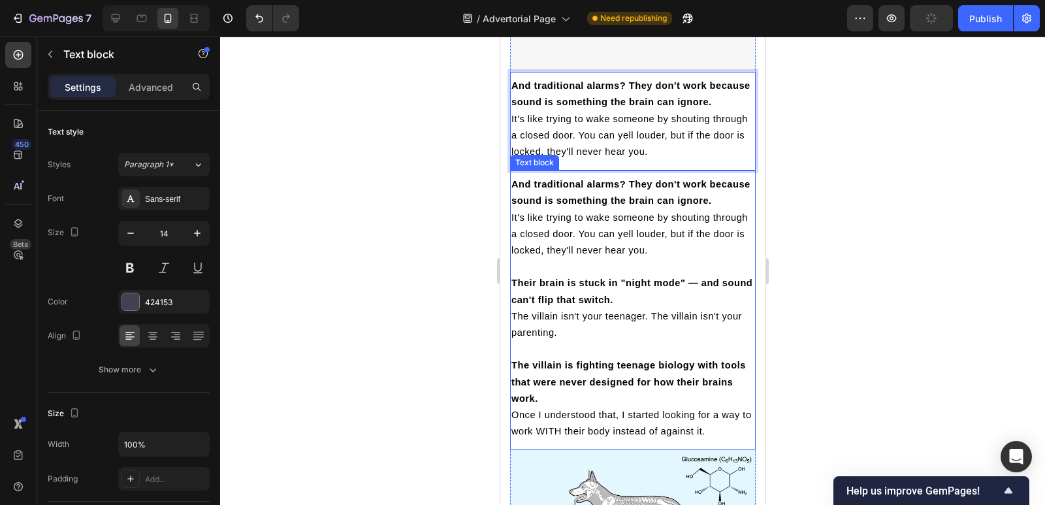
click at [455, 289] on div at bounding box center [632, 271] width 825 height 468
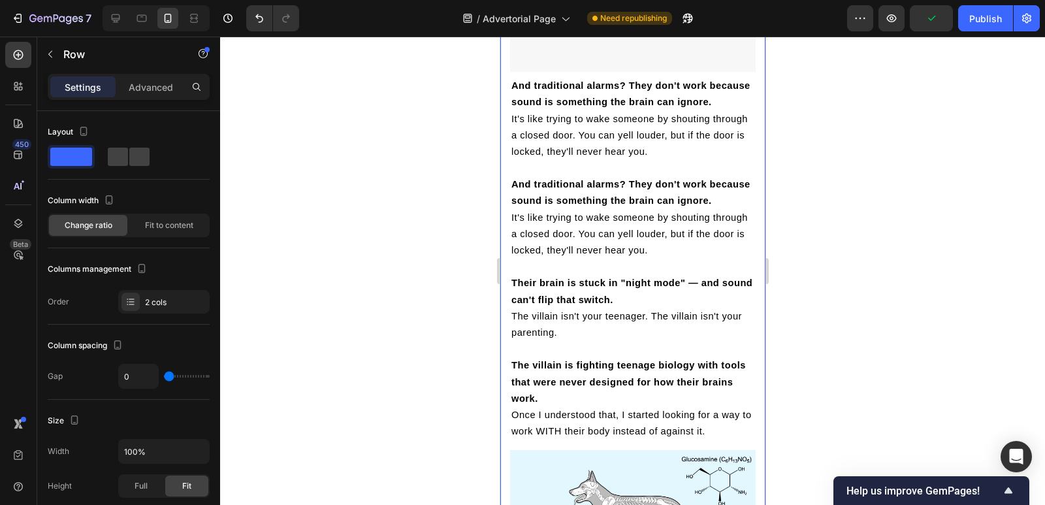
click at [516, 300] on strong "Their brain is stuck in "night mode" — and sound can't flip that switch." at bounding box center [631, 291] width 241 height 27
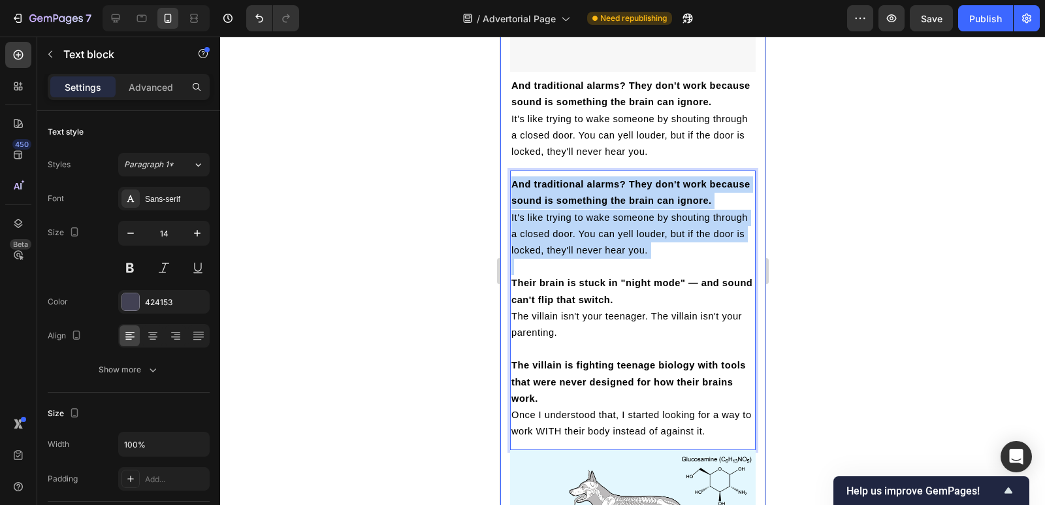
drag, startPoint x: 512, startPoint y: 300, endPoint x: 503, endPoint y: 187, distance: 113.3
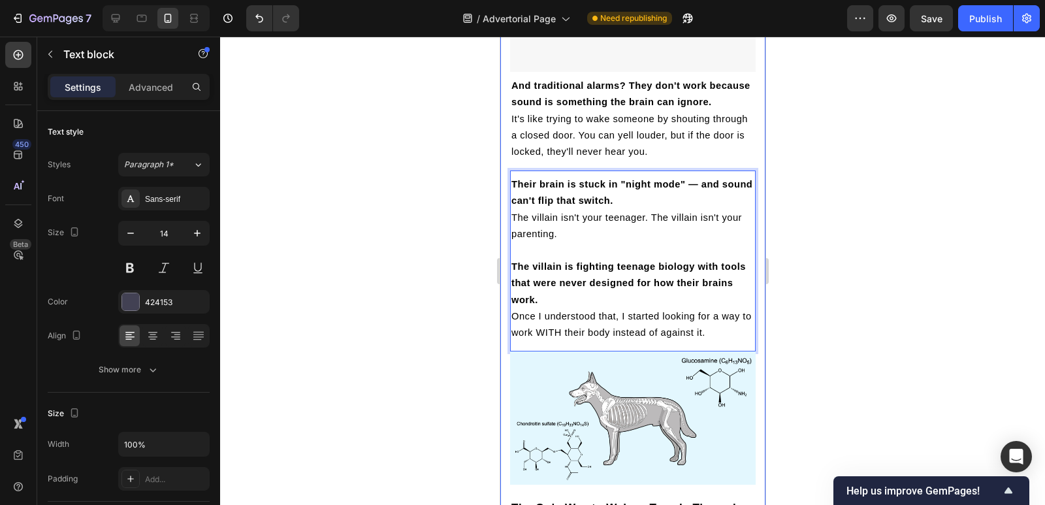
click at [429, 191] on div at bounding box center [632, 271] width 825 height 468
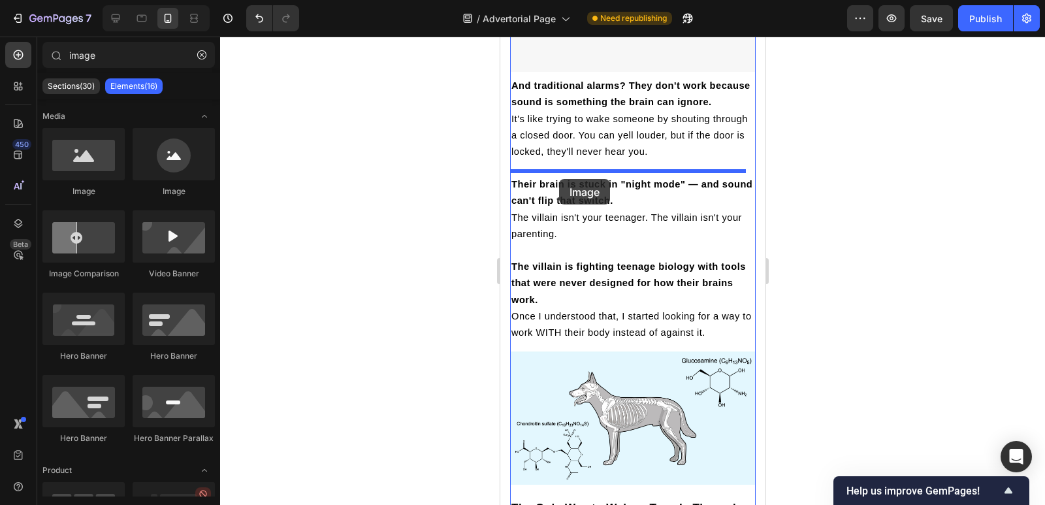
drag, startPoint x: 630, startPoint y: 186, endPoint x: 991, endPoint y: 196, distance: 361.3
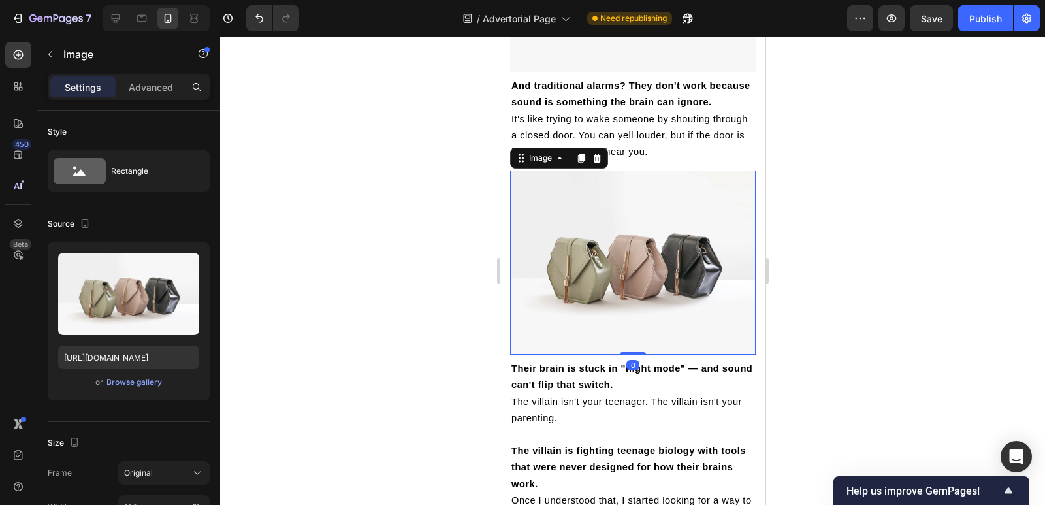
click at [463, 208] on div at bounding box center [632, 271] width 825 height 468
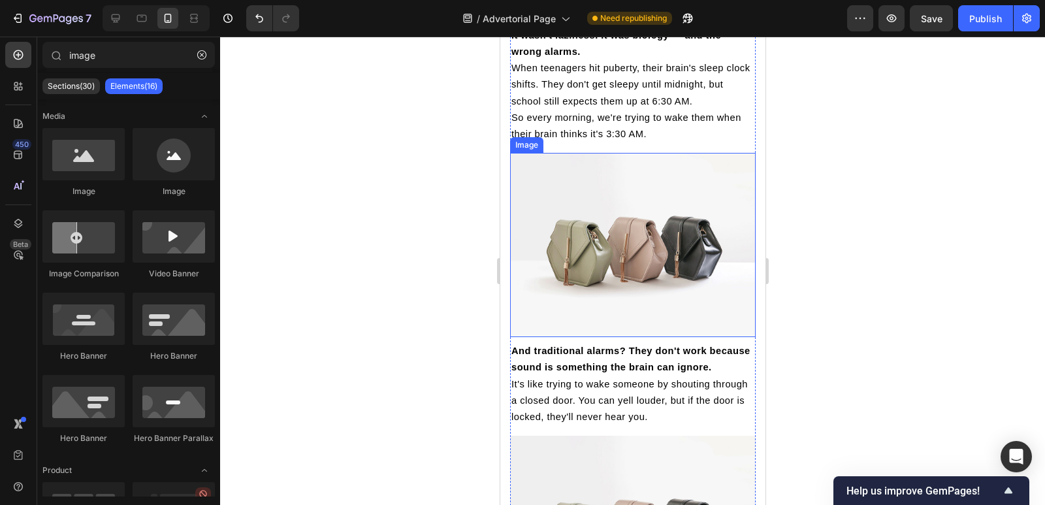
scroll to position [2010, 0]
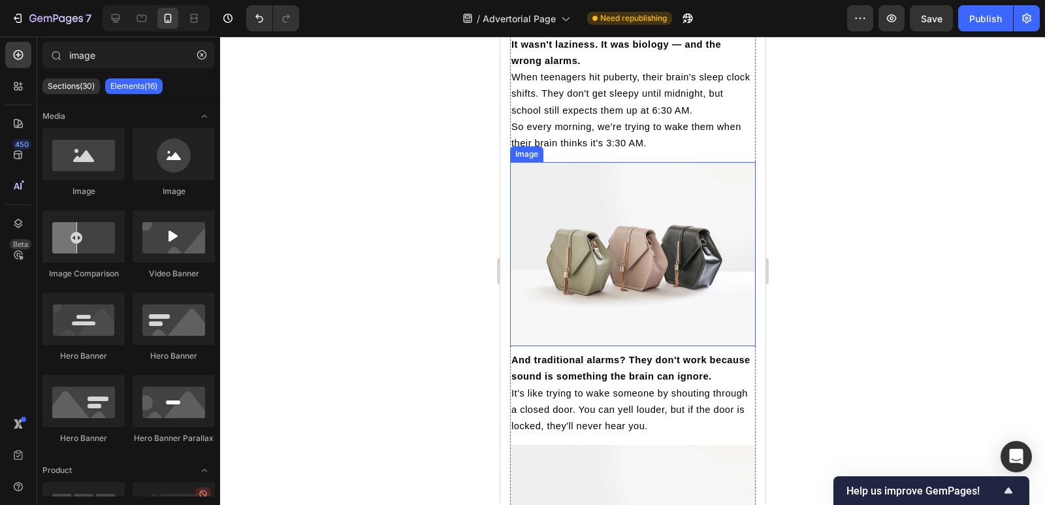
click at [566, 234] on img at bounding box center [632, 254] width 246 height 184
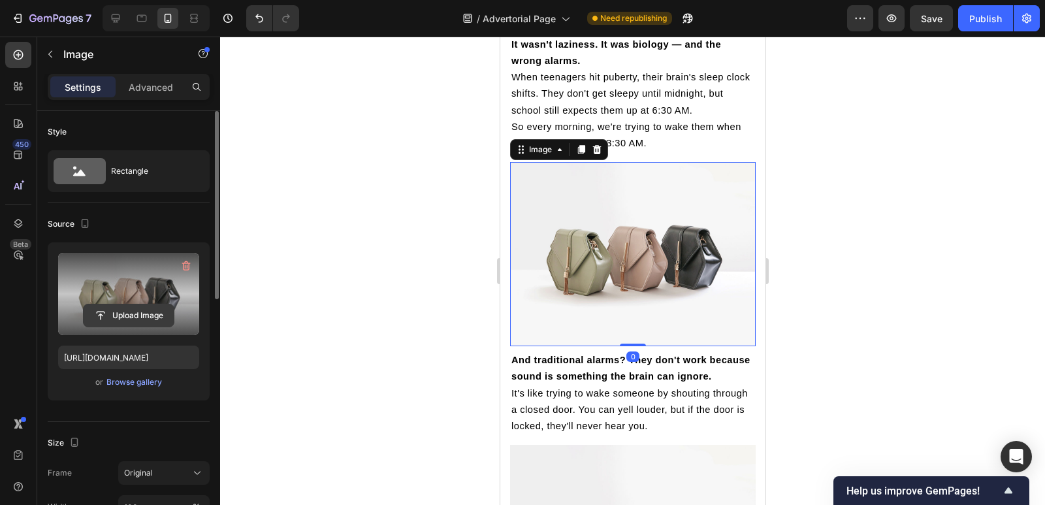
click at [127, 309] on input "file" at bounding box center [129, 315] width 90 height 22
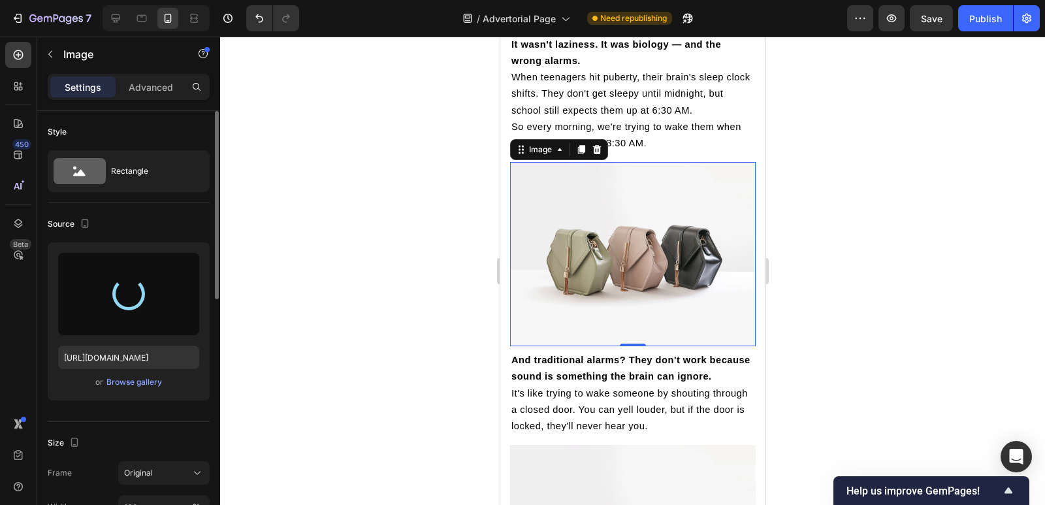
click at [464, 388] on div at bounding box center [632, 271] width 825 height 468
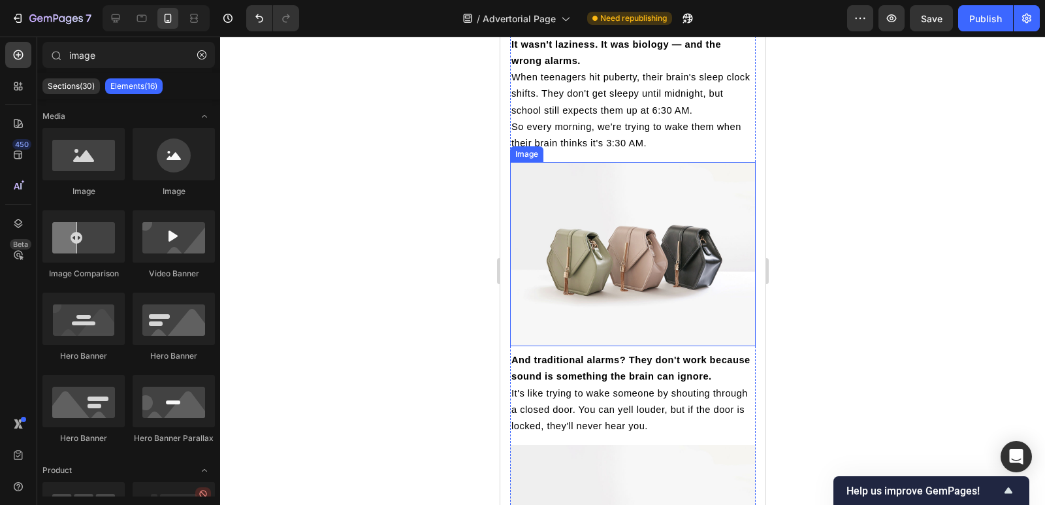
click at [595, 308] on img at bounding box center [632, 254] width 246 height 184
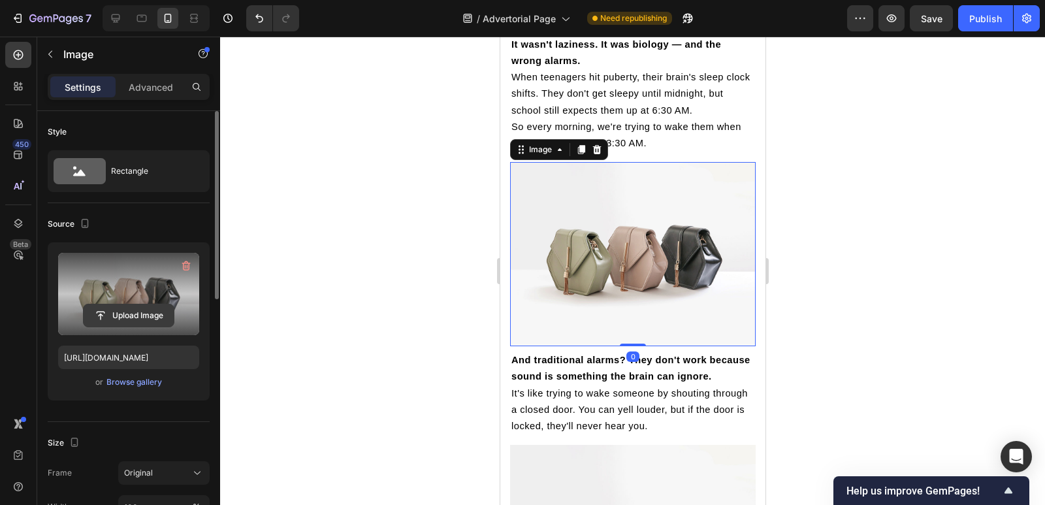
click at [155, 308] on input "file" at bounding box center [129, 315] width 90 height 22
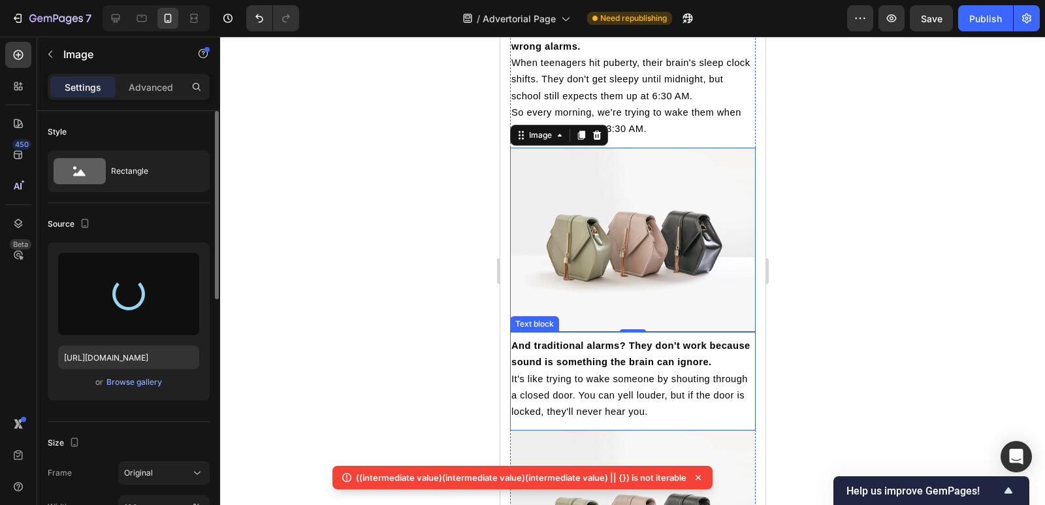
scroll to position [2062, 0]
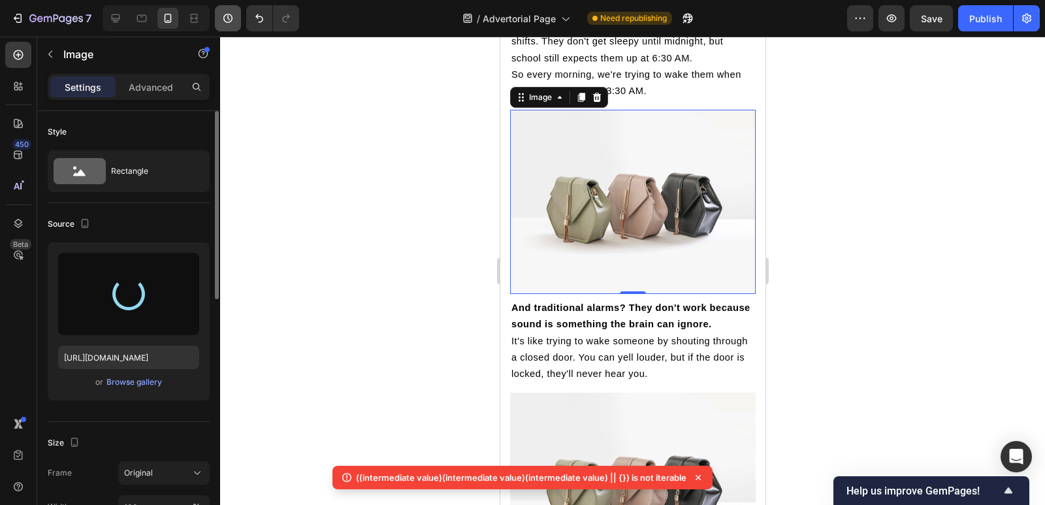
type input "[URL][DOMAIN_NAME]"
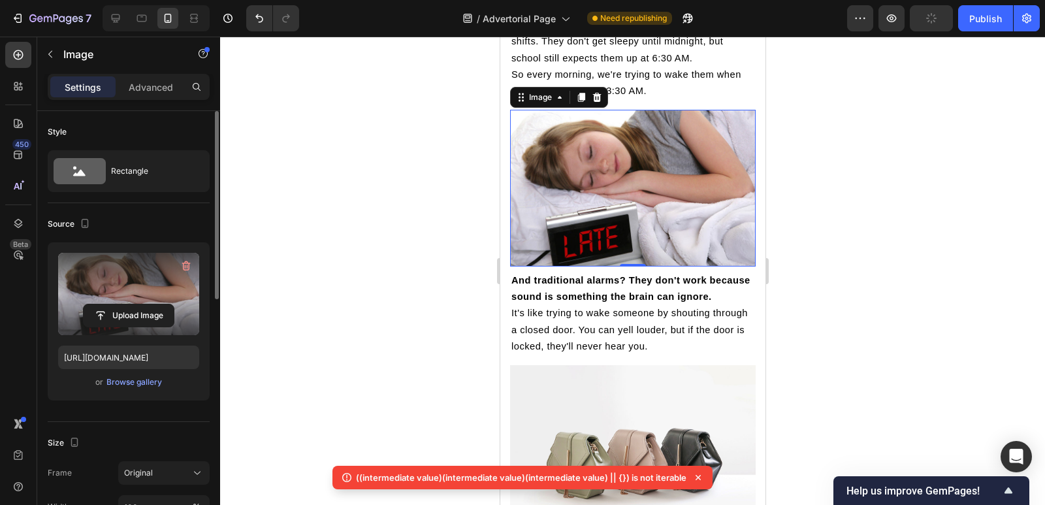
click at [424, 300] on div at bounding box center [632, 271] width 825 height 468
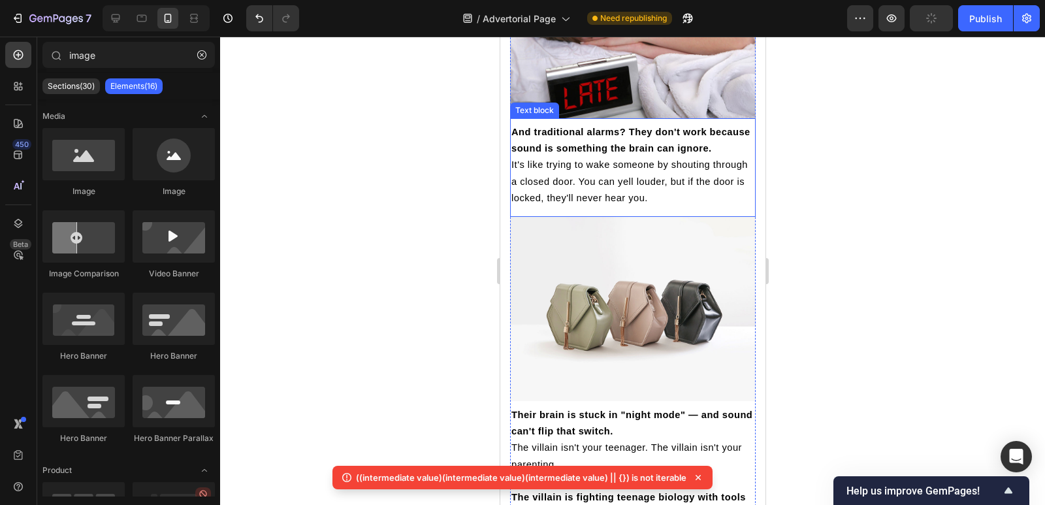
scroll to position [2219, 0]
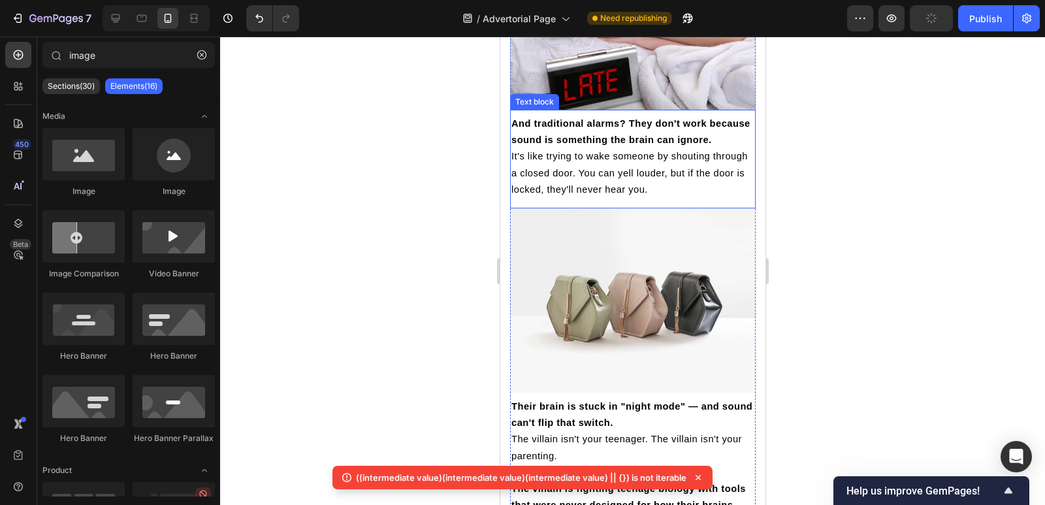
click at [621, 298] on img at bounding box center [632, 300] width 246 height 184
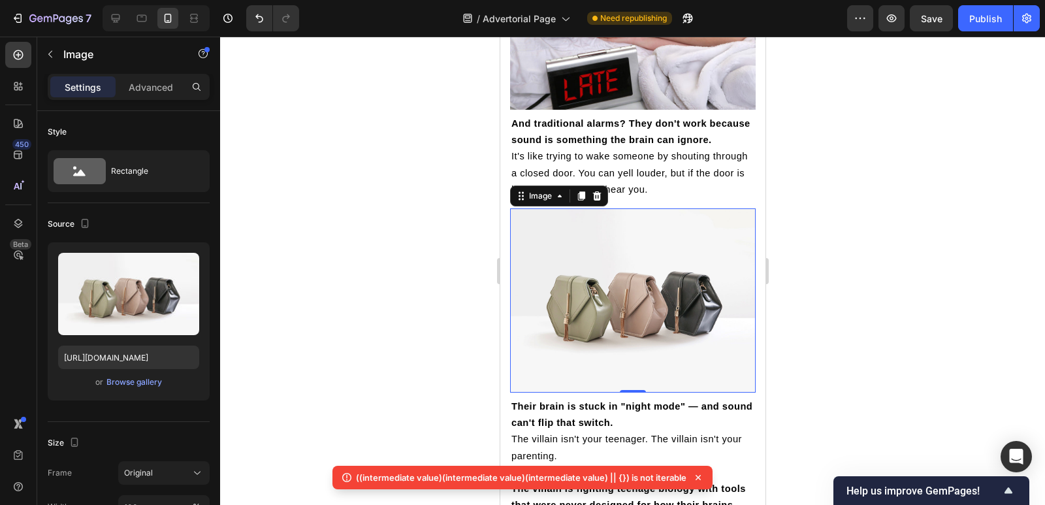
click at [574, 338] on img at bounding box center [632, 300] width 246 height 184
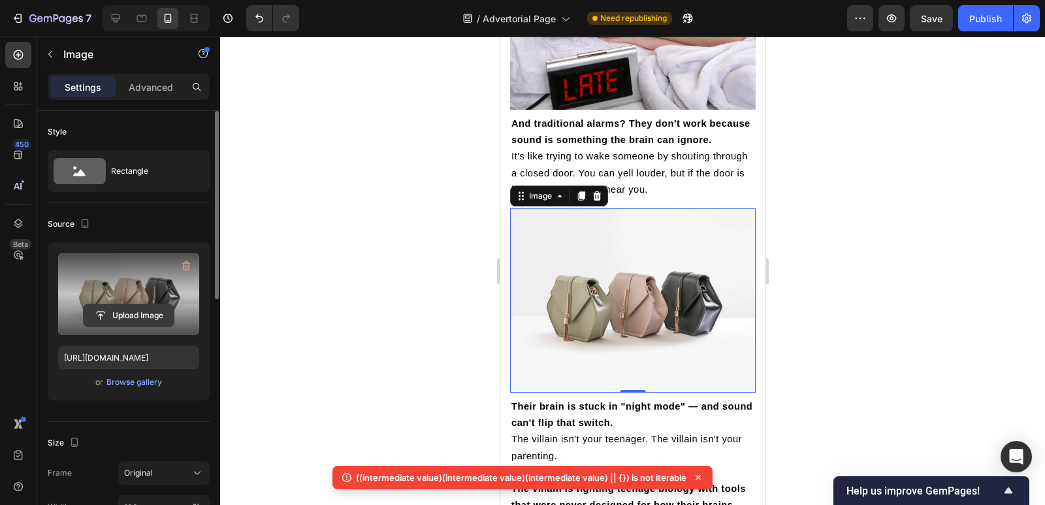
click at [129, 316] on input "file" at bounding box center [129, 315] width 90 height 22
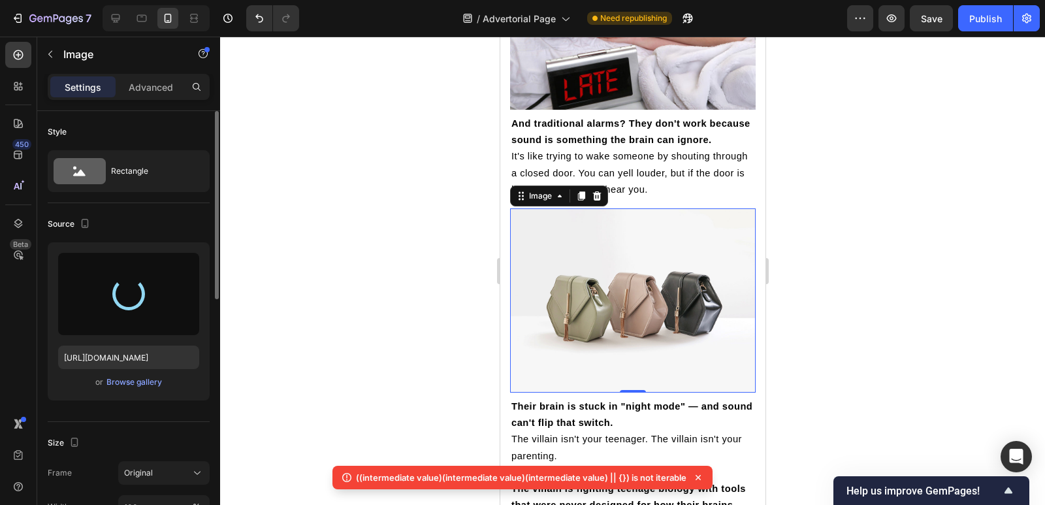
type input "[URL][DOMAIN_NAME]"
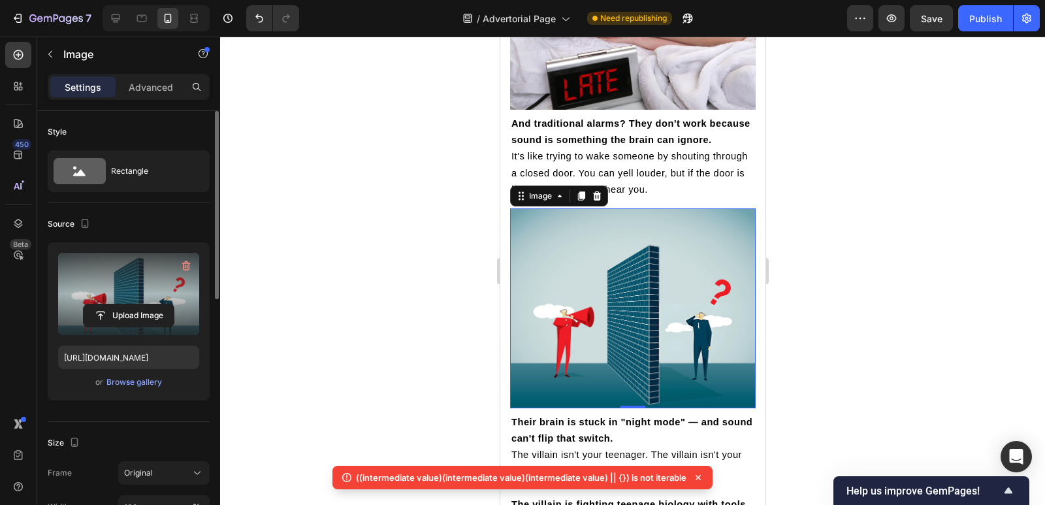
click at [415, 330] on div at bounding box center [632, 271] width 825 height 468
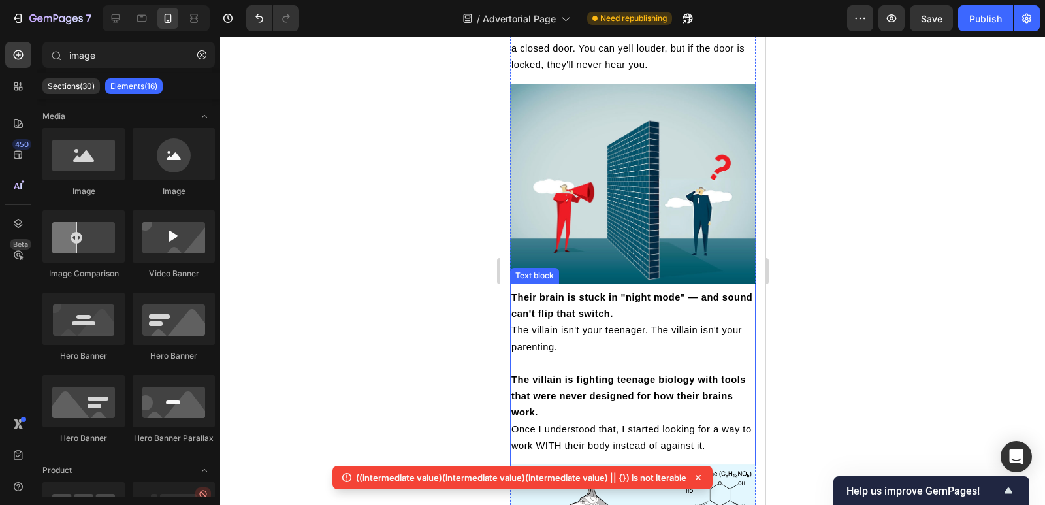
scroll to position [2350, 0]
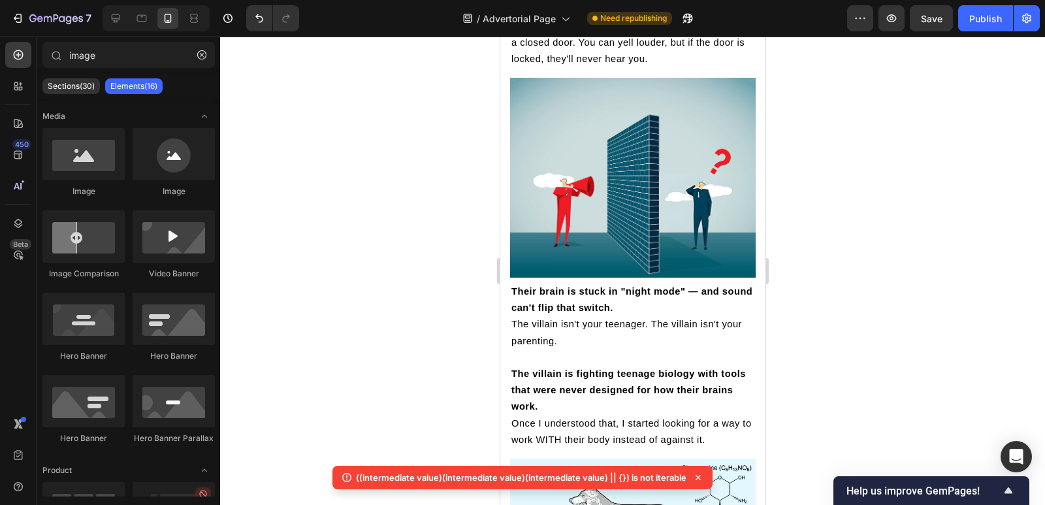
click at [700, 479] on icon at bounding box center [698, 477] width 13 height 13
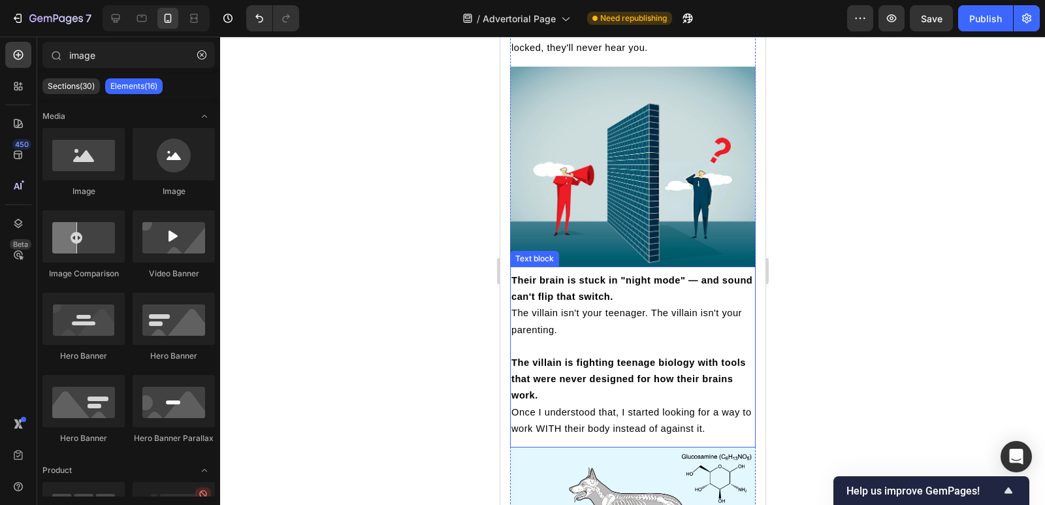
scroll to position [2397, 0]
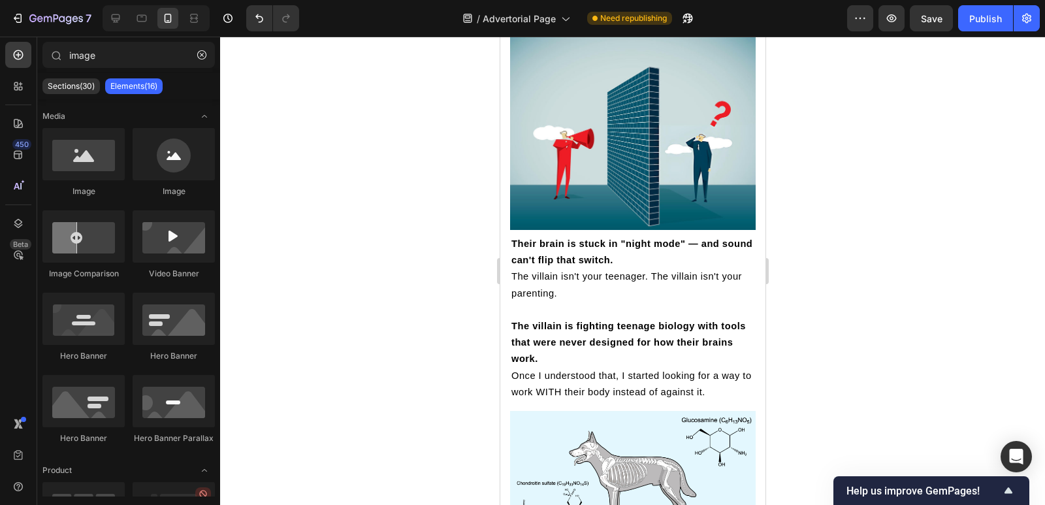
click at [844, 298] on div at bounding box center [632, 271] width 825 height 468
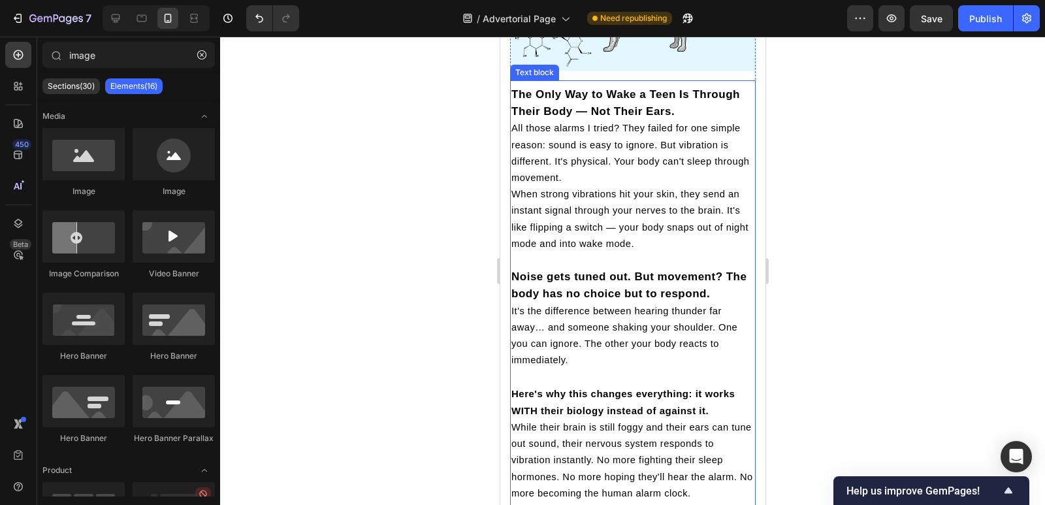
scroll to position [2877, 0]
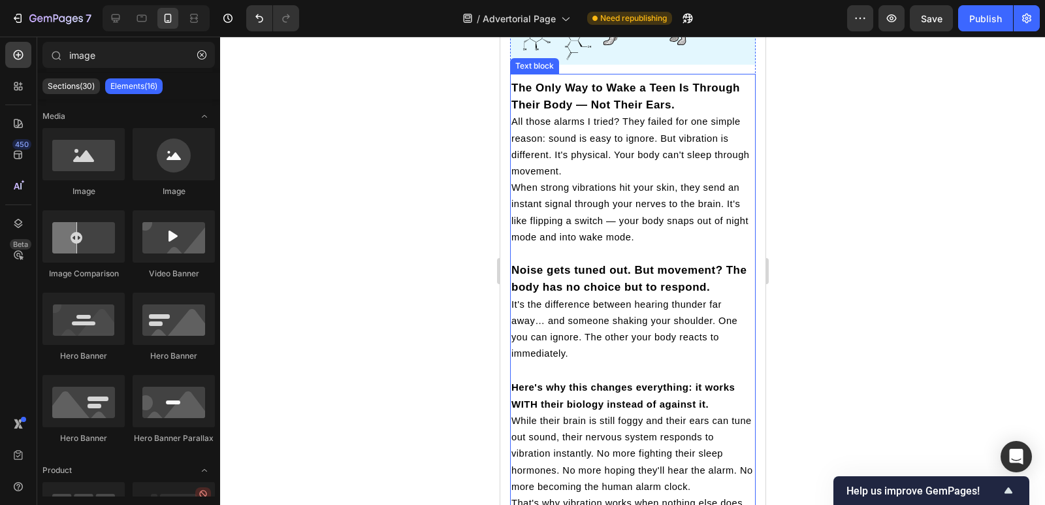
click at [609, 153] on p "All those alarms I tried? They failed for one simple reason: sound is easy to i…" at bounding box center [632, 147] width 243 height 66
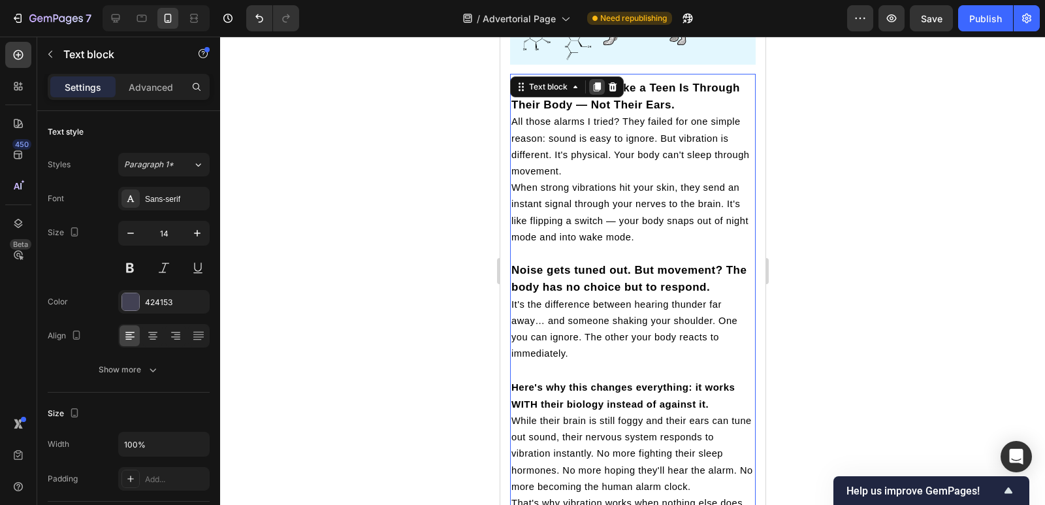
click at [596, 82] on icon at bounding box center [596, 86] width 7 height 9
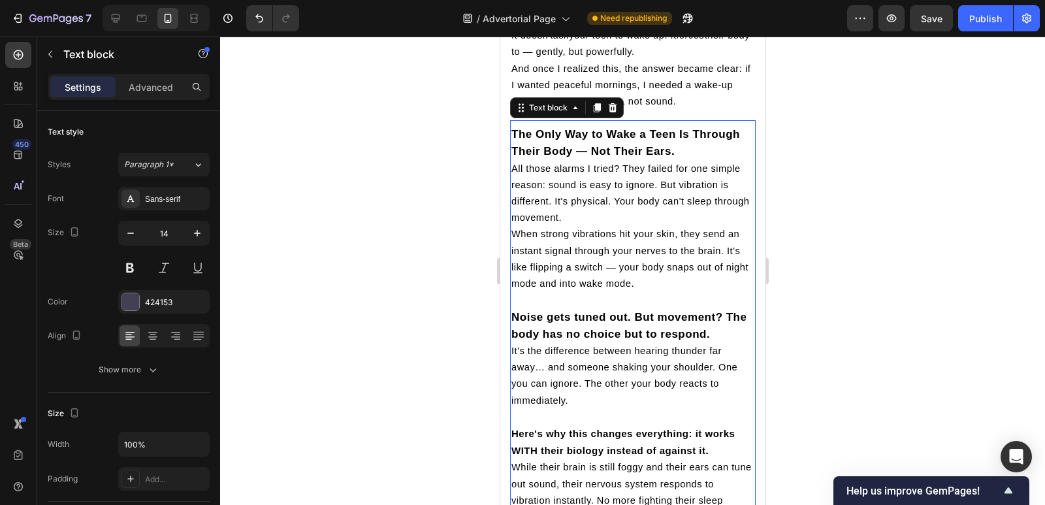
scroll to position [3352, 0]
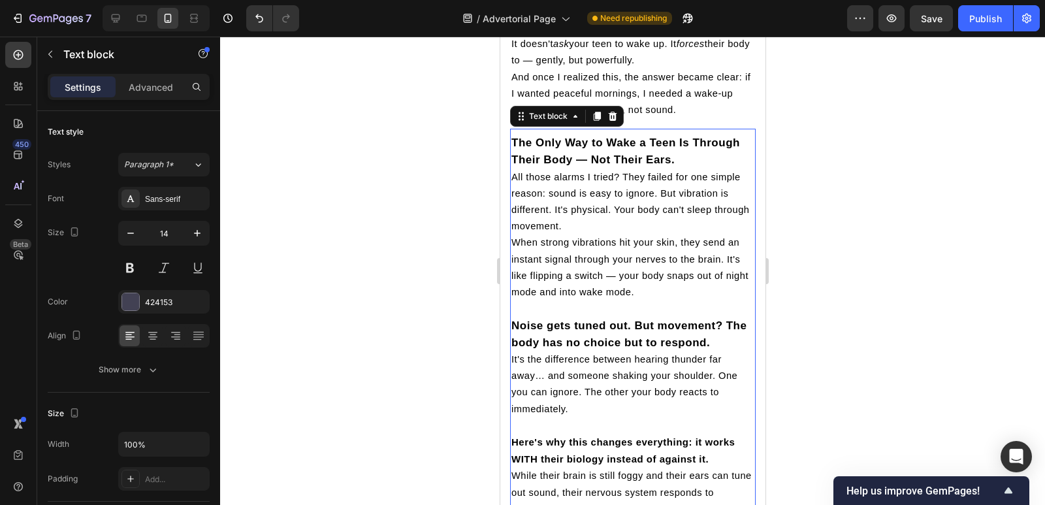
click at [600, 215] on p "All those alarms I tried? They failed for one simple reason: sound is easy to i…" at bounding box center [632, 202] width 243 height 66
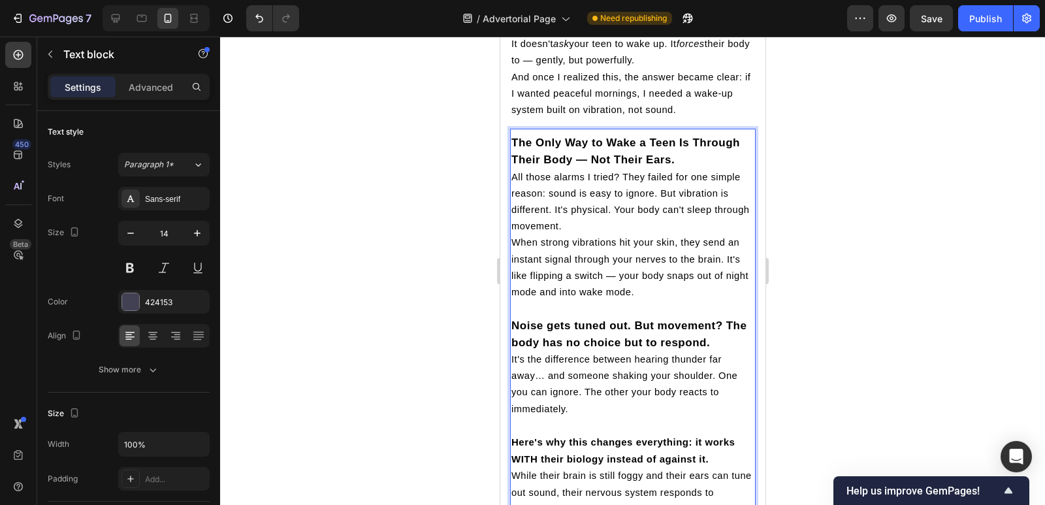
click at [600, 217] on p "All those alarms I tried? They failed for one simple reason: sound is easy to i…" at bounding box center [632, 202] width 243 height 66
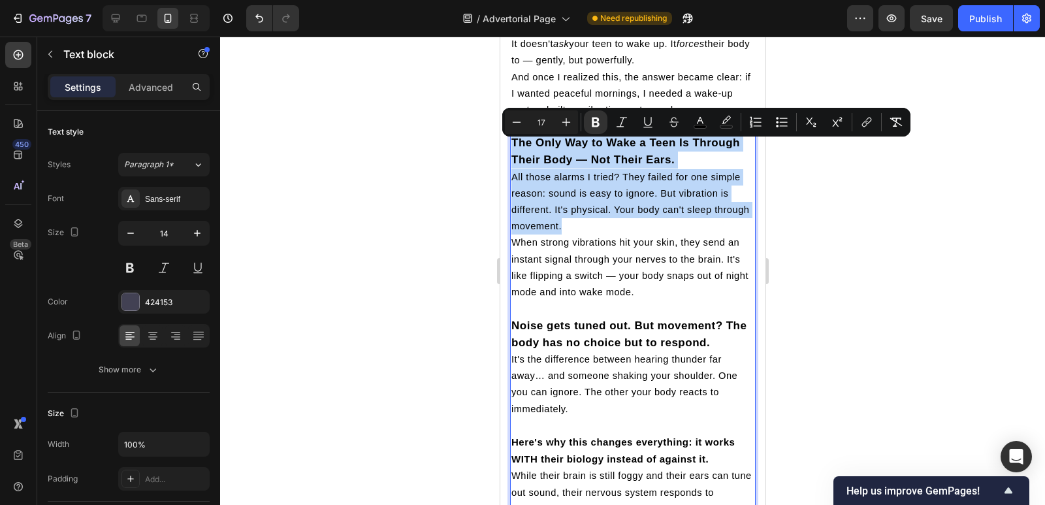
drag, startPoint x: 600, startPoint y: 217, endPoint x: 493, endPoint y: 133, distance: 136.3
click at [500, 133] on html "Mobile ( 406 px) iPhone 13 Mini iPhone 13 Pro iPhone 11 Pro Max iPhone 15 Pro M…" at bounding box center [632, 306] width 265 height 7242
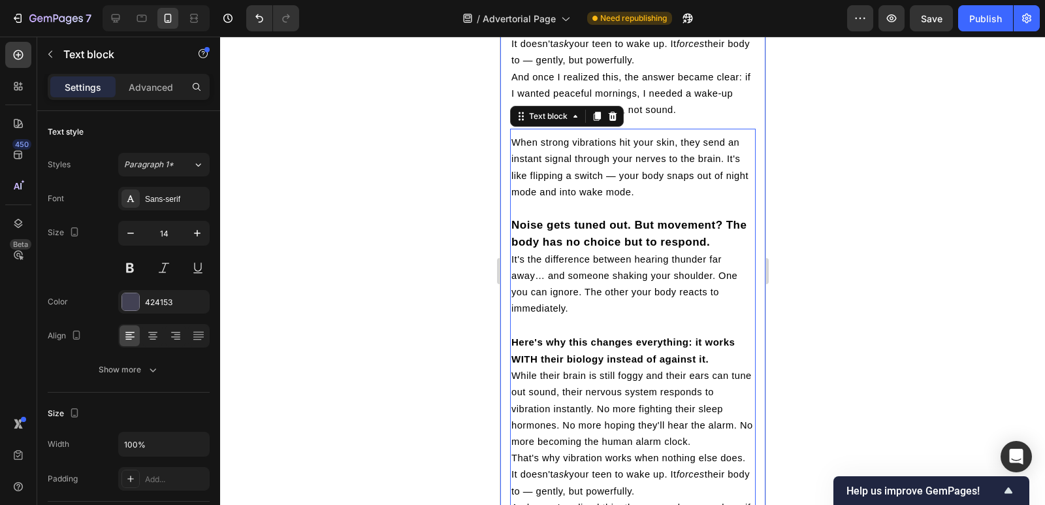
click at [458, 169] on div at bounding box center [632, 271] width 825 height 468
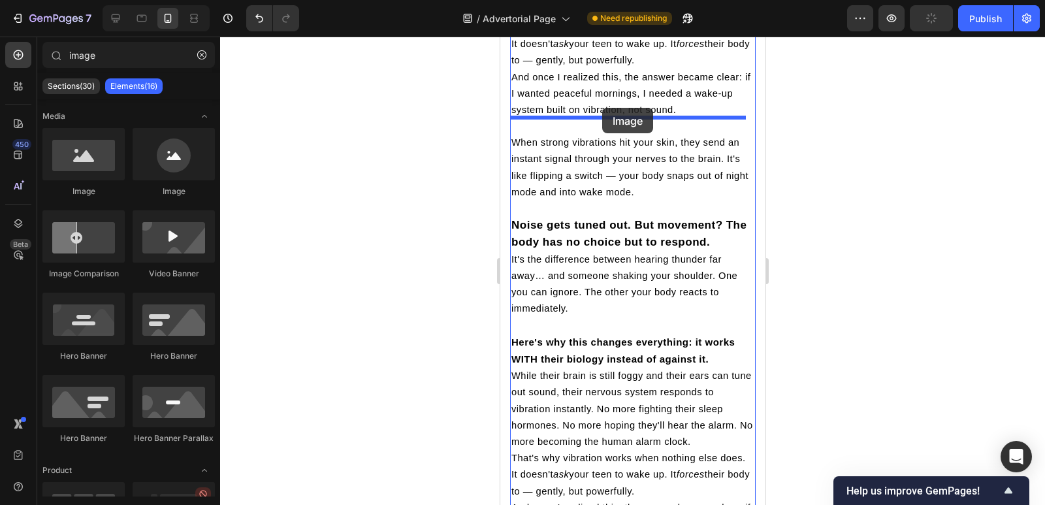
drag, startPoint x: 681, startPoint y: 184, endPoint x: 601, endPoint y: 108, distance: 109.9
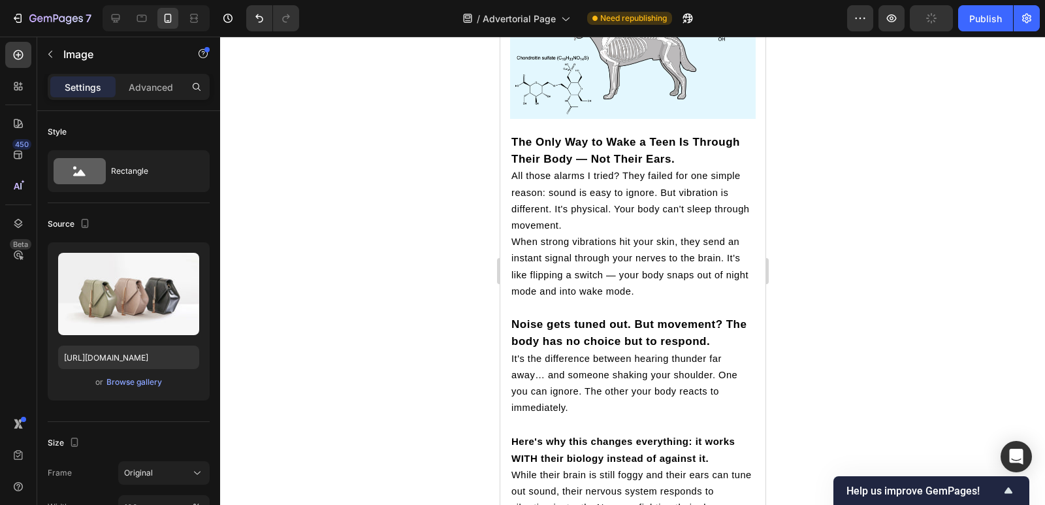
scroll to position [2817, 0]
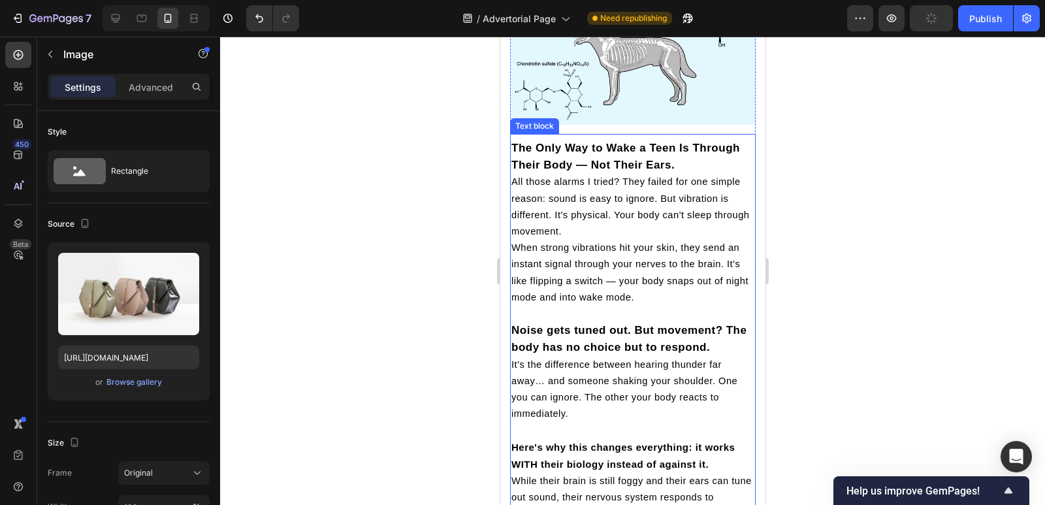
click at [552, 282] on span "When strong vibrations hit your skin, they send an instant signal through your …" at bounding box center [629, 272] width 237 height 60
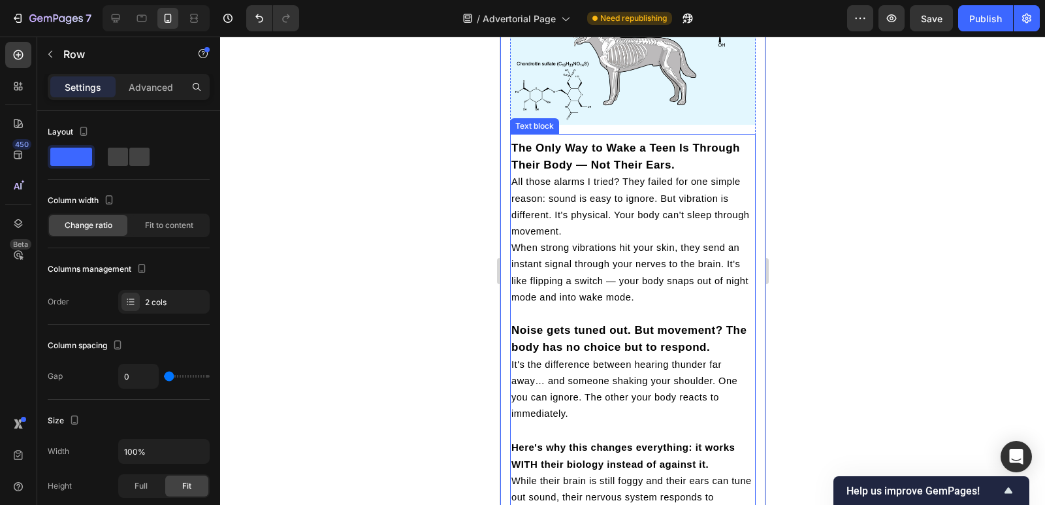
click at [512, 242] on span "When strong vibrations hit your skin, they send an instant signal through your …" at bounding box center [629, 272] width 237 height 60
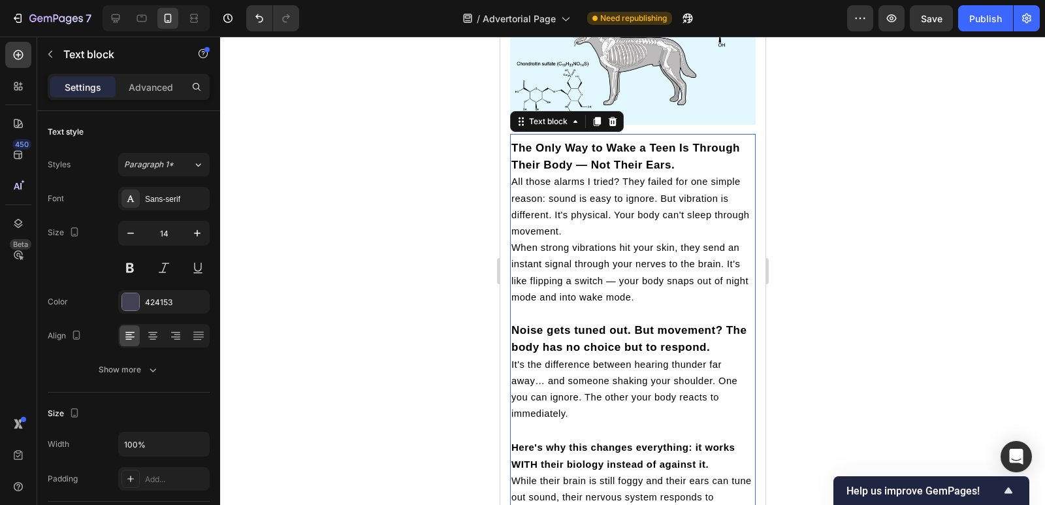
click at [514, 242] on span "When strong vibrations hit your skin, they send an instant signal through your …" at bounding box center [629, 272] width 237 height 60
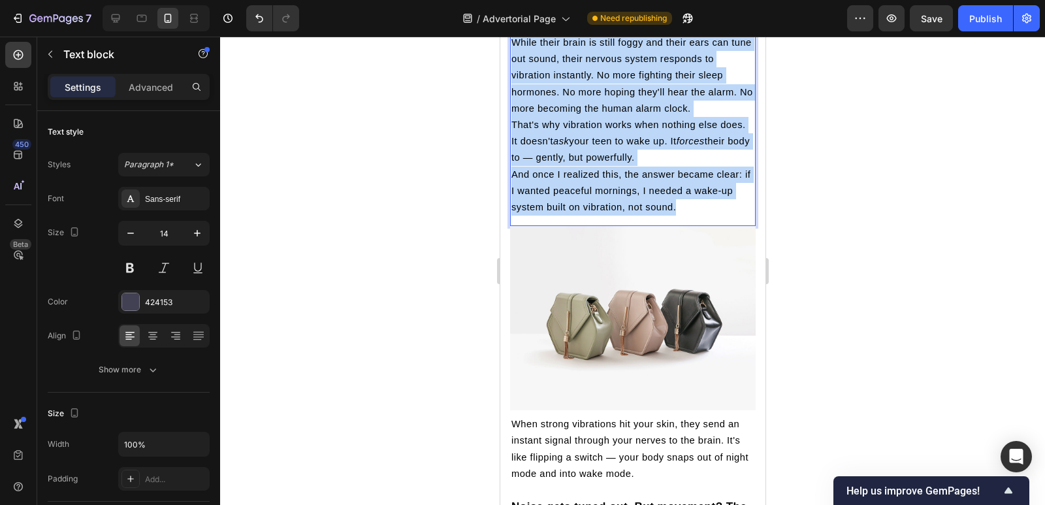
scroll to position [3264, 0]
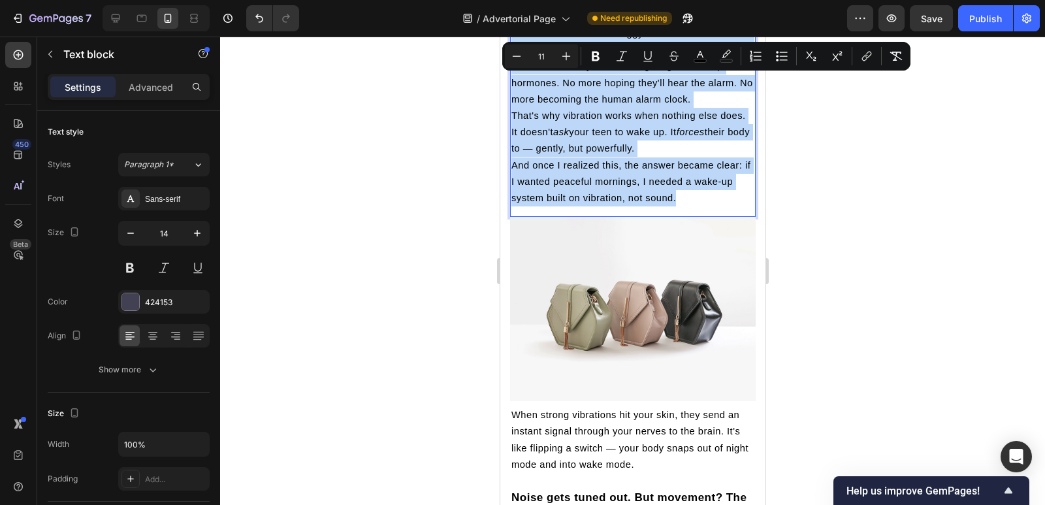
drag, startPoint x: 510, startPoint y: 236, endPoint x: 695, endPoint y: 199, distance: 189.2
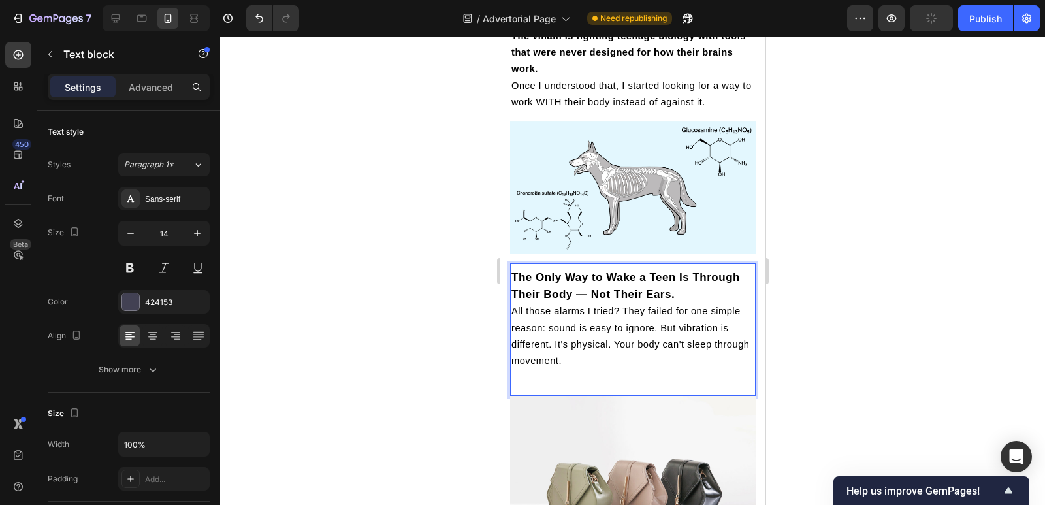
scroll to position [2669, 0]
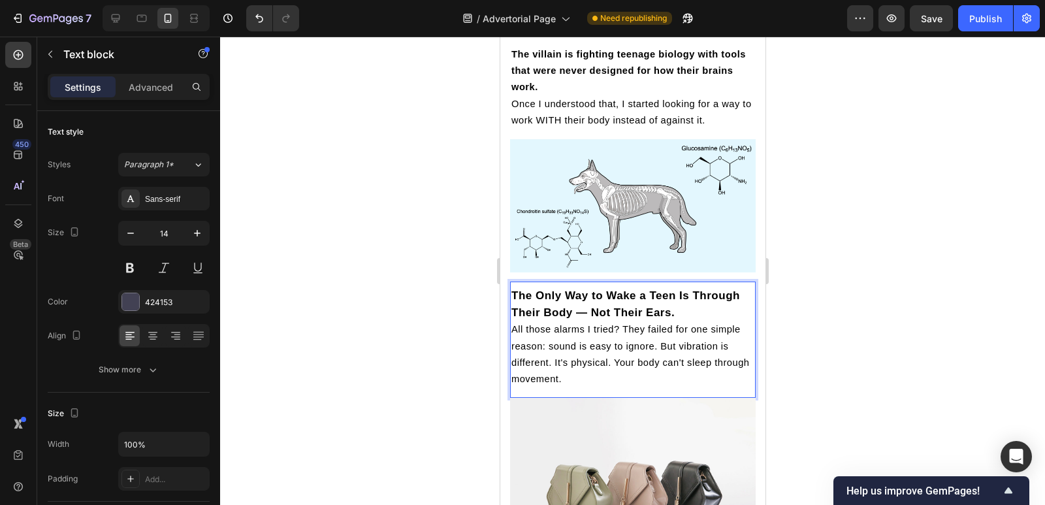
click at [816, 377] on div at bounding box center [632, 271] width 825 height 468
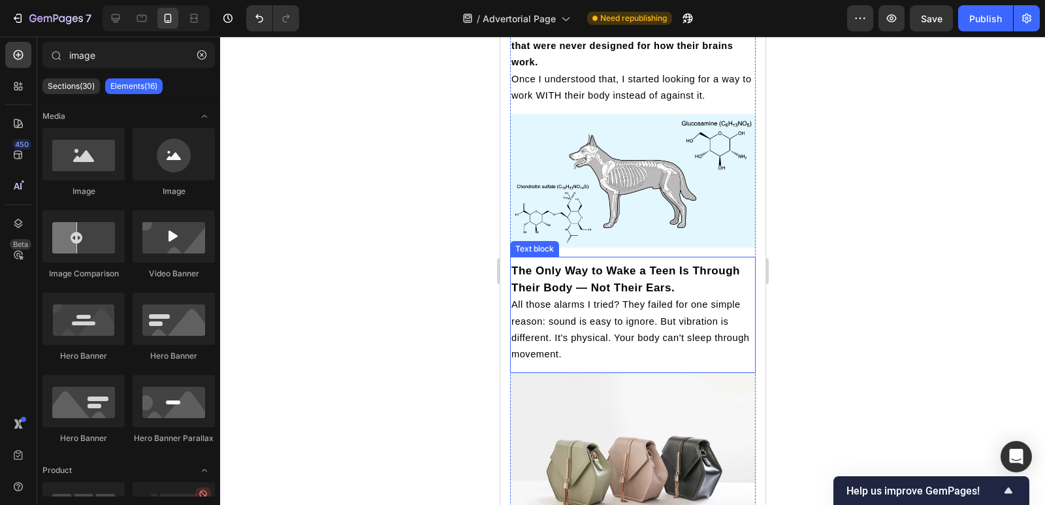
scroll to position [2678, 0]
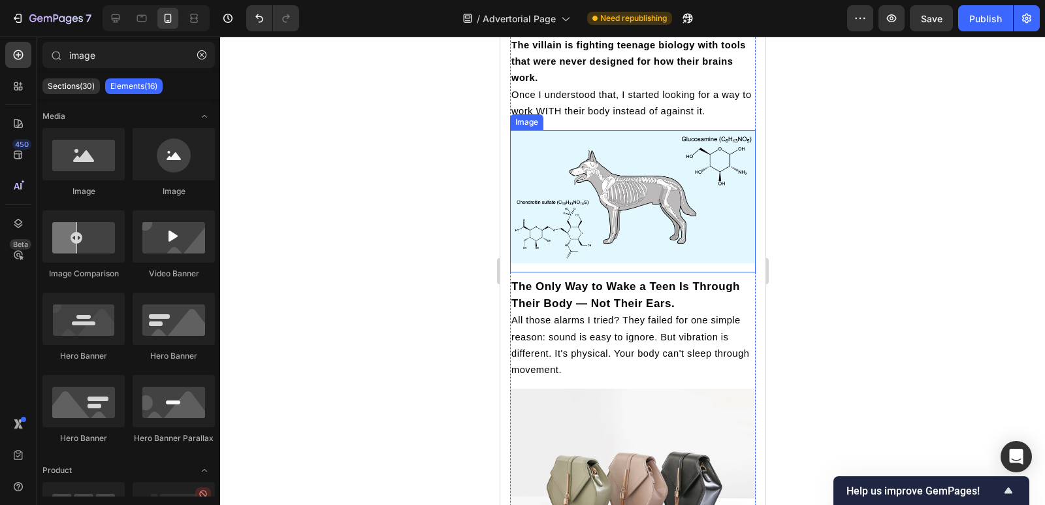
click at [683, 231] on img at bounding box center [632, 196] width 246 height 133
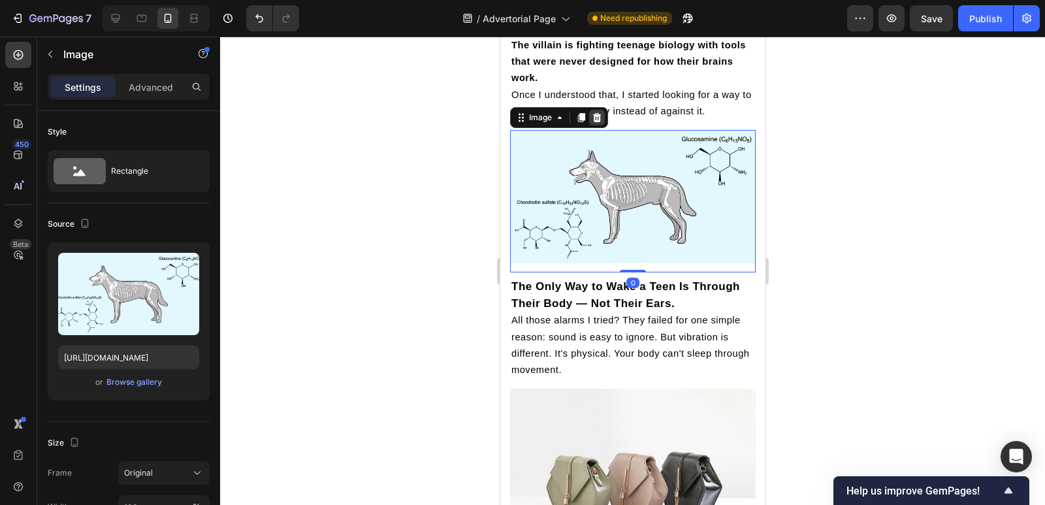
click at [602, 116] on div at bounding box center [596, 118] width 16 height 16
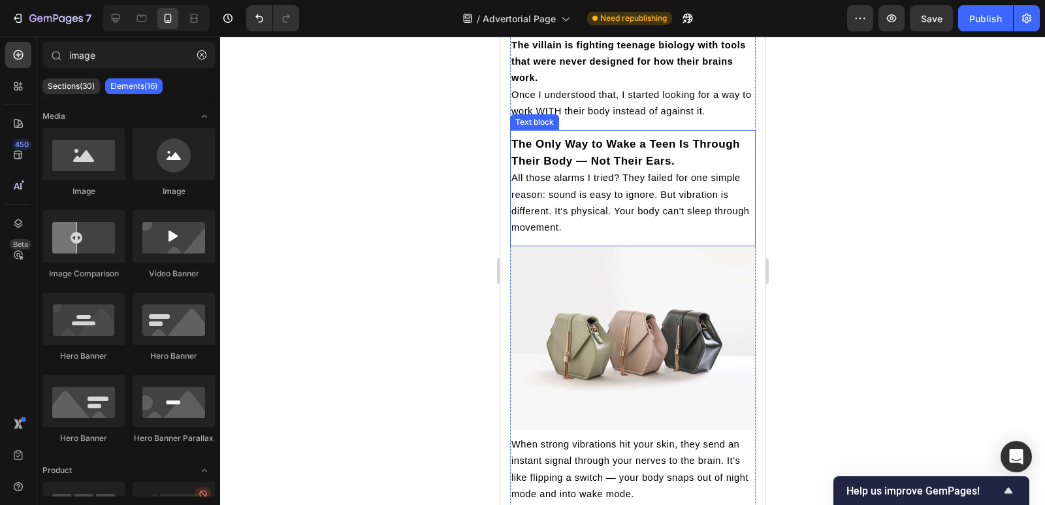
click at [606, 146] on p "The Only Way to Wake a Teen Is Through Their Body — Not Their Ears." at bounding box center [632, 153] width 243 height 34
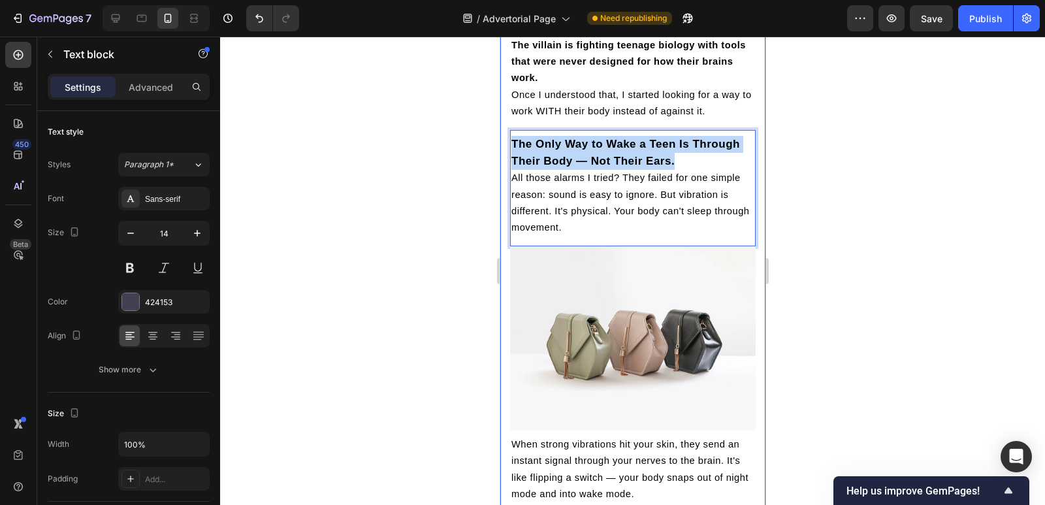
drag, startPoint x: 682, startPoint y: 156, endPoint x: 505, endPoint y: 142, distance: 177.6
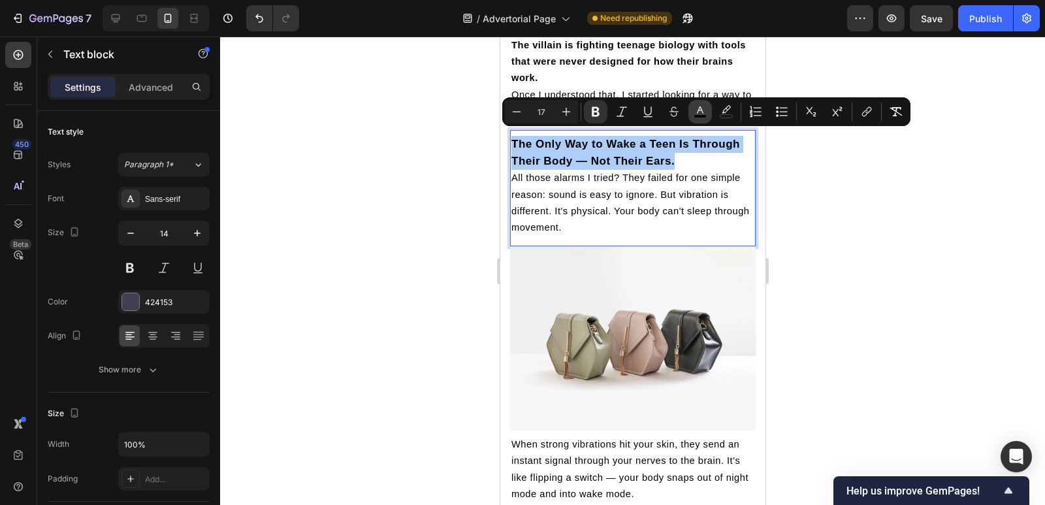
click at [697, 109] on icon "Editor contextual toolbar" at bounding box center [700, 111] width 13 height 13
type input "000000"
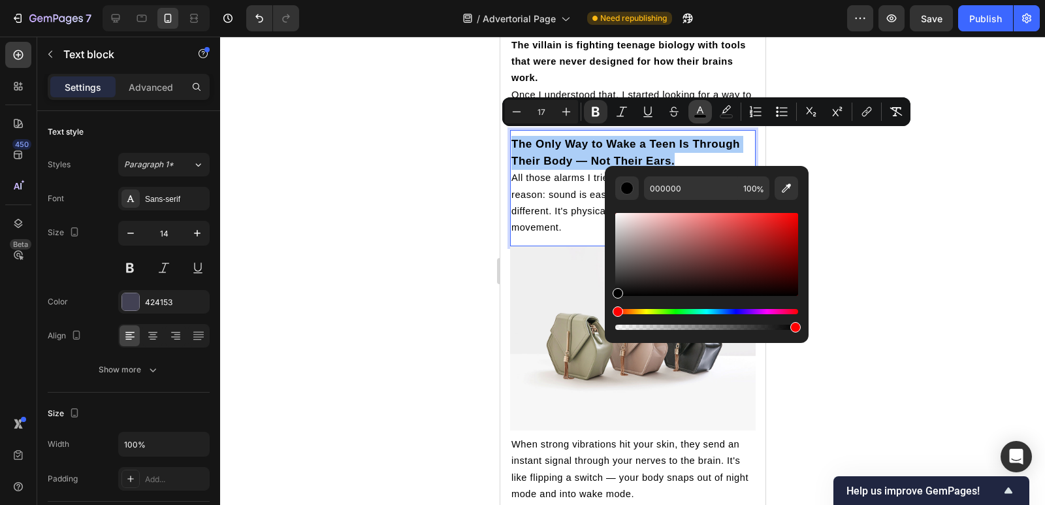
click at [697, 111] on icon "Editor contextual toolbar" at bounding box center [700, 111] width 13 height 13
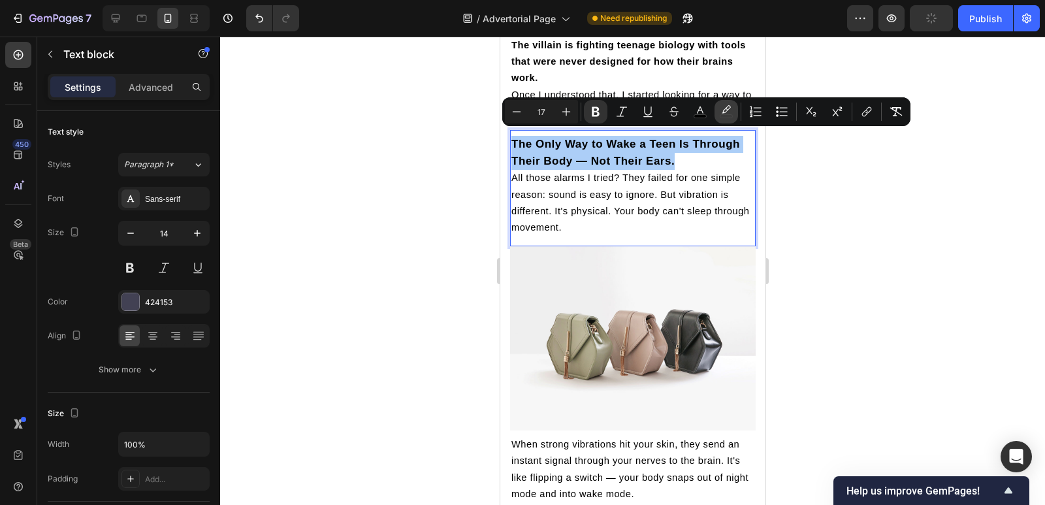
click at [727, 118] on rect "Editor contextual toolbar" at bounding box center [726, 116] width 12 height 3
type input "000000"
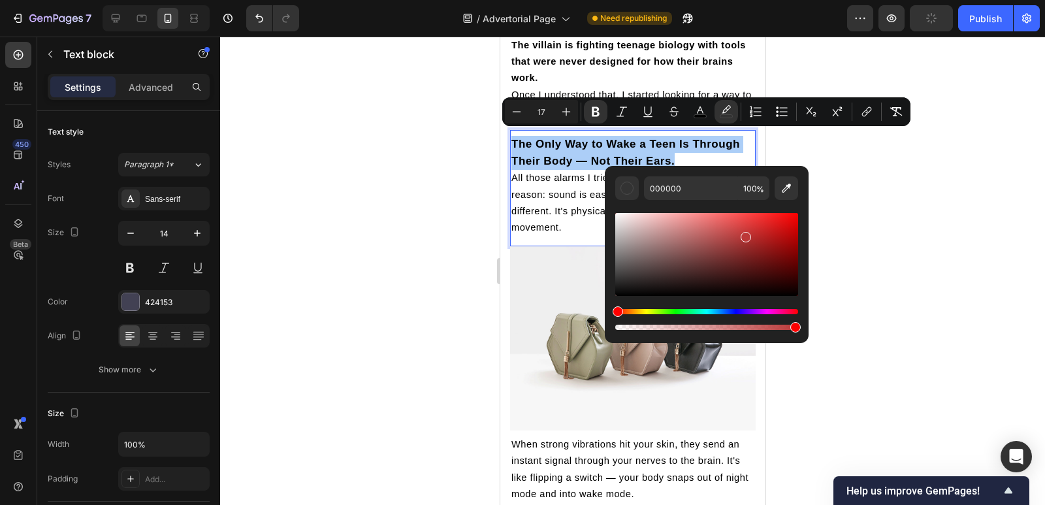
drag, startPoint x: 661, startPoint y: 258, endPoint x: 743, endPoint y: 234, distance: 85.6
click at [743, 234] on div "Editor contextual toolbar" at bounding box center [706, 254] width 183 height 83
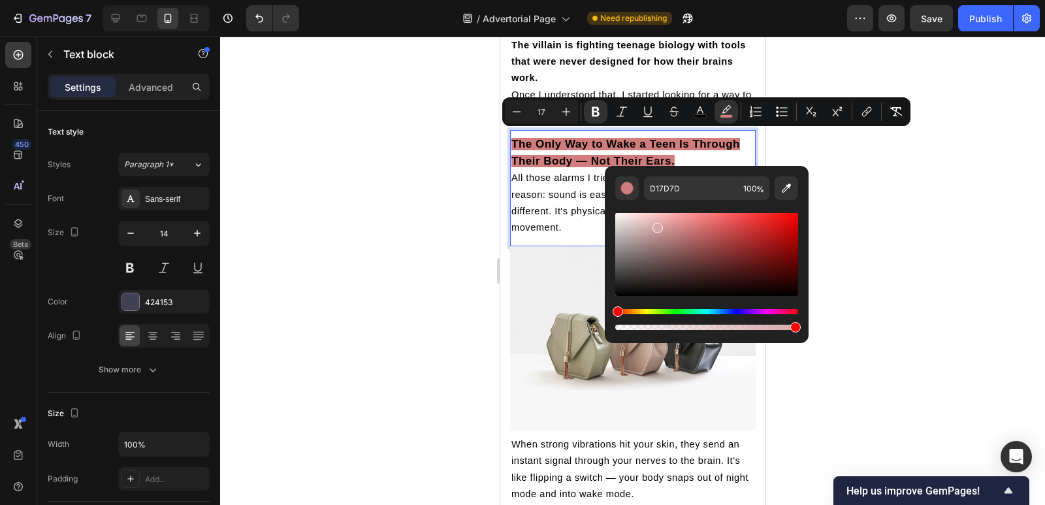
drag, startPoint x: 746, startPoint y: 234, endPoint x: 656, endPoint y: 225, distance: 90.7
click at [656, 225] on div "Editor contextual toolbar" at bounding box center [657, 228] width 10 height 10
click at [646, 312] on div "Hue" at bounding box center [706, 311] width 183 height 5
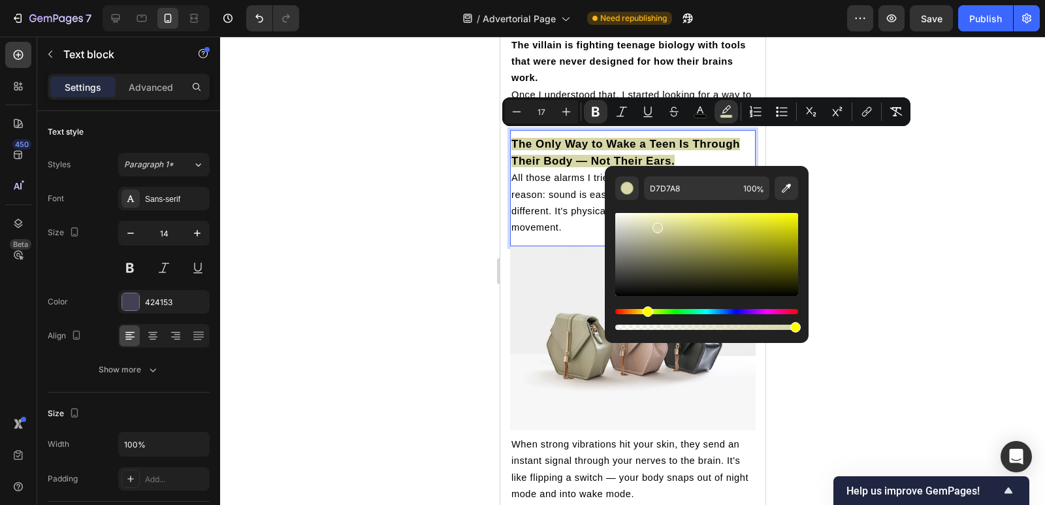
click at [645, 312] on div "Hue" at bounding box center [648, 311] width 10 height 10
drag, startPoint x: 680, startPoint y: 225, endPoint x: 693, endPoint y: 220, distance: 13.5
click at [693, 220] on div "Editor contextual toolbar" at bounding box center [706, 254] width 183 height 83
type input "E8E886"
click at [878, 252] on div at bounding box center [632, 271] width 825 height 468
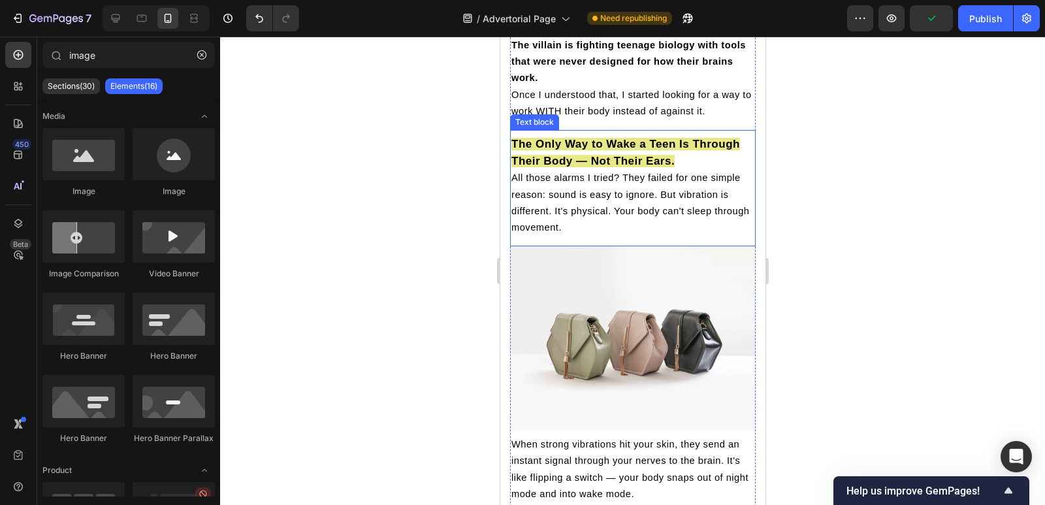
click at [690, 156] on p "The Only Way to Wake a Teen Is Through Their Body — Not Their Ears." at bounding box center [632, 153] width 243 height 34
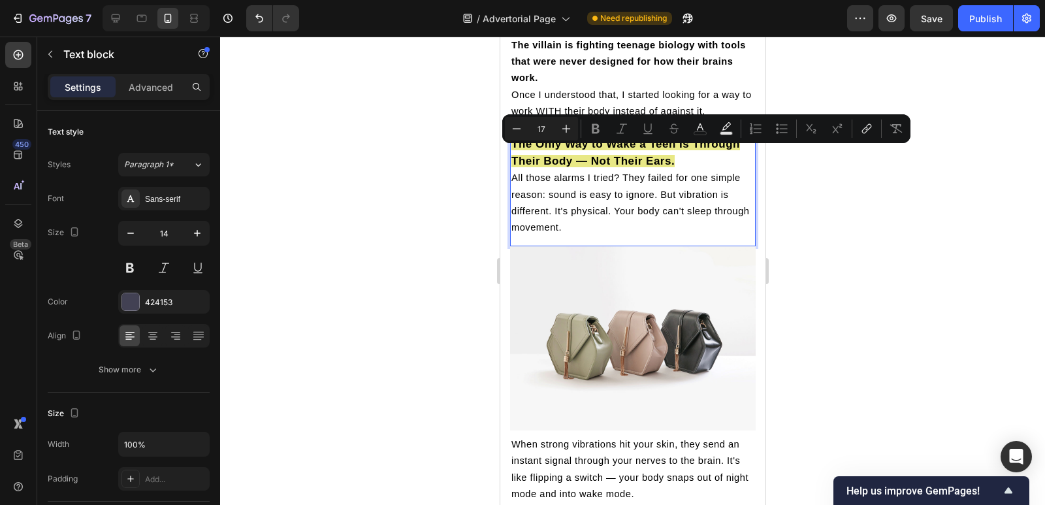
click at [685, 157] on p "The Only Way to Wake a Teen Is Through Their Body — Not Their Ears." at bounding box center [632, 153] width 243 height 34
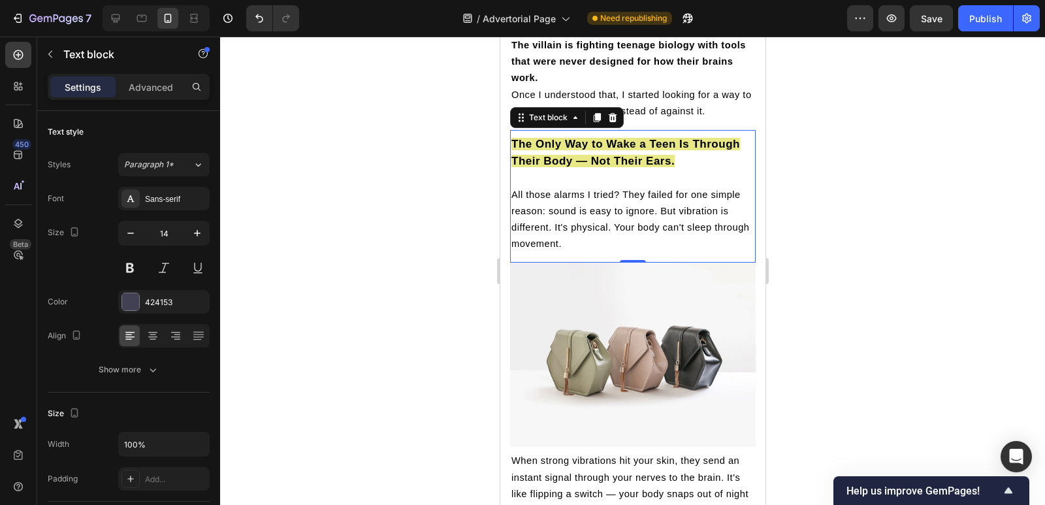
click at [416, 225] on div at bounding box center [632, 271] width 825 height 468
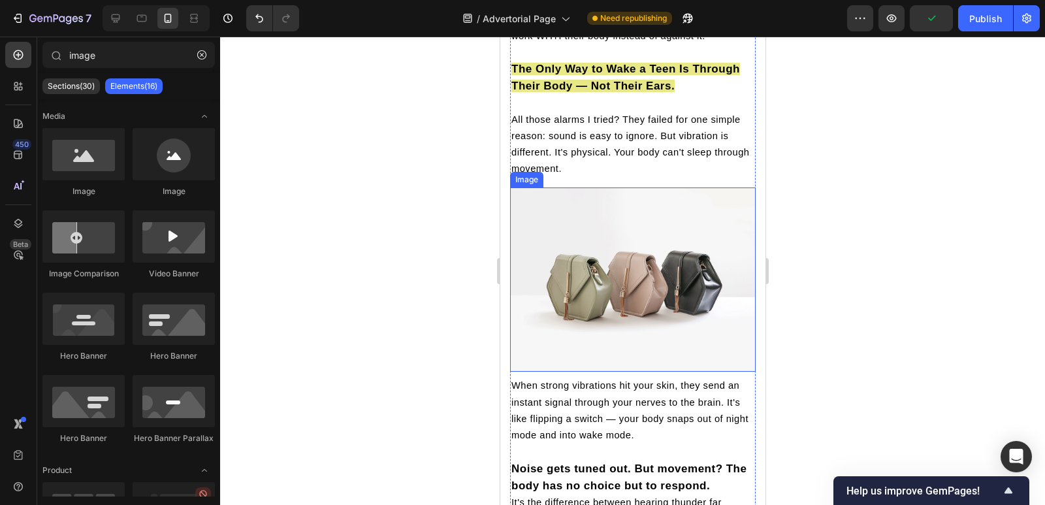
scroll to position [2770, 0]
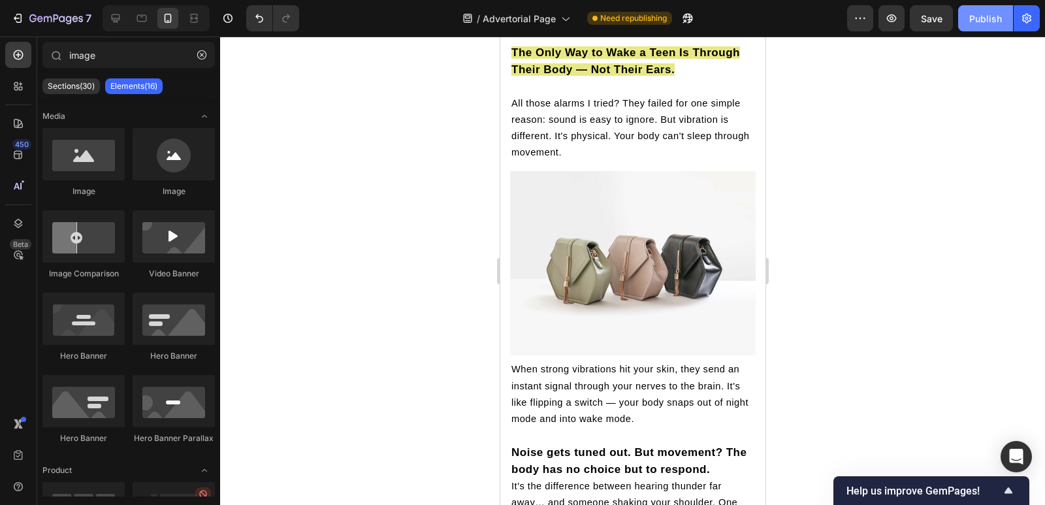
click at [993, 27] on button "Publish" at bounding box center [985, 18] width 55 height 26
